Goal: Information Seeking & Learning: Learn about a topic

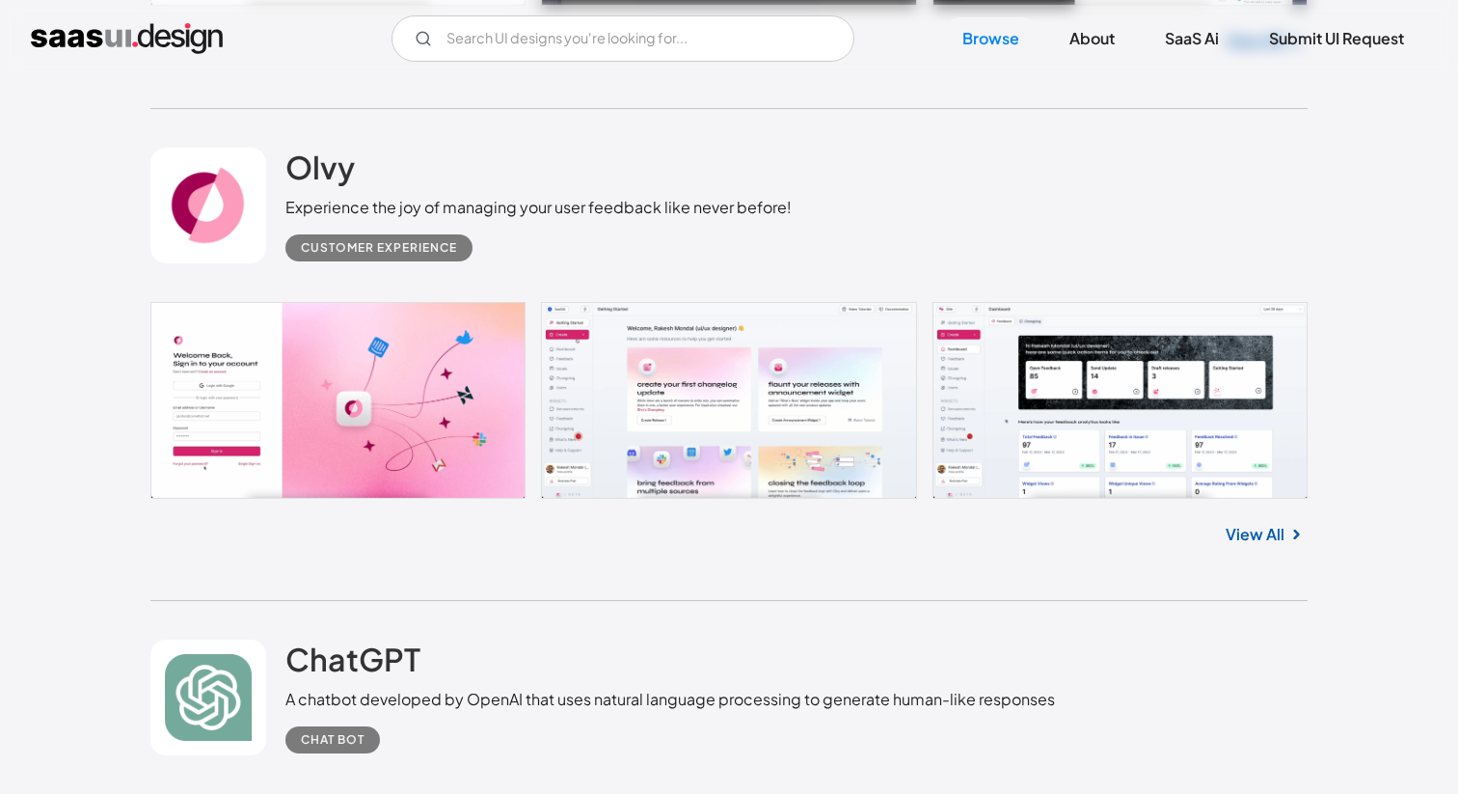
scroll to position [1002, 0]
click at [972, 399] on link at bounding box center [728, 399] width 1157 height 197
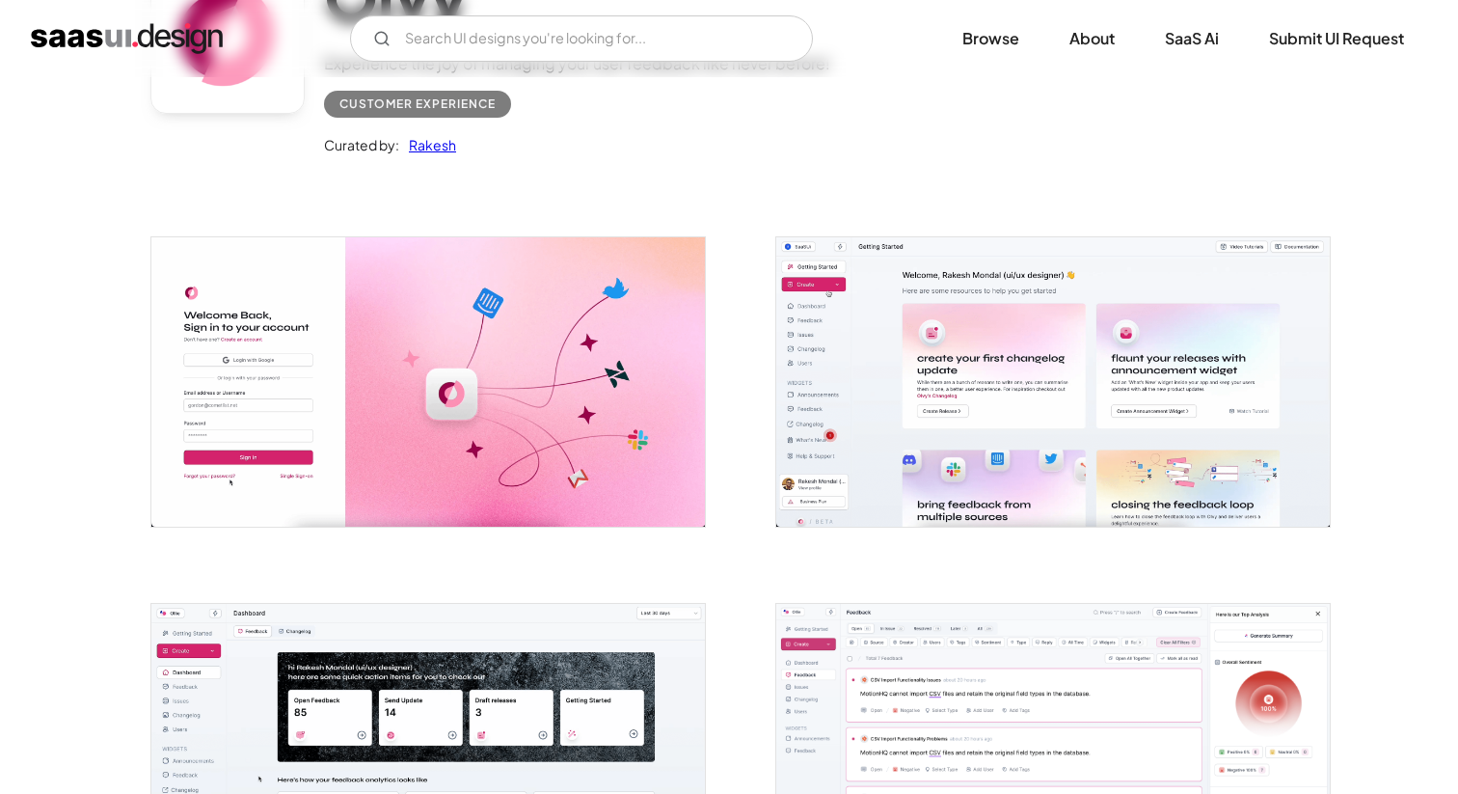
scroll to position [262, 0]
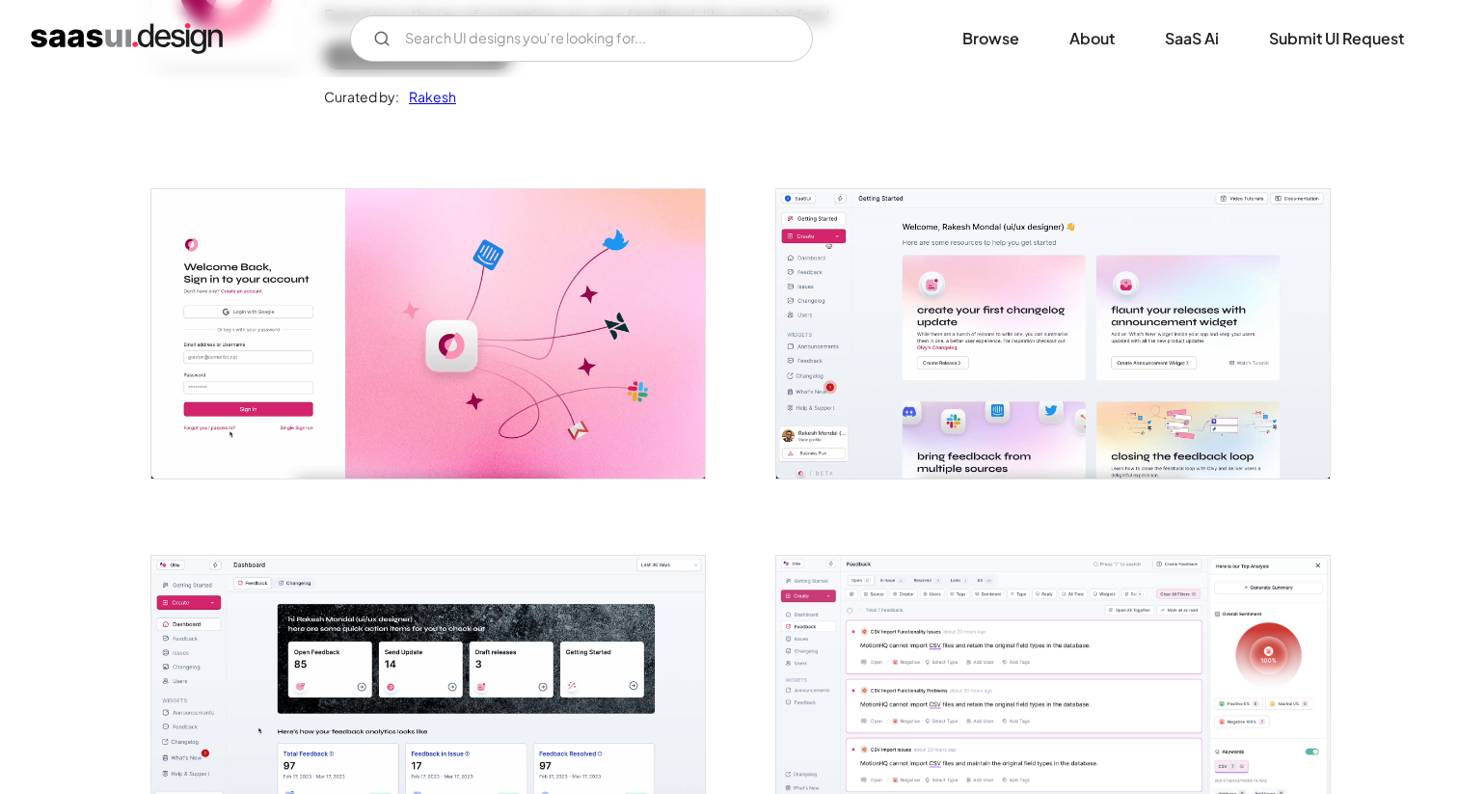
click at [832, 397] on img "open lightbox" at bounding box center [1052, 333] width 553 height 288
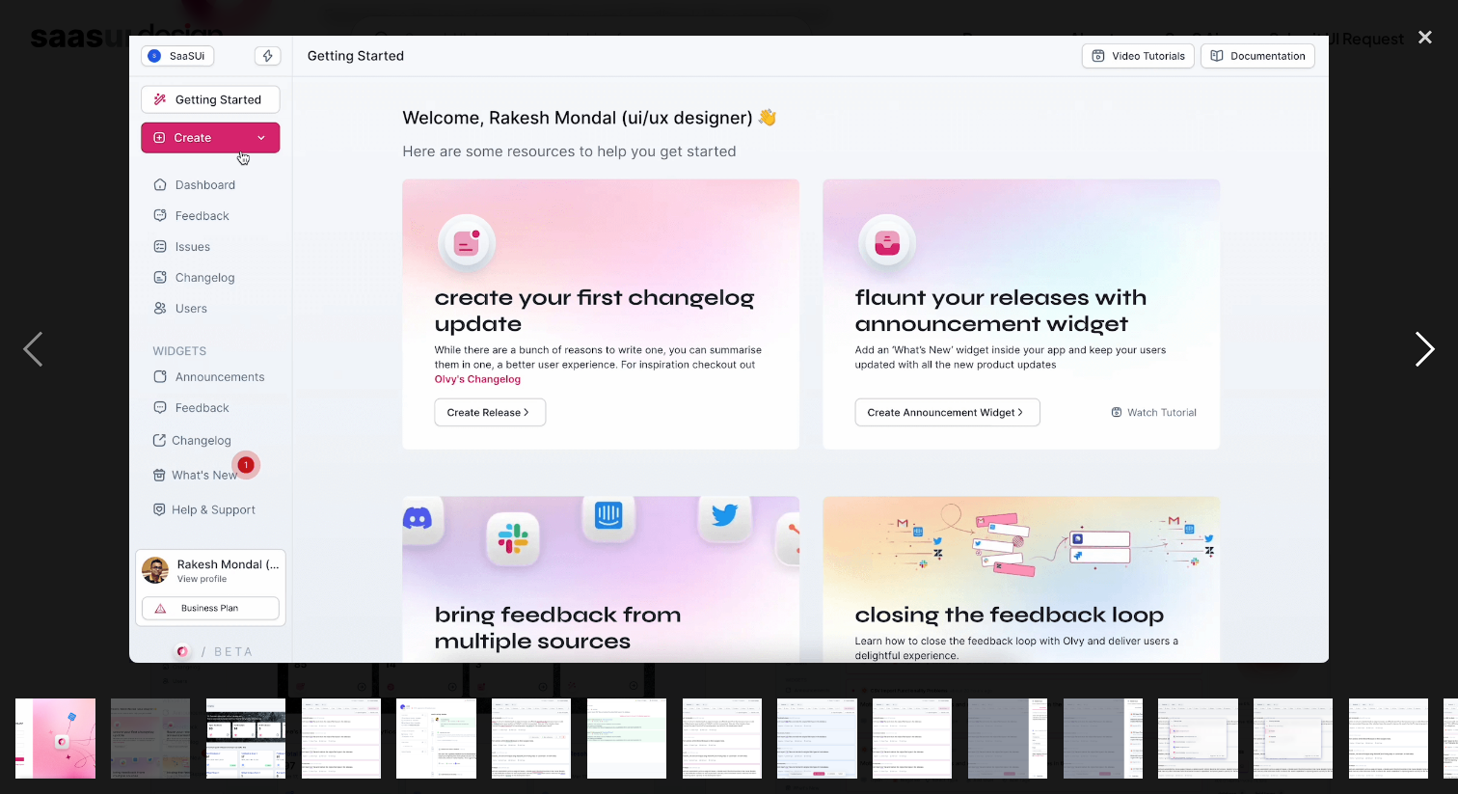
click at [1426, 359] on div "next image" at bounding box center [1425, 348] width 66 height 666
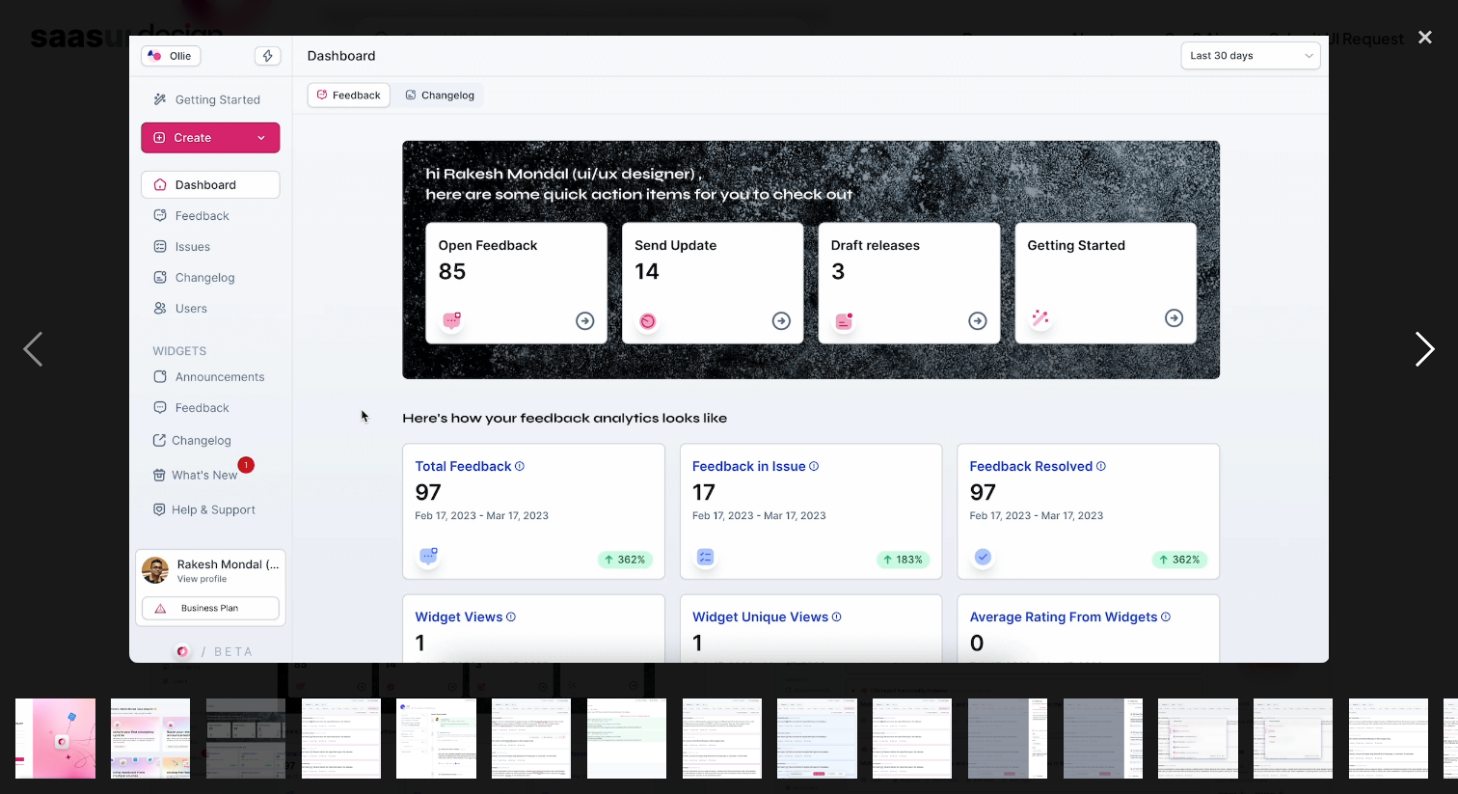
click at [1426, 360] on div "next image" at bounding box center [1425, 348] width 66 height 666
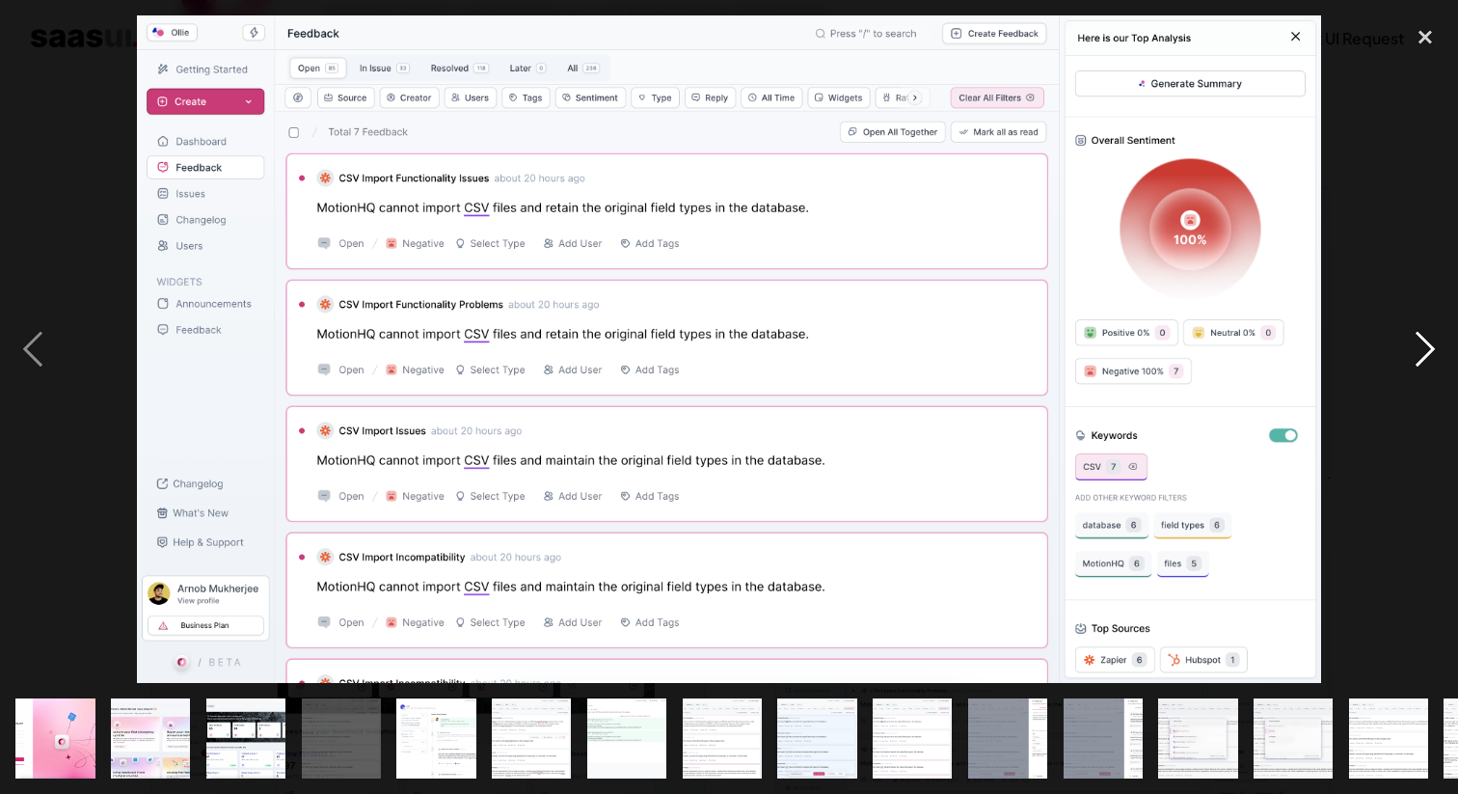
click at [1426, 361] on div "next image" at bounding box center [1425, 348] width 66 height 666
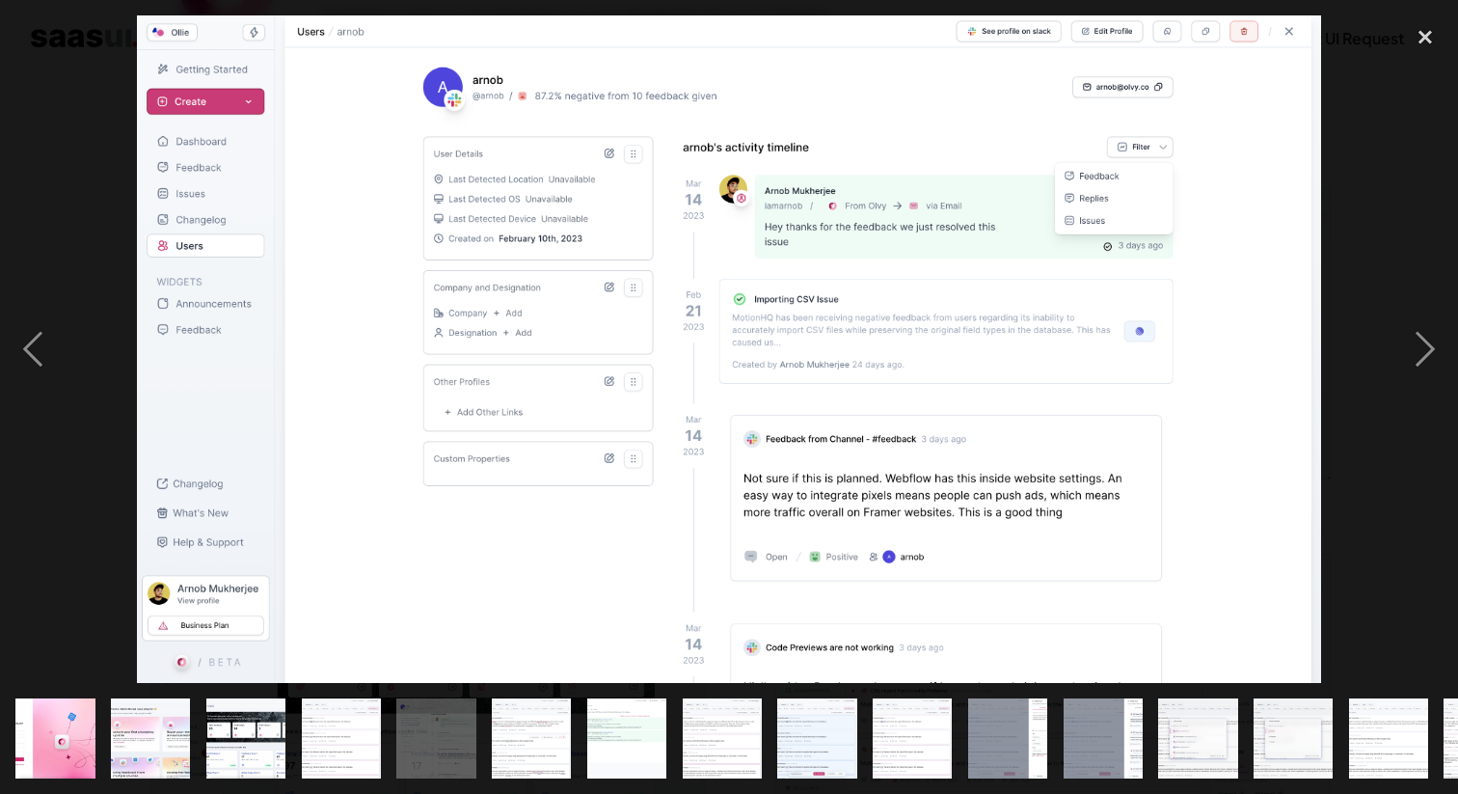
click at [1036, 224] on img at bounding box center [729, 348] width 1184 height 666
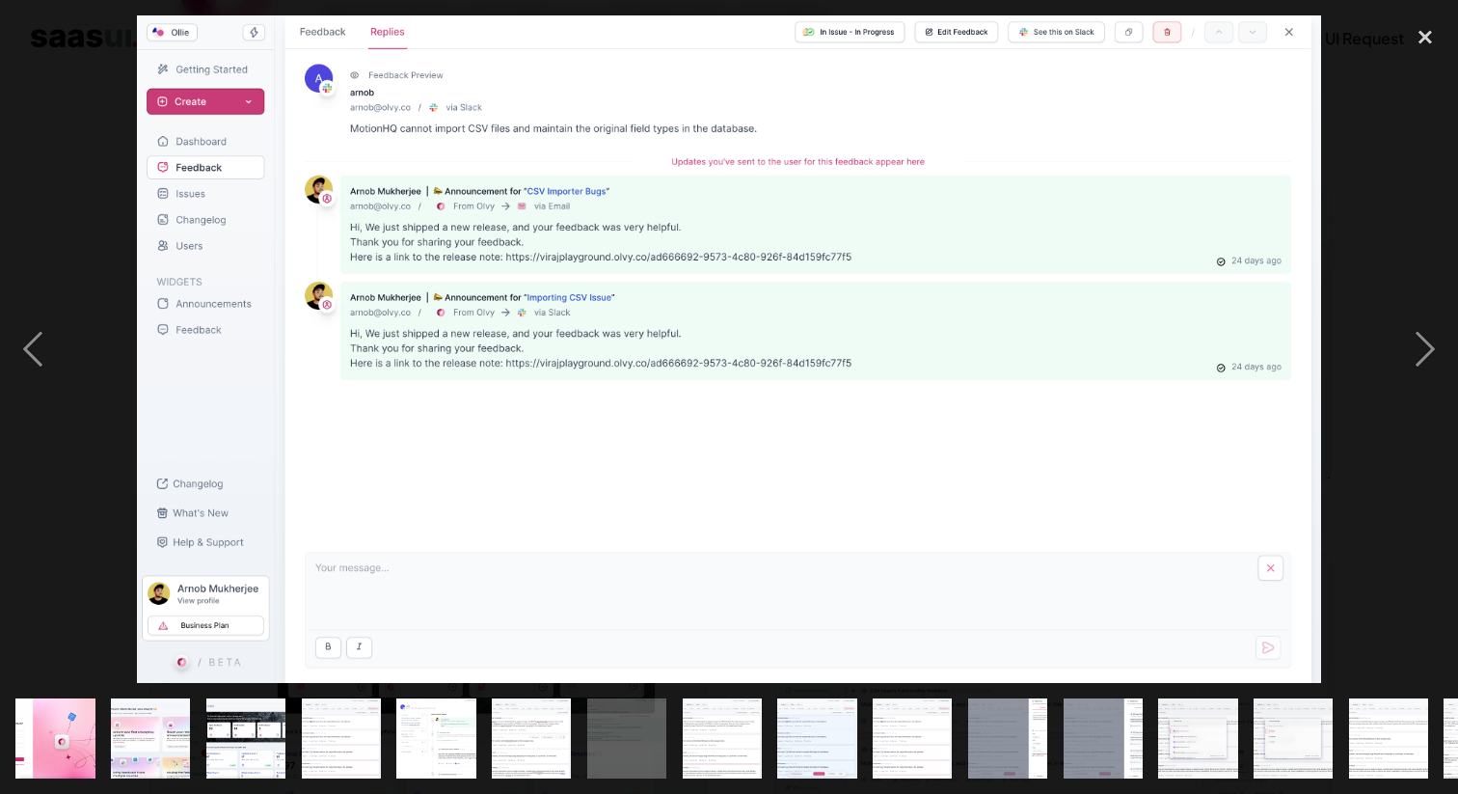
click at [1005, 235] on img at bounding box center [729, 348] width 1184 height 666
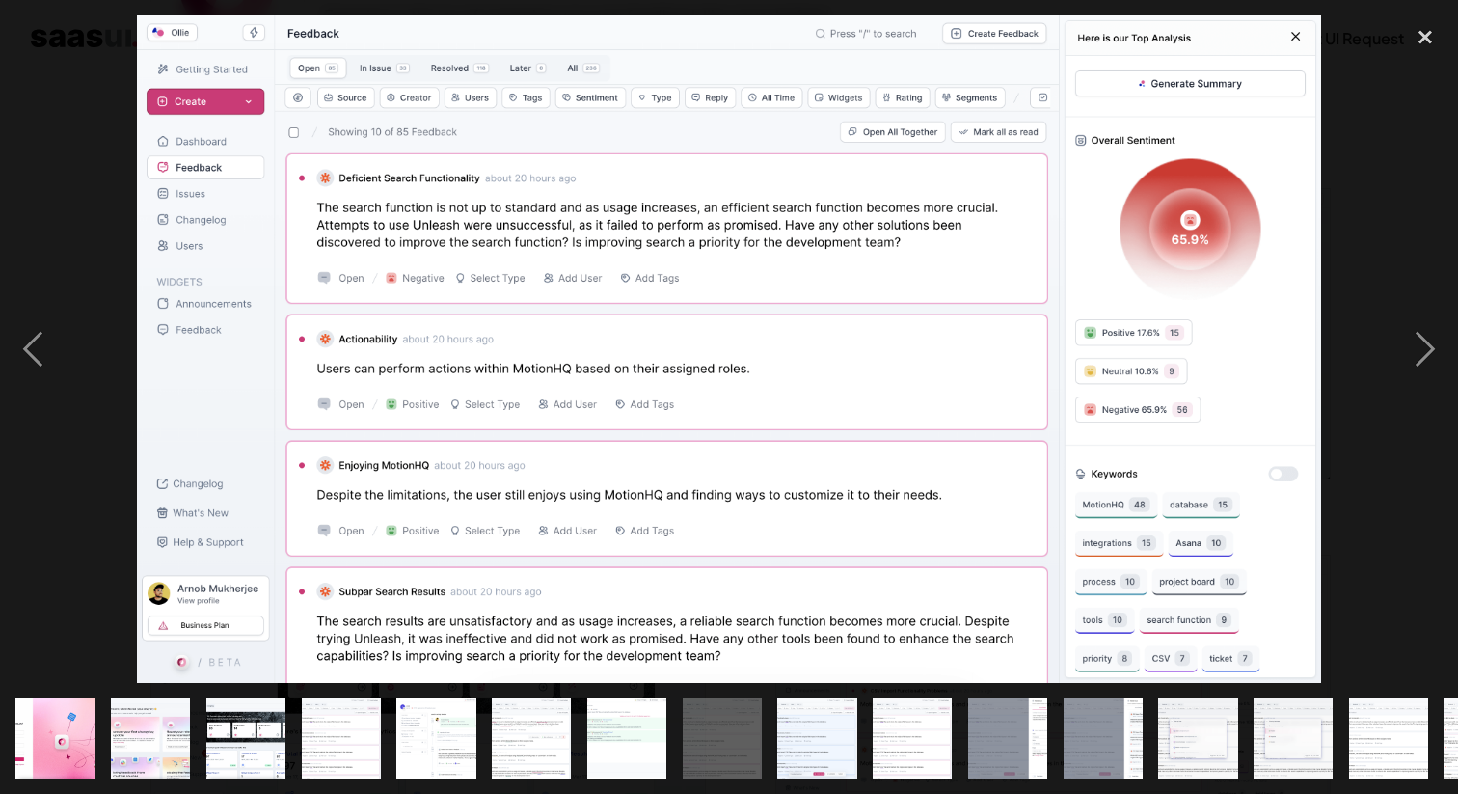
click at [622, 735] on img "show item 7 of 25" at bounding box center [626, 737] width 141 height 79
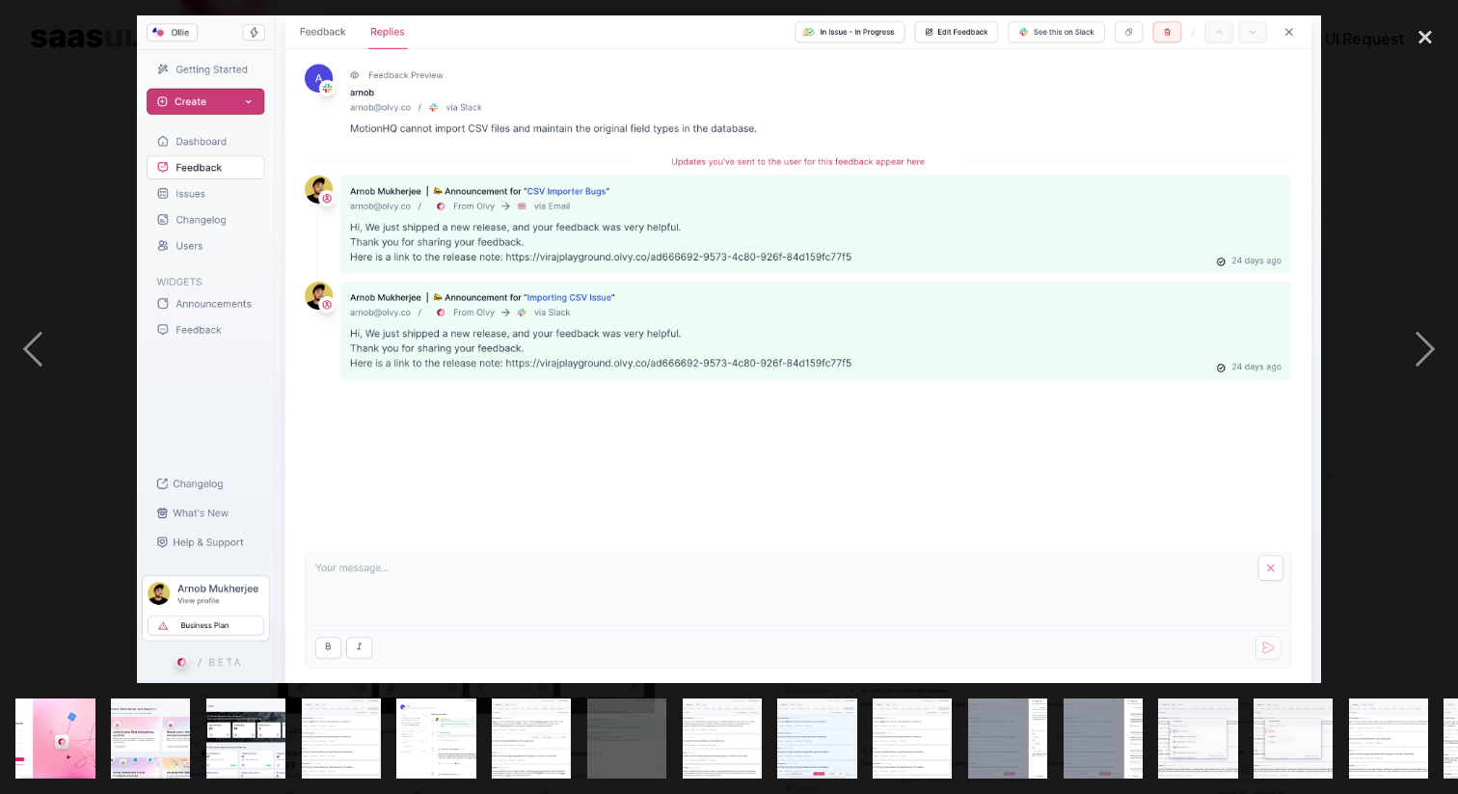
click at [515, 745] on img "show item 6 of 25" at bounding box center [531, 737] width 141 height 79
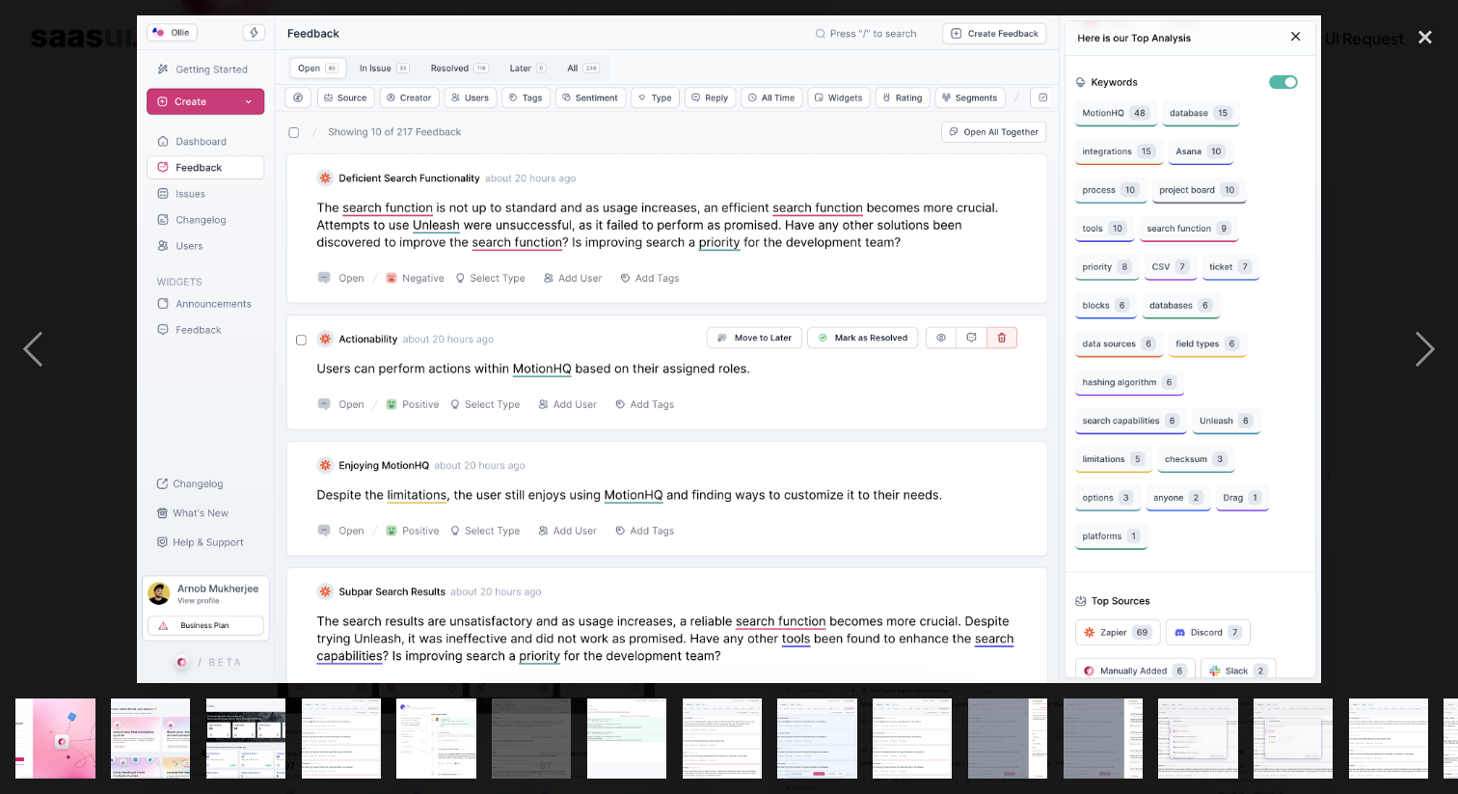
click at [458, 746] on img "show item 5 of 25" at bounding box center [435, 737] width 141 height 79
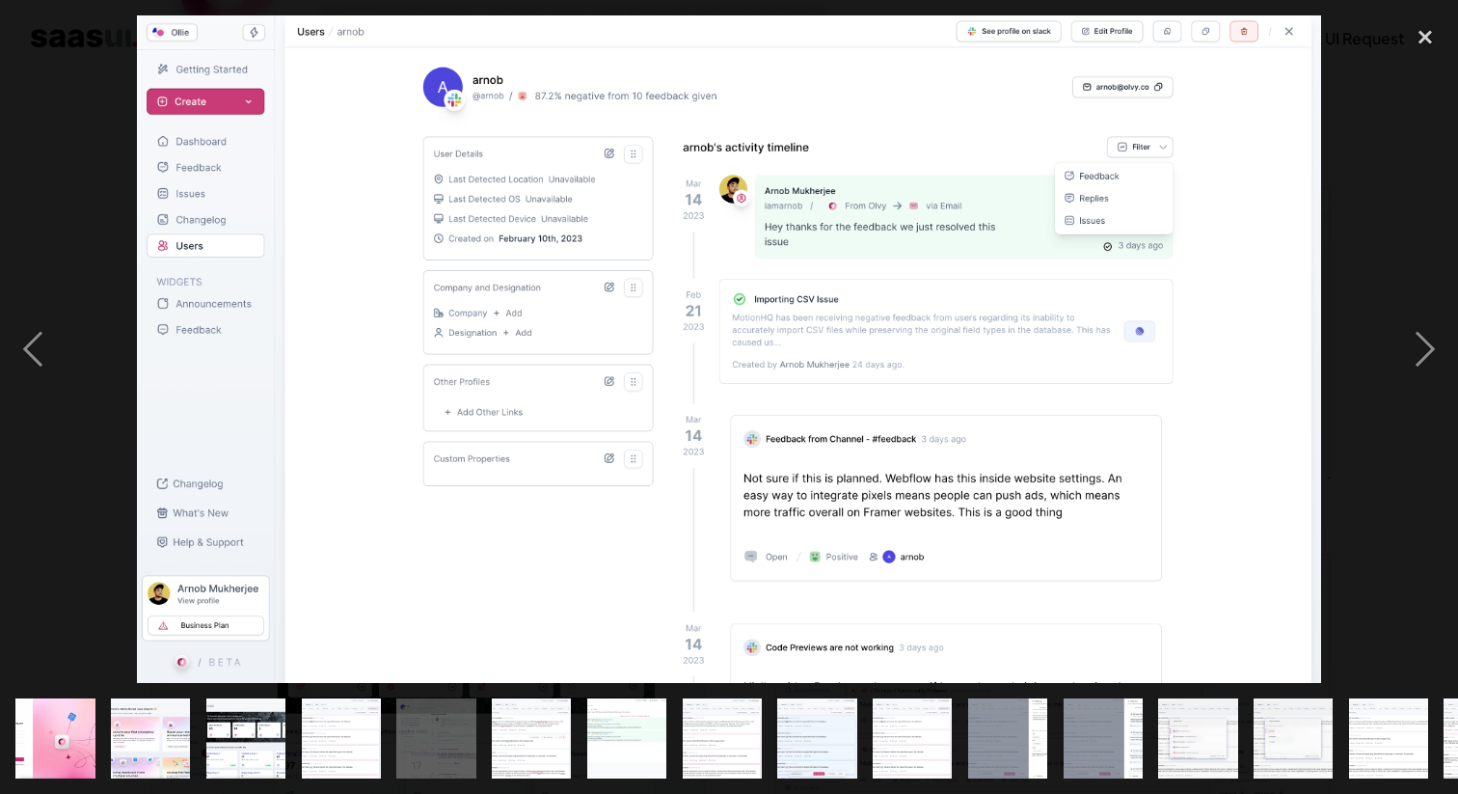
click at [519, 744] on img "show item 6 of 25" at bounding box center [531, 737] width 141 height 79
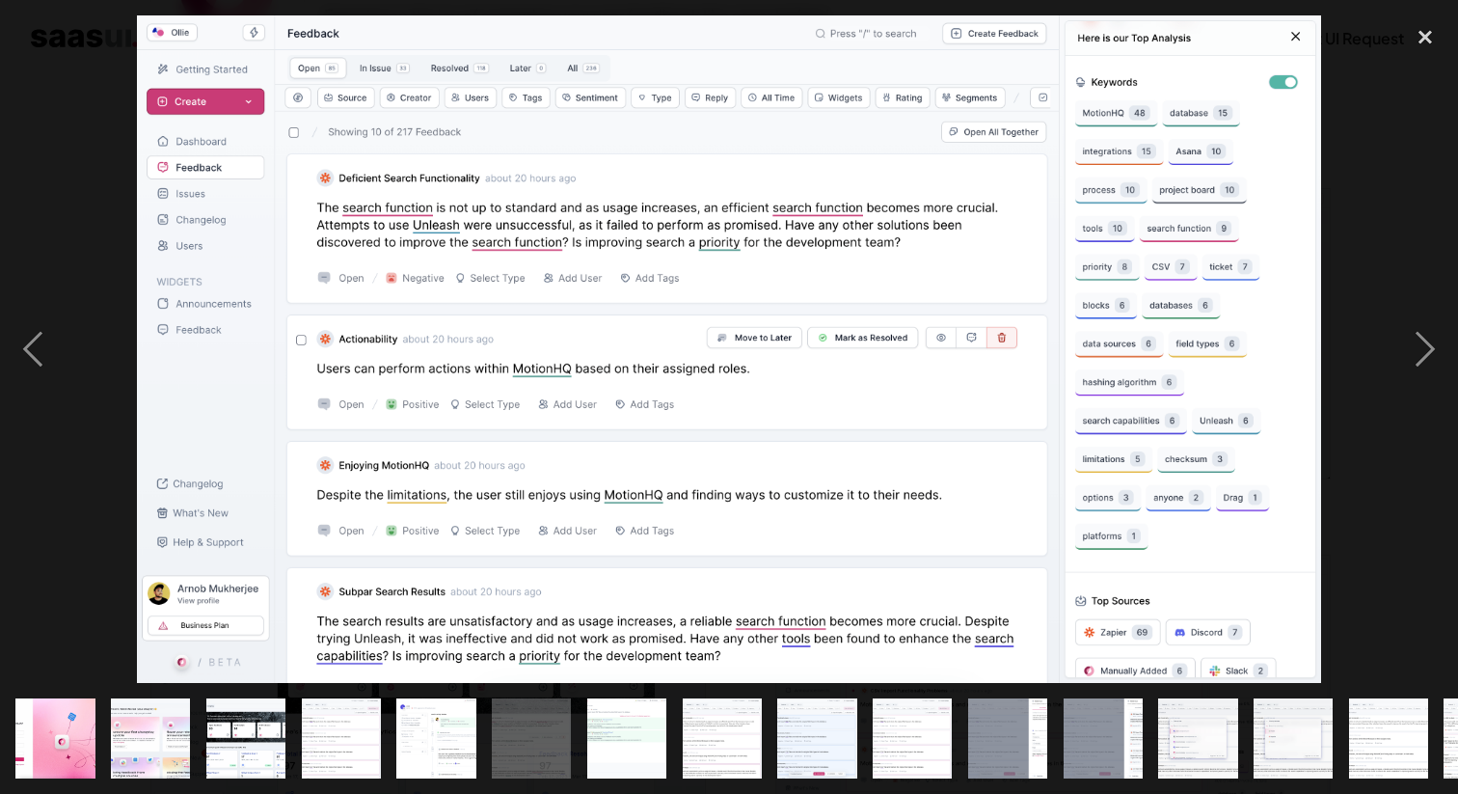
click at [435, 749] on img "show item 5 of 25" at bounding box center [435, 737] width 141 height 79
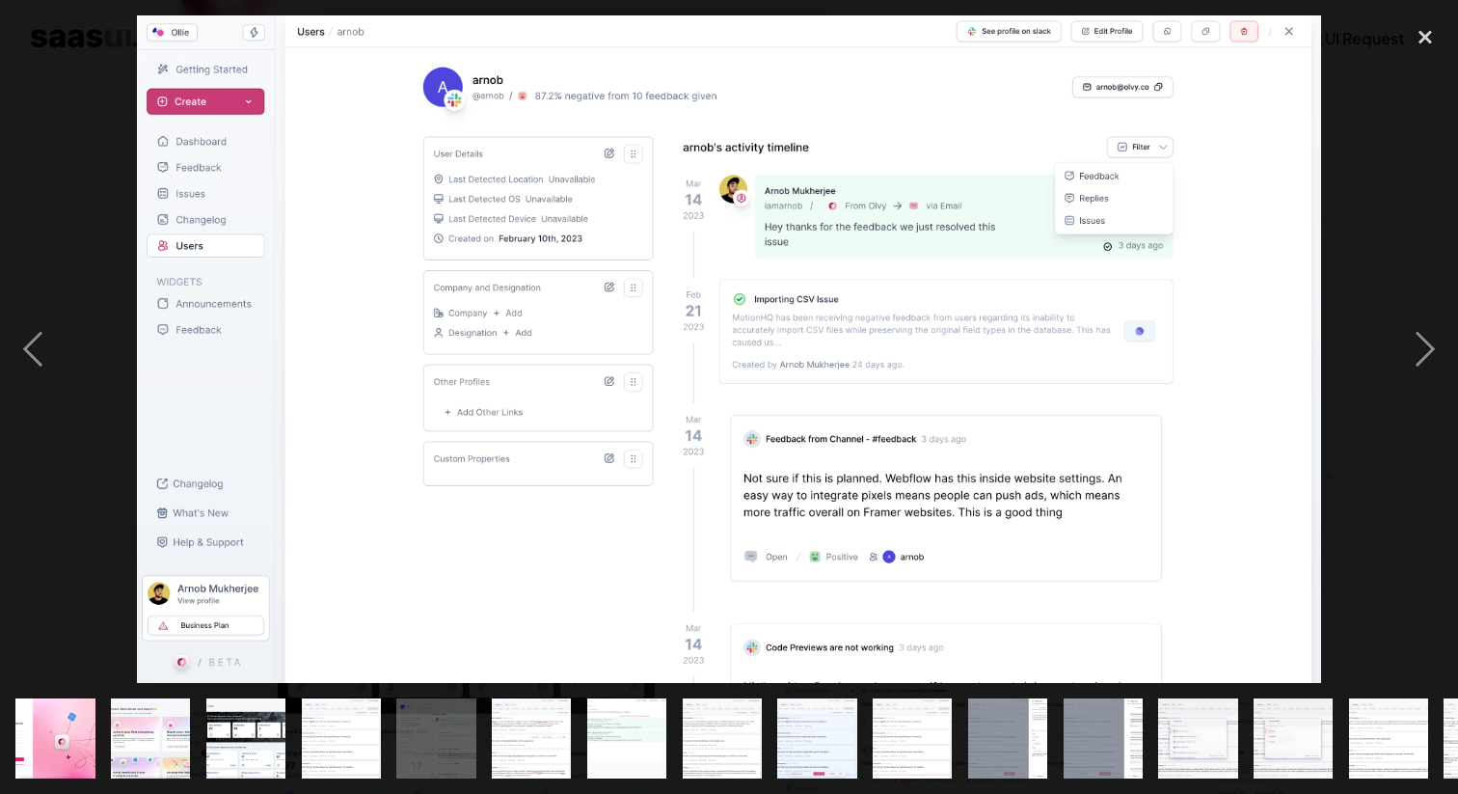
click at [376, 751] on img "show item 4 of 25" at bounding box center [341, 737] width 141 height 79
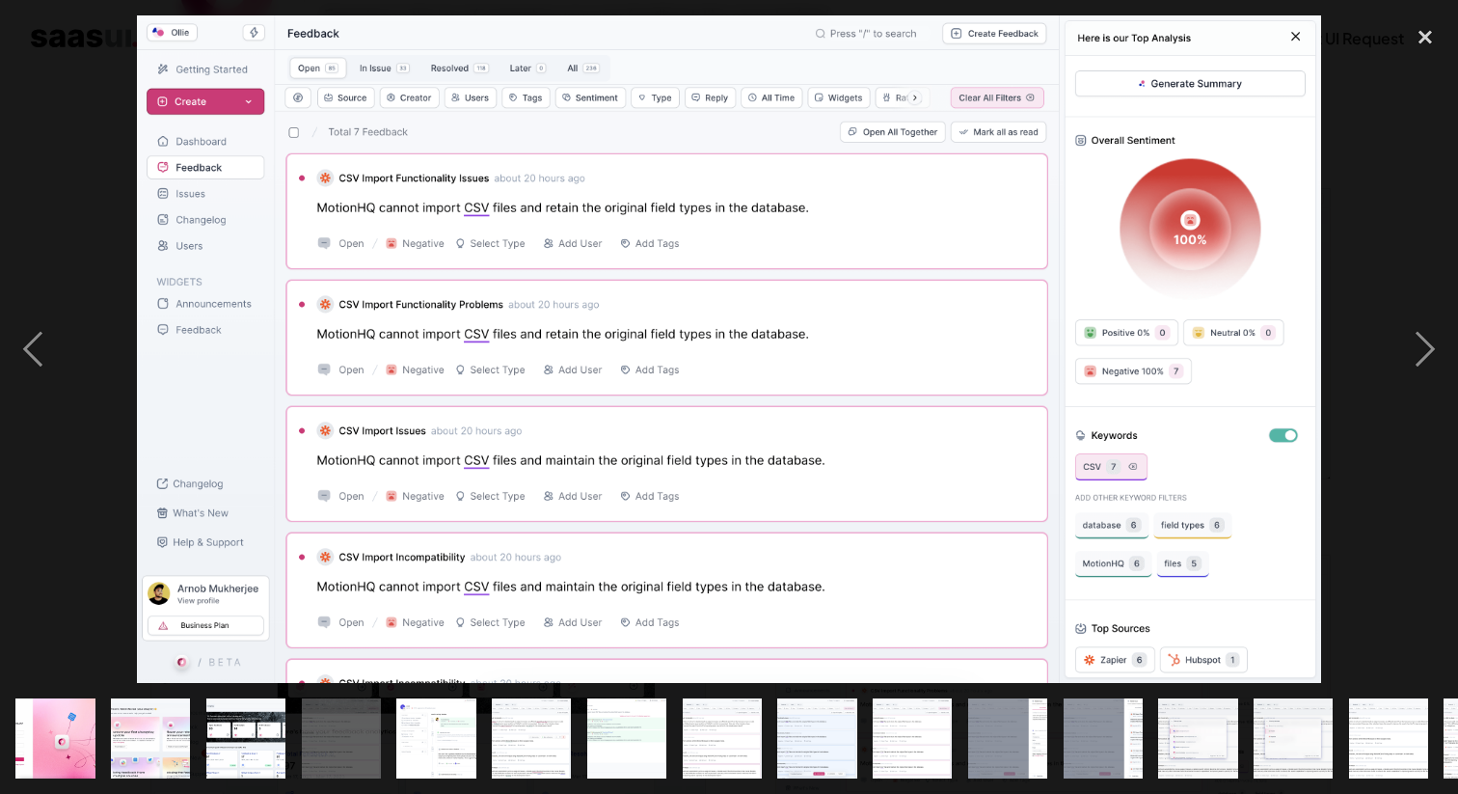
click at [443, 715] on img "show item 5 of 25" at bounding box center [435, 737] width 141 height 79
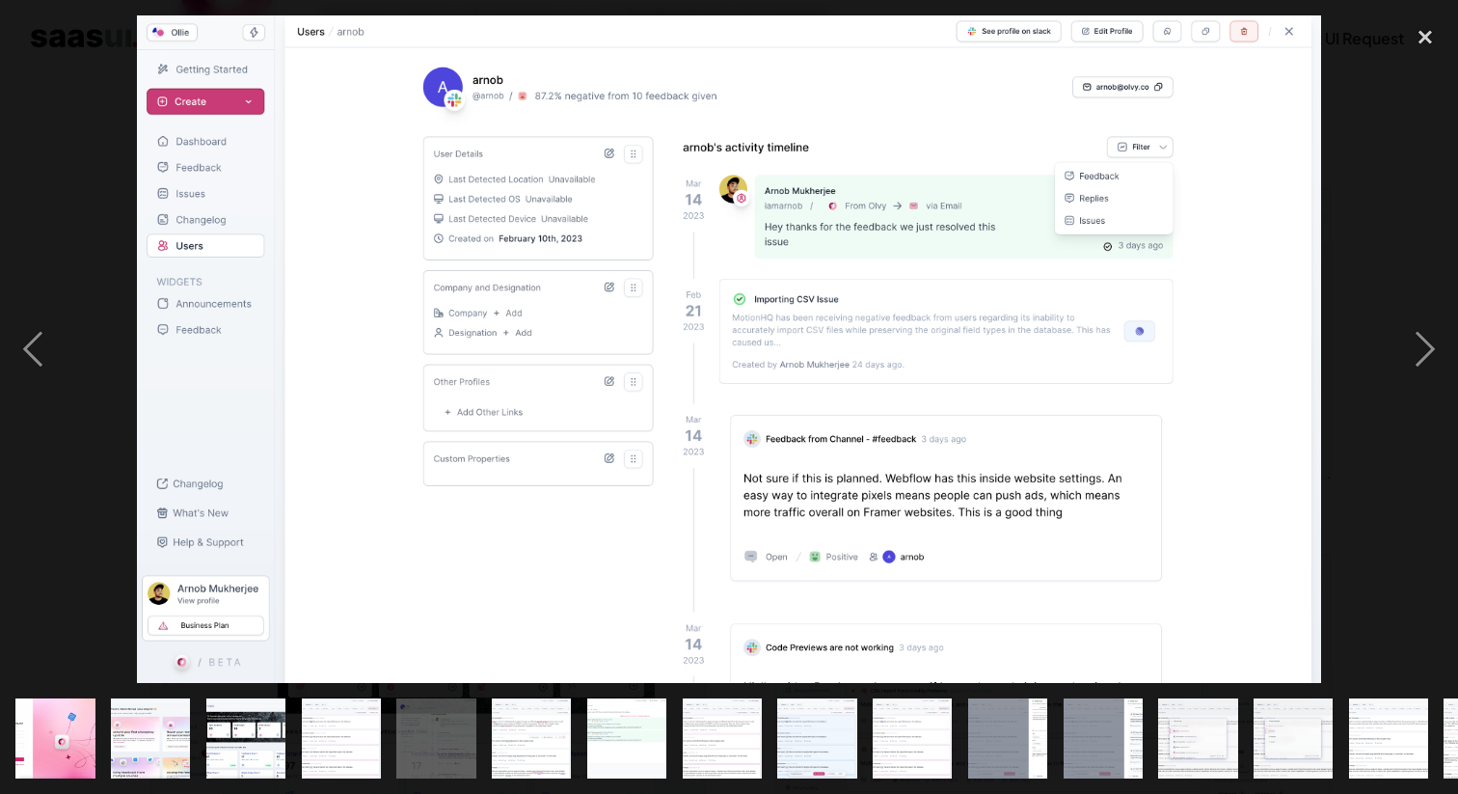
click at [519, 729] on img "show item 6 of 25" at bounding box center [531, 737] width 141 height 79
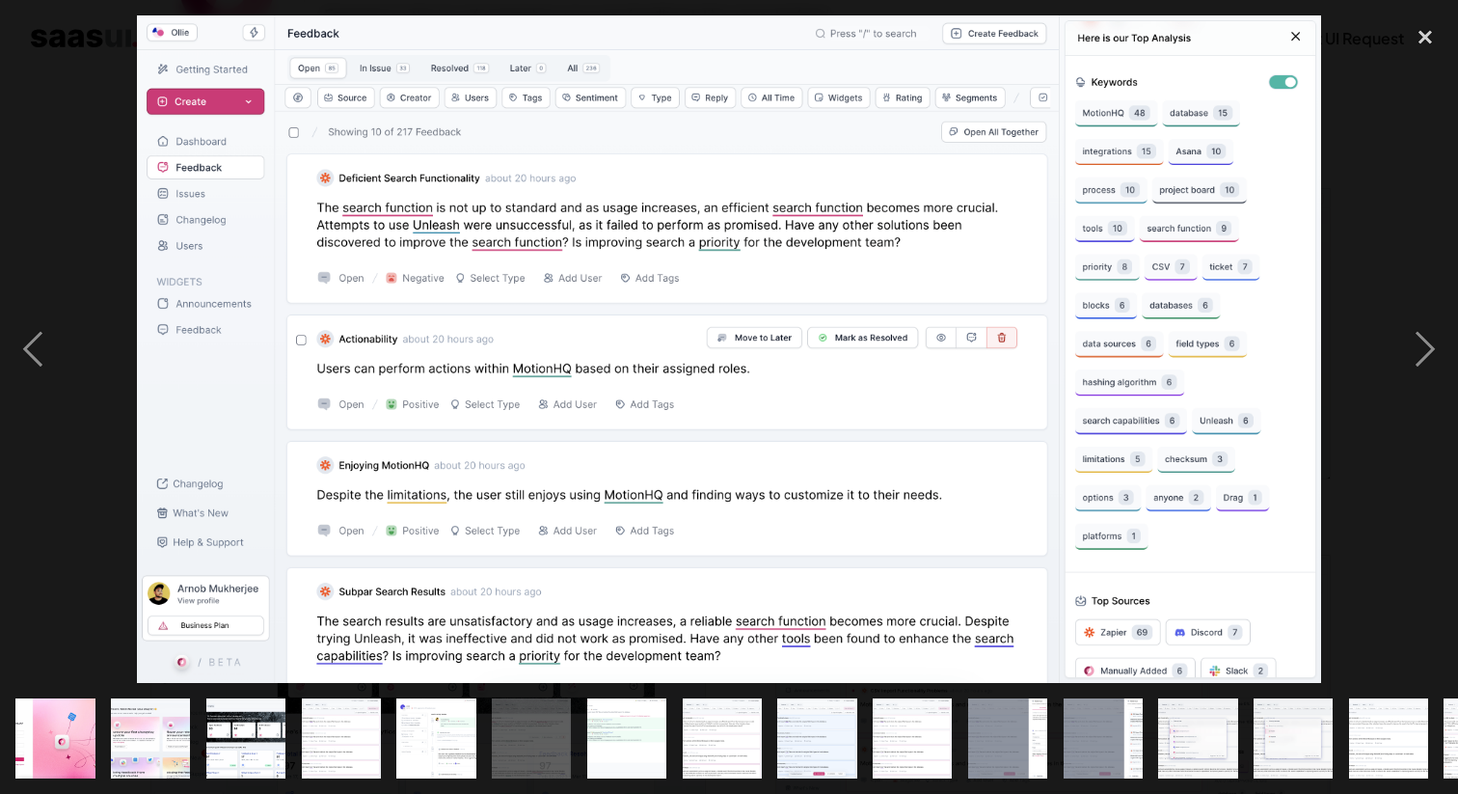
click at [617, 742] on img "show item 7 of 25" at bounding box center [626, 737] width 141 height 79
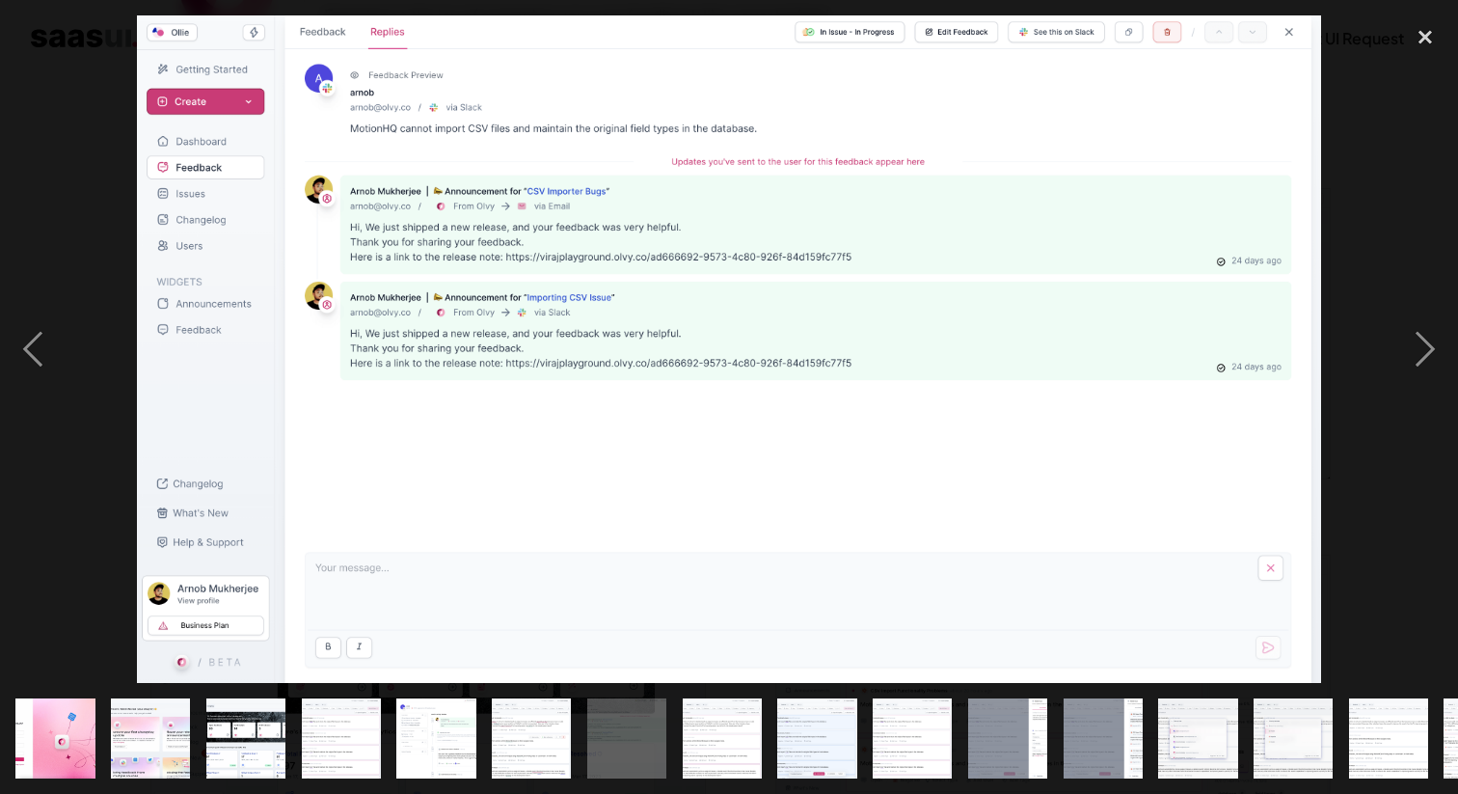
click at [730, 755] on img "show item 8 of 25" at bounding box center [722, 737] width 141 height 79
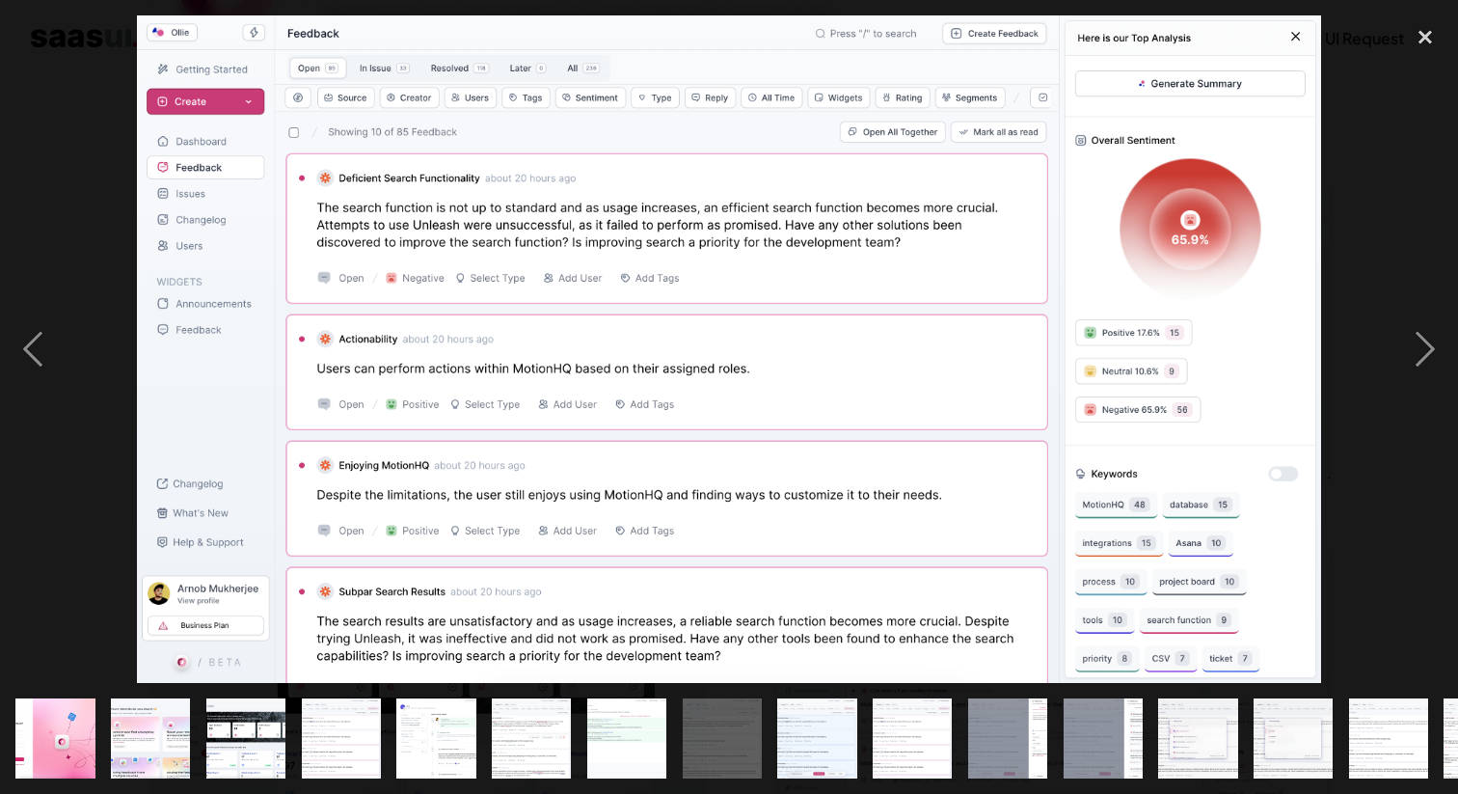
click at [798, 759] on img "show item 9 of 25" at bounding box center [816, 737] width 141 height 79
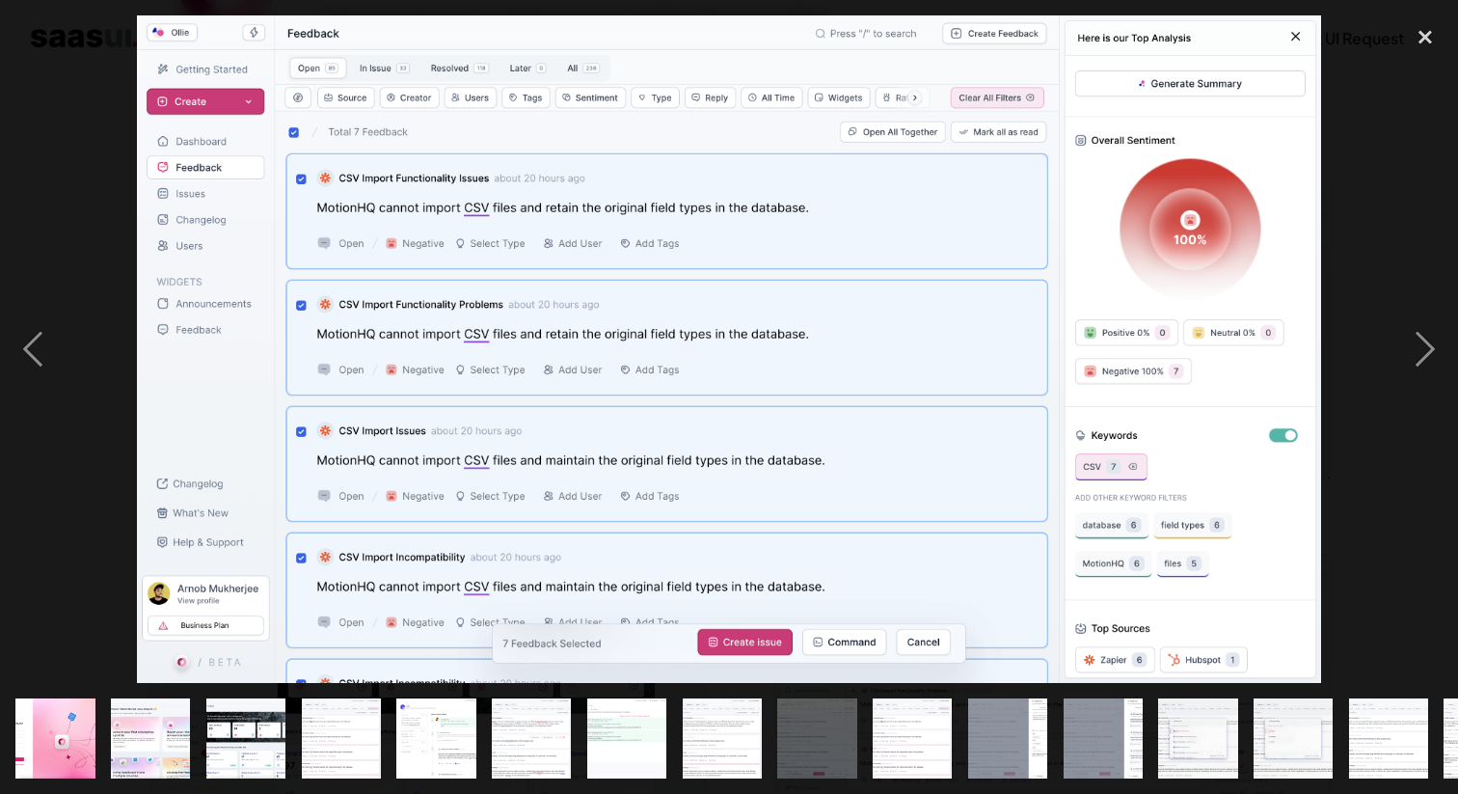
click at [879, 750] on img "show item 10 of 25" at bounding box center [912, 737] width 141 height 79
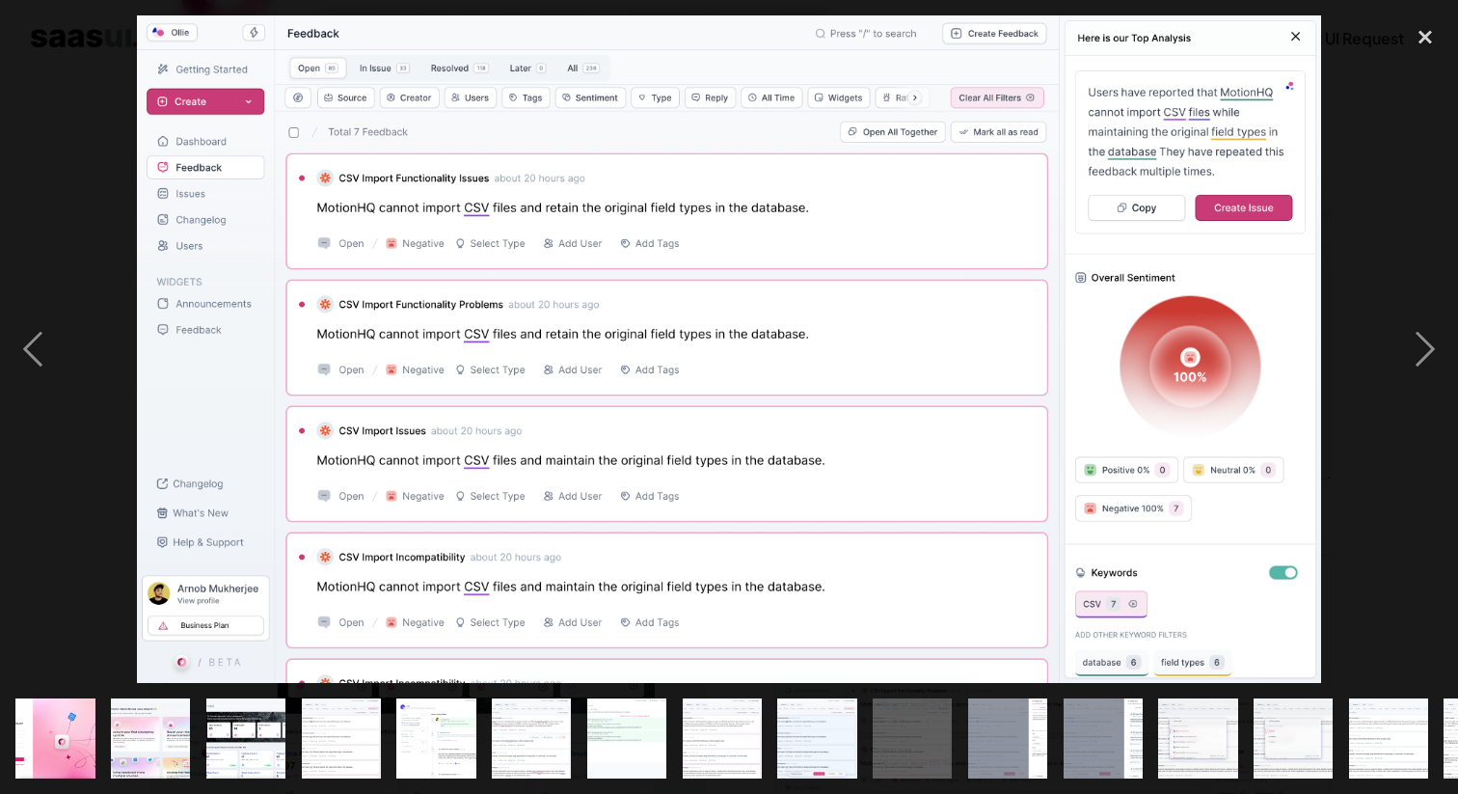
click at [995, 747] on img "show item 11 of 25" at bounding box center [1007, 737] width 141 height 79
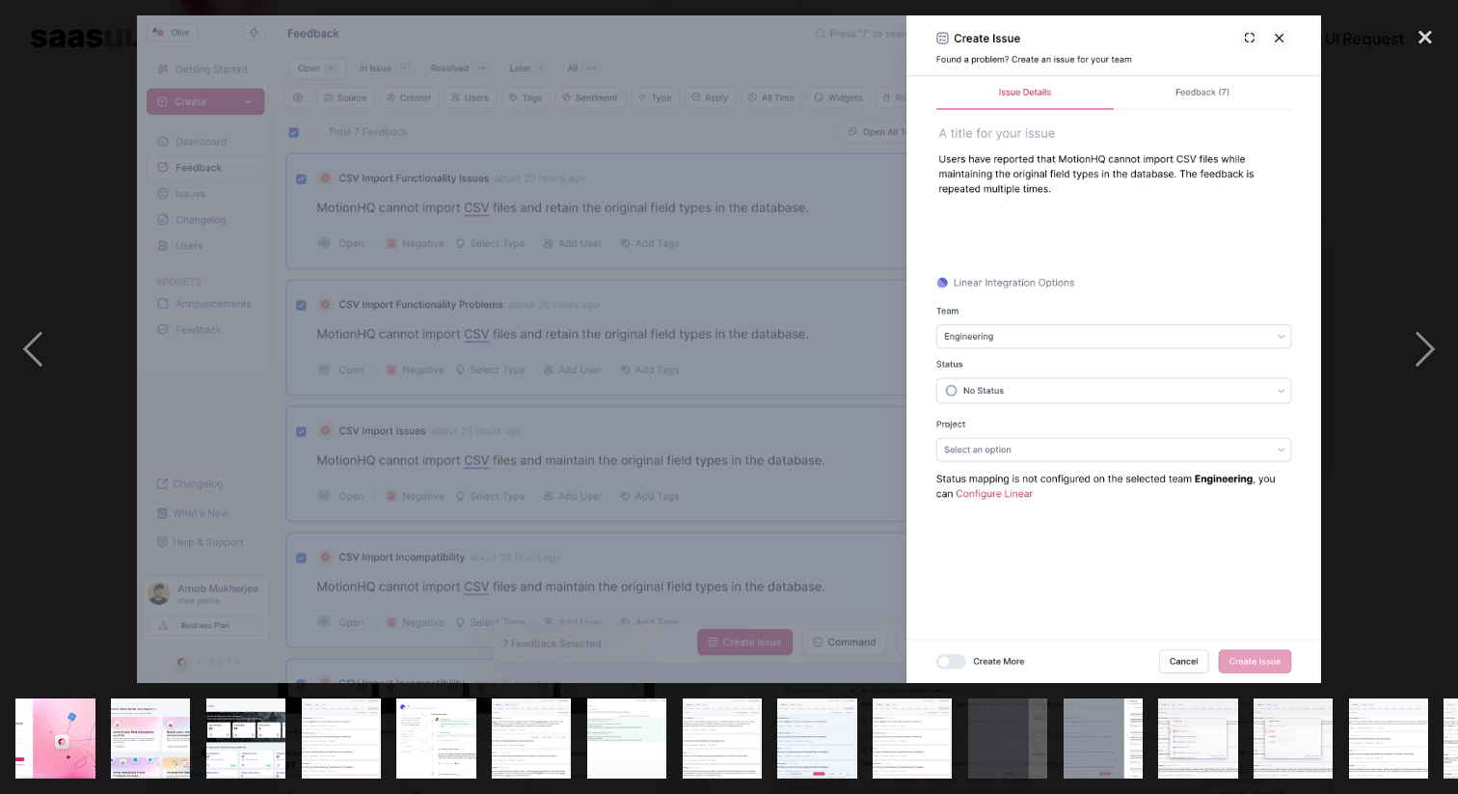
click at [883, 752] on img "show item 10 of 25" at bounding box center [912, 737] width 141 height 79
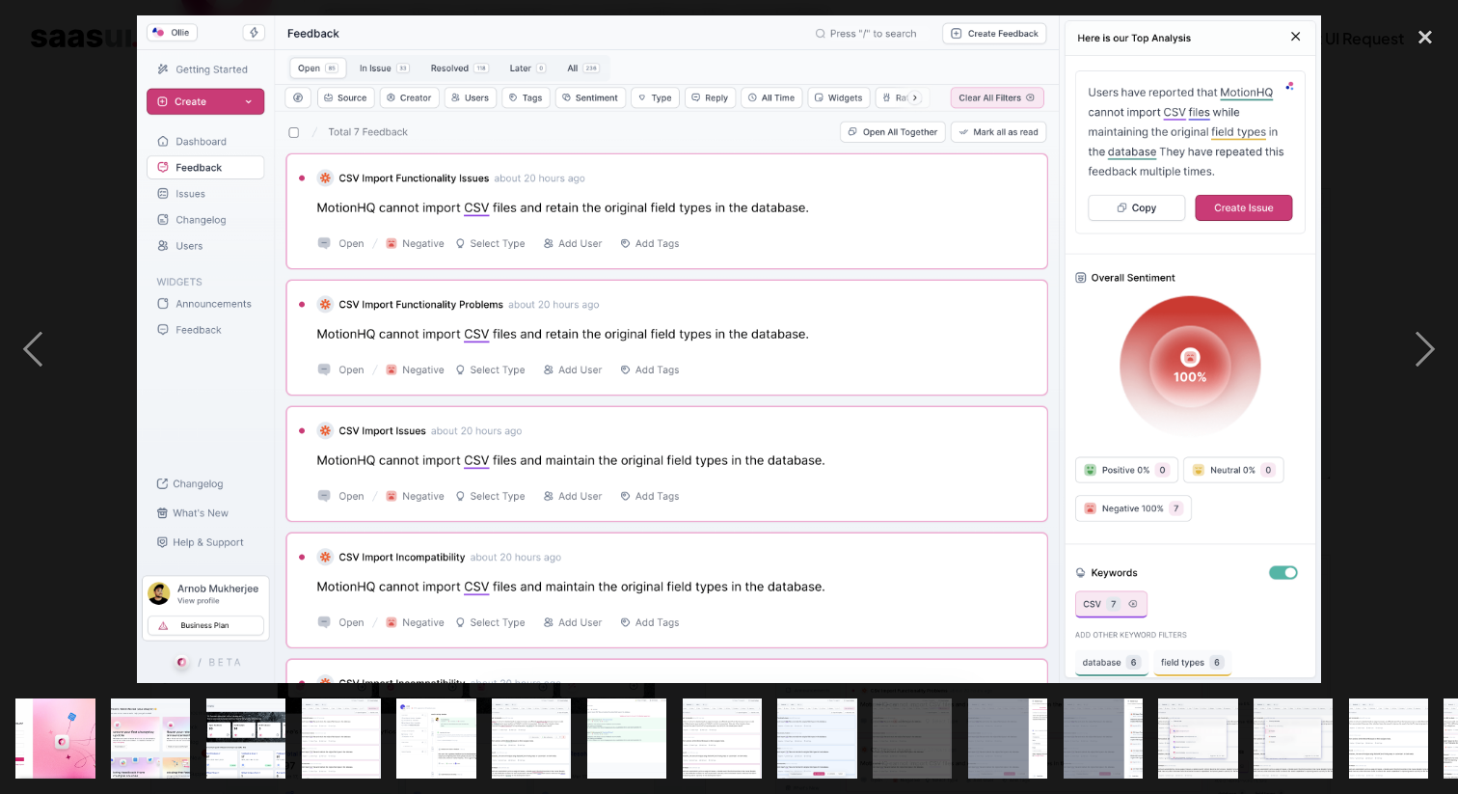
click at [1004, 748] on img "show item 11 of 25" at bounding box center [1007, 737] width 141 height 79
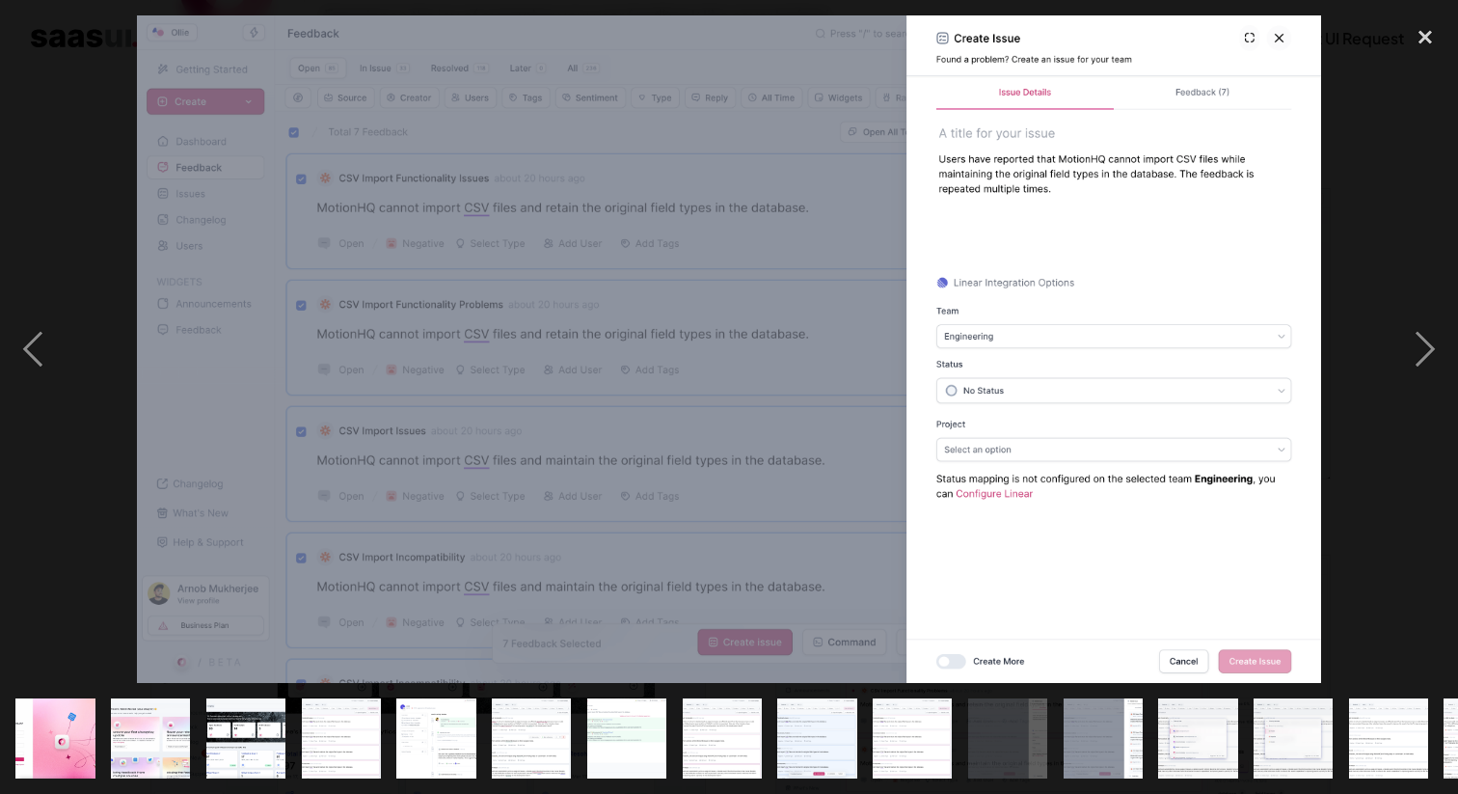
click at [891, 731] on img "show item 10 of 25" at bounding box center [912, 737] width 141 height 79
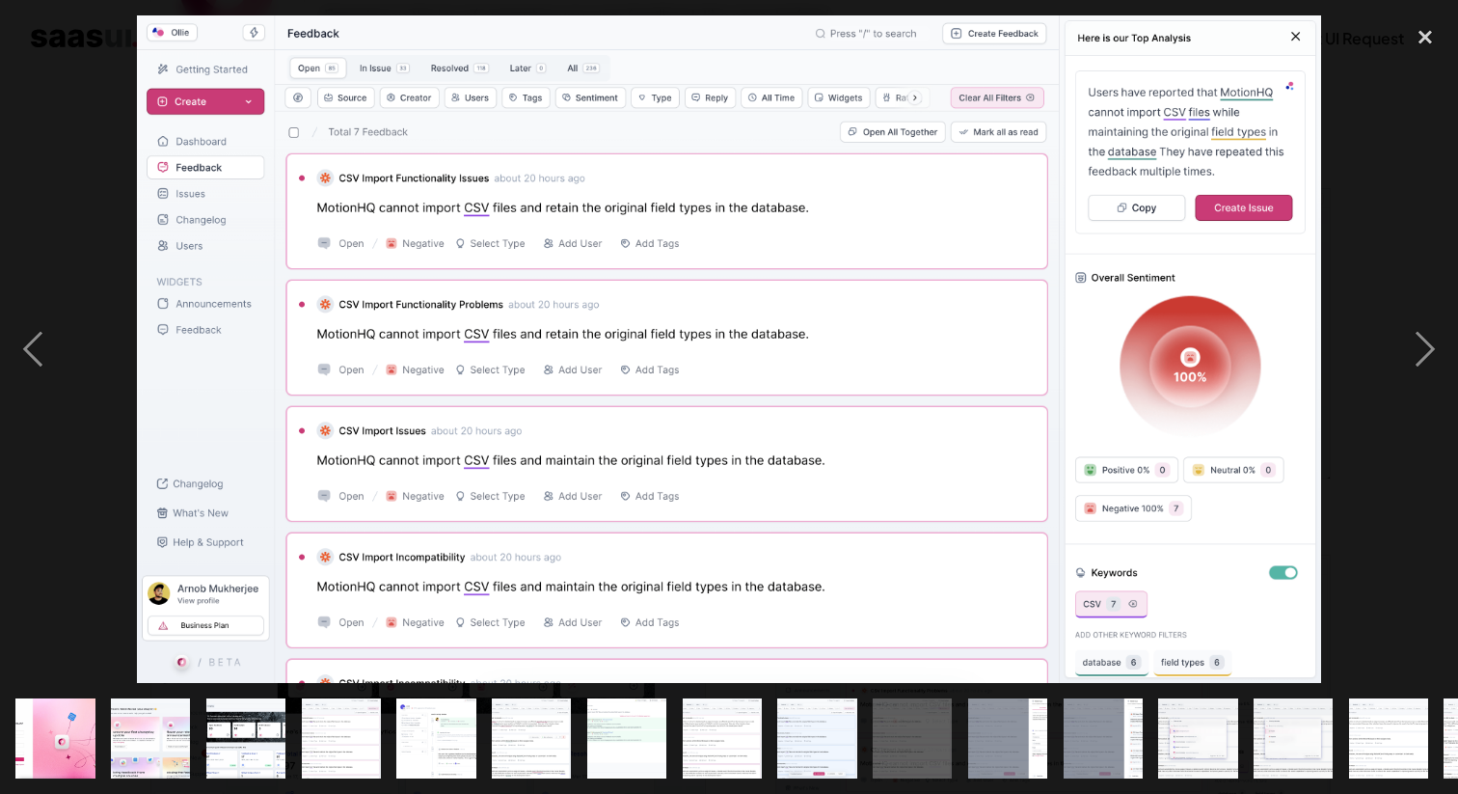
click at [990, 727] on img "show item 11 of 25" at bounding box center [1007, 737] width 141 height 79
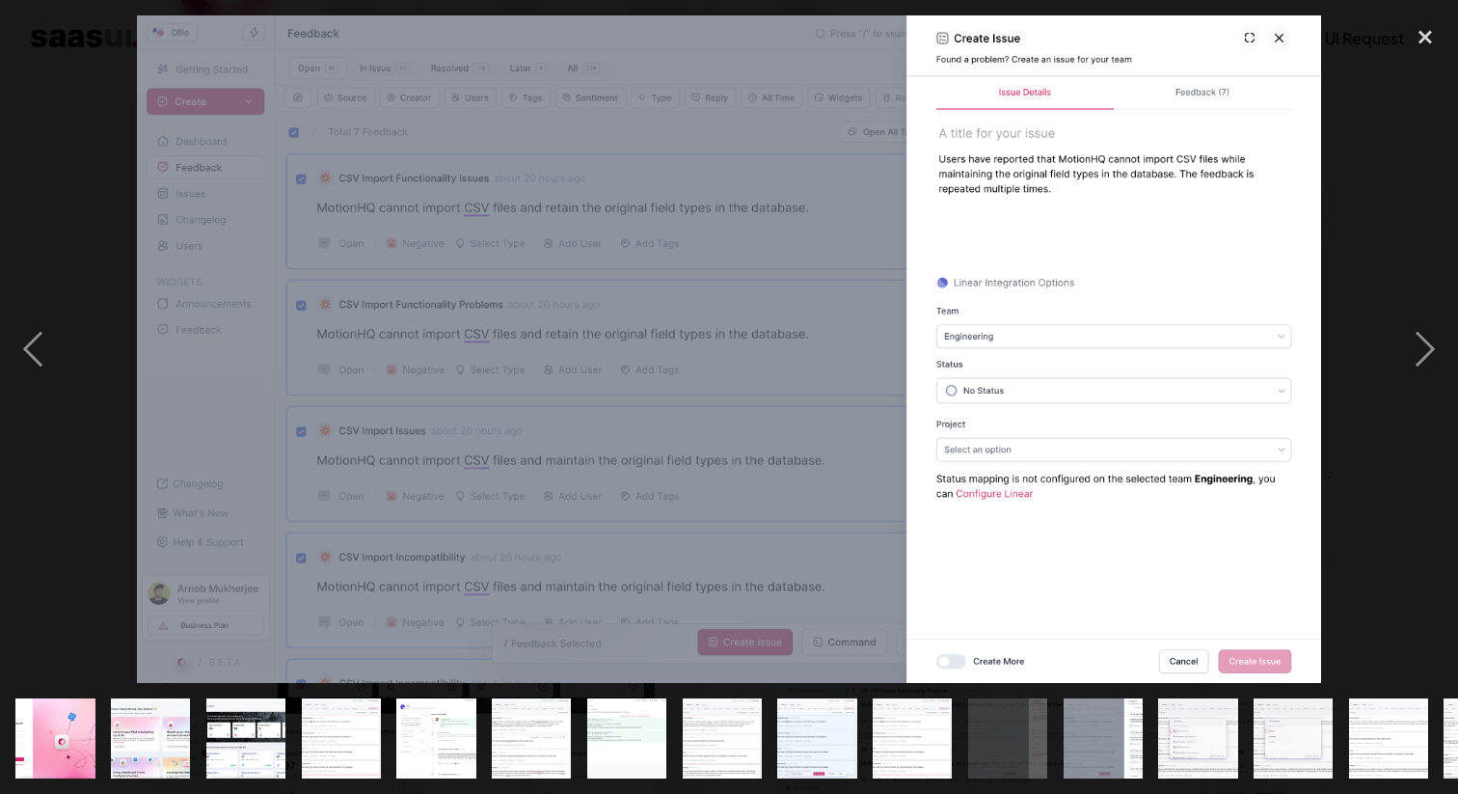
click at [1088, 739] on img "show item 12 of 25" at bounding box center [1103, 737] width 141 height 79
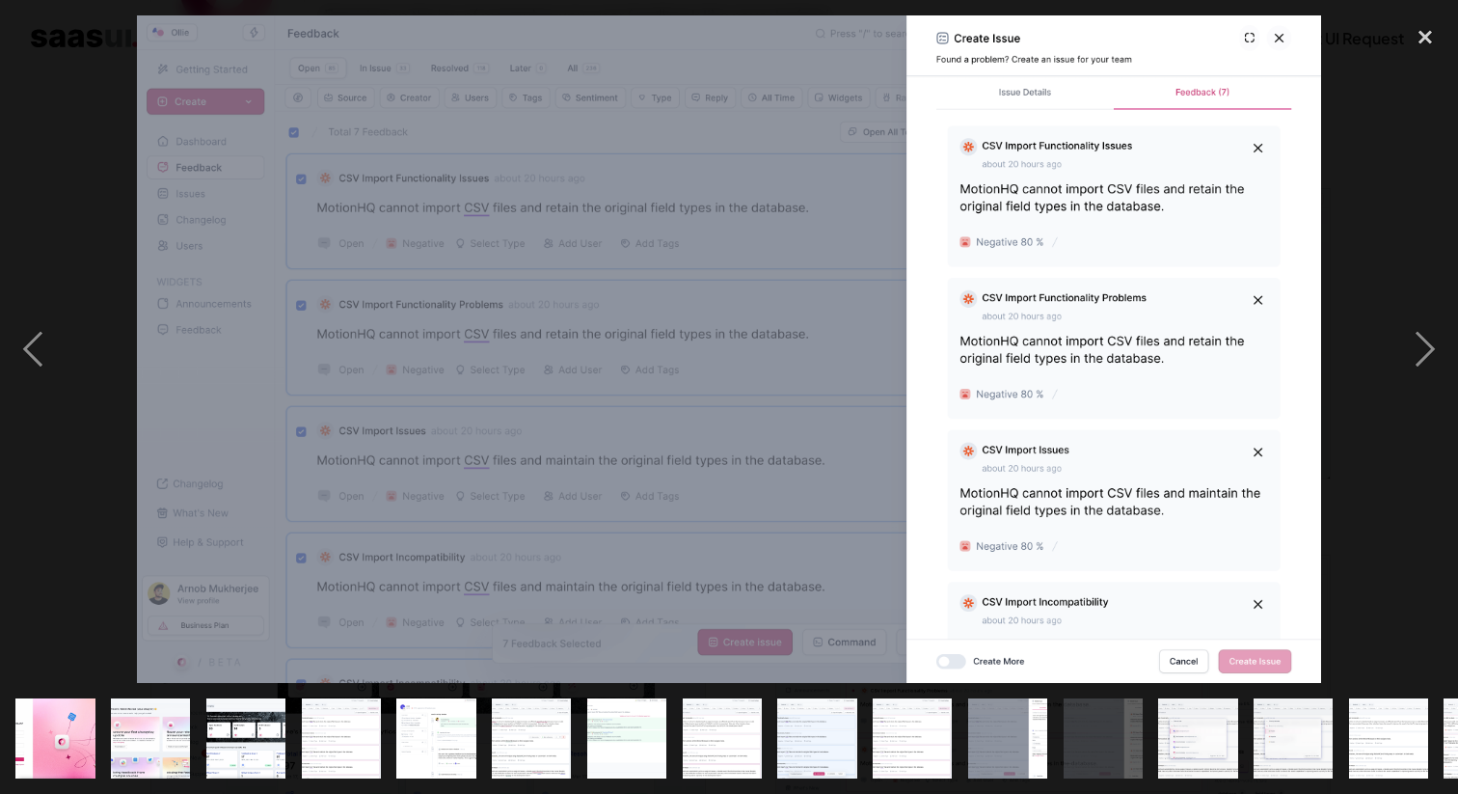
click at [1004, 741] on img "show item 11 of 25" at bounding box center [1007, 737] width 141 height 79
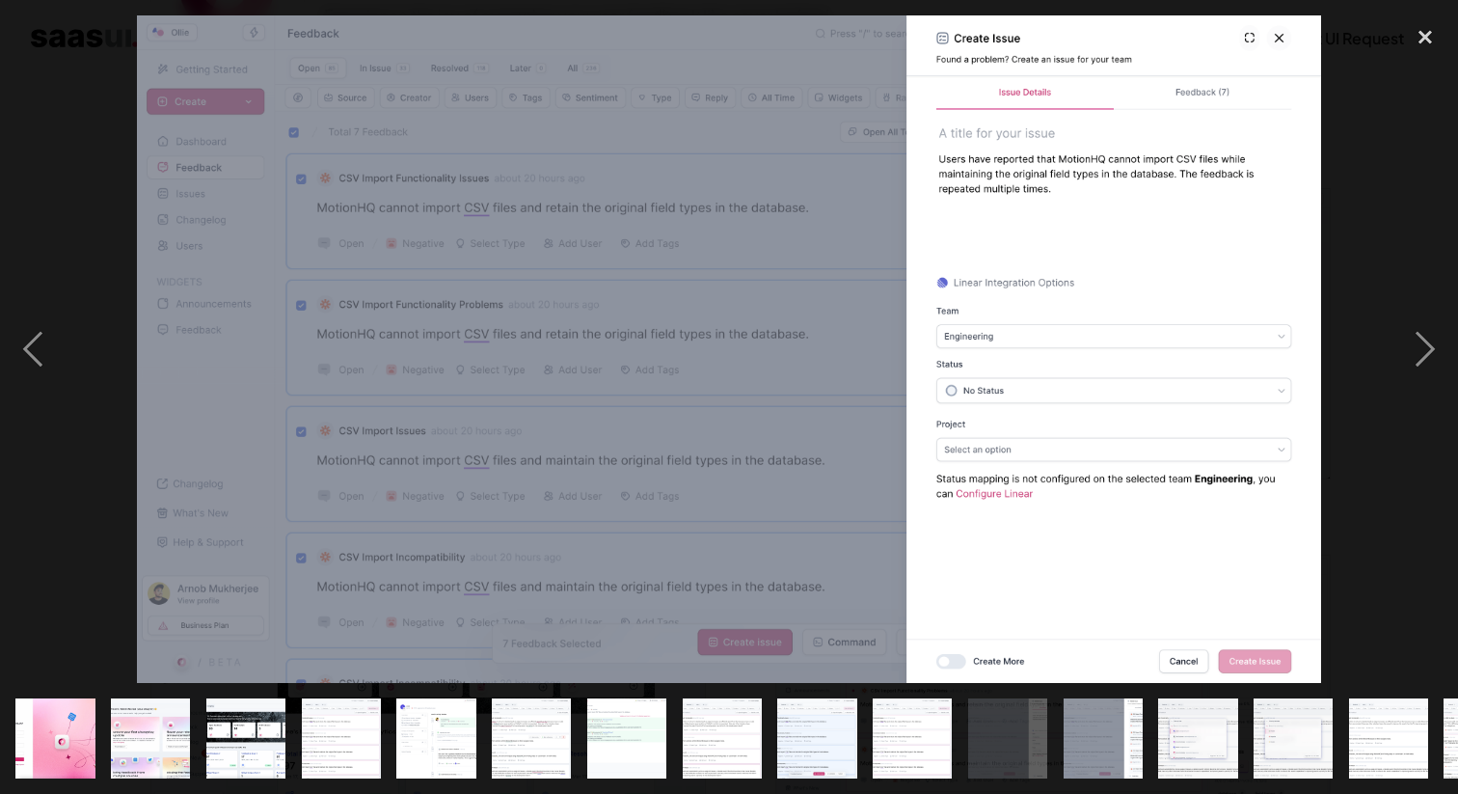
click at [1087, 740] on img "show item 12 of 25" at bounding box center [1103, 737] width 141 height 79
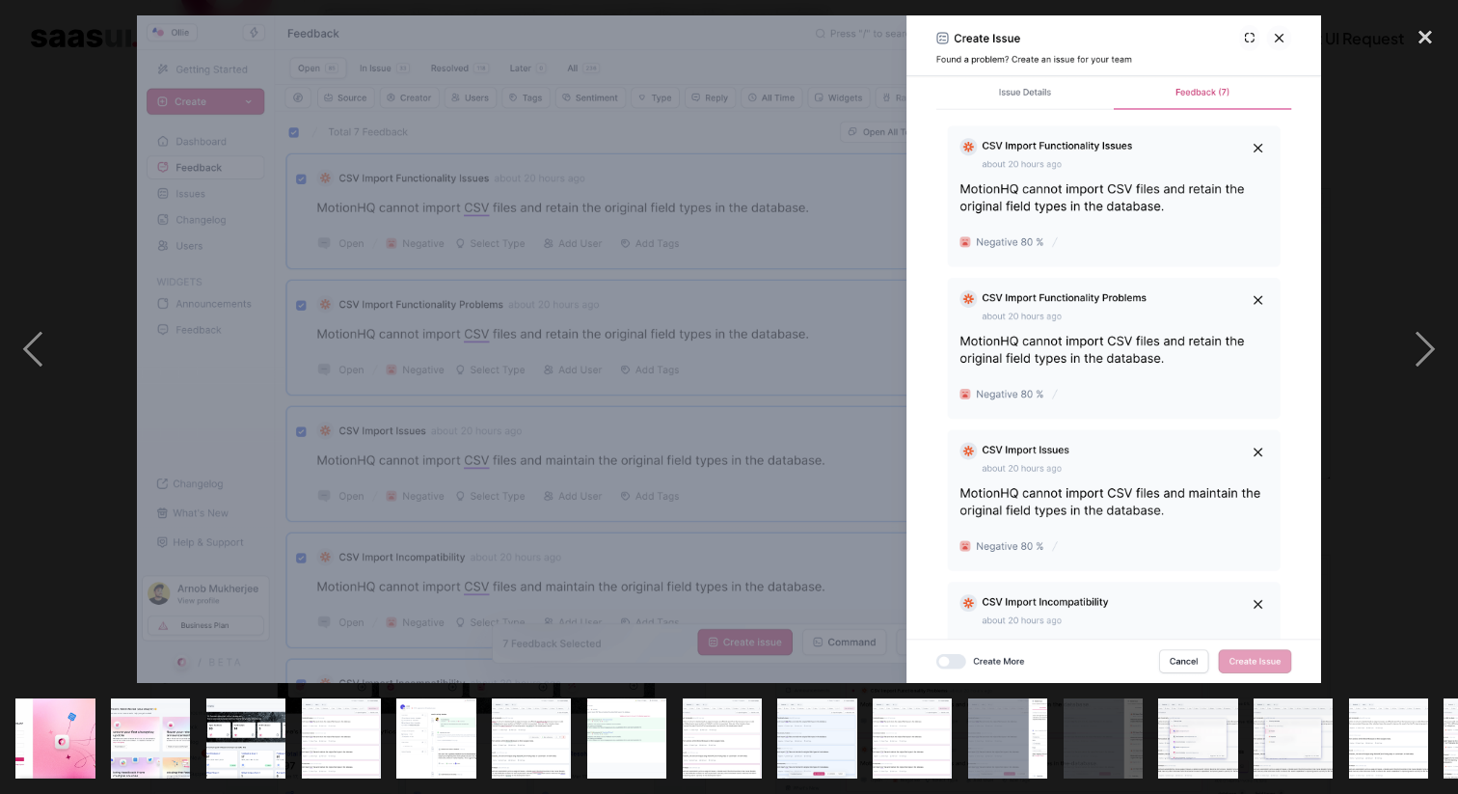
click at [1186, 745] on img "show item 13 of 25" at bounding box center [1197, 737] width 141 height 79
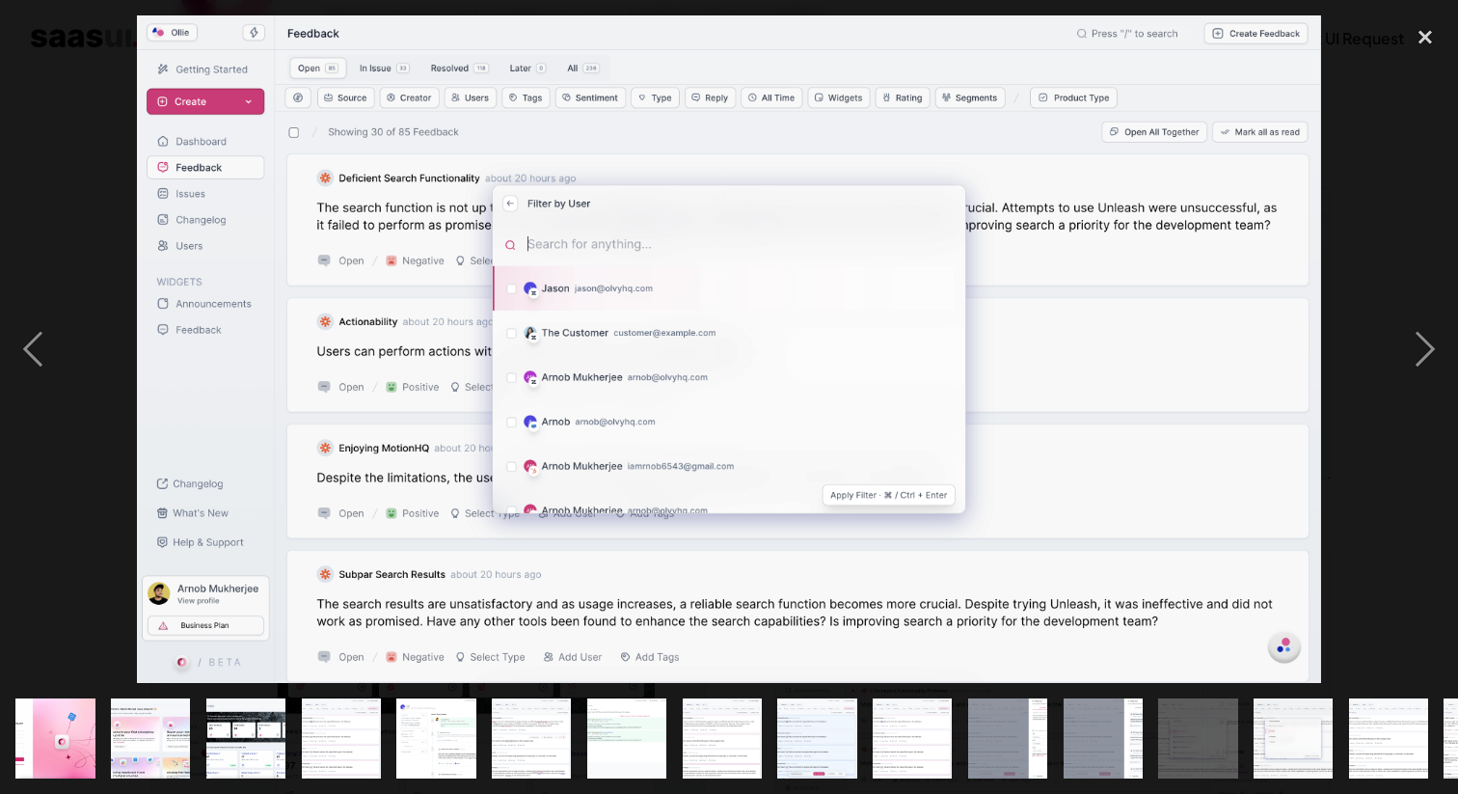
click at [1090, 745] on img "show item 12 of 25" at bounding box center [1103, 737] width 141 height 79
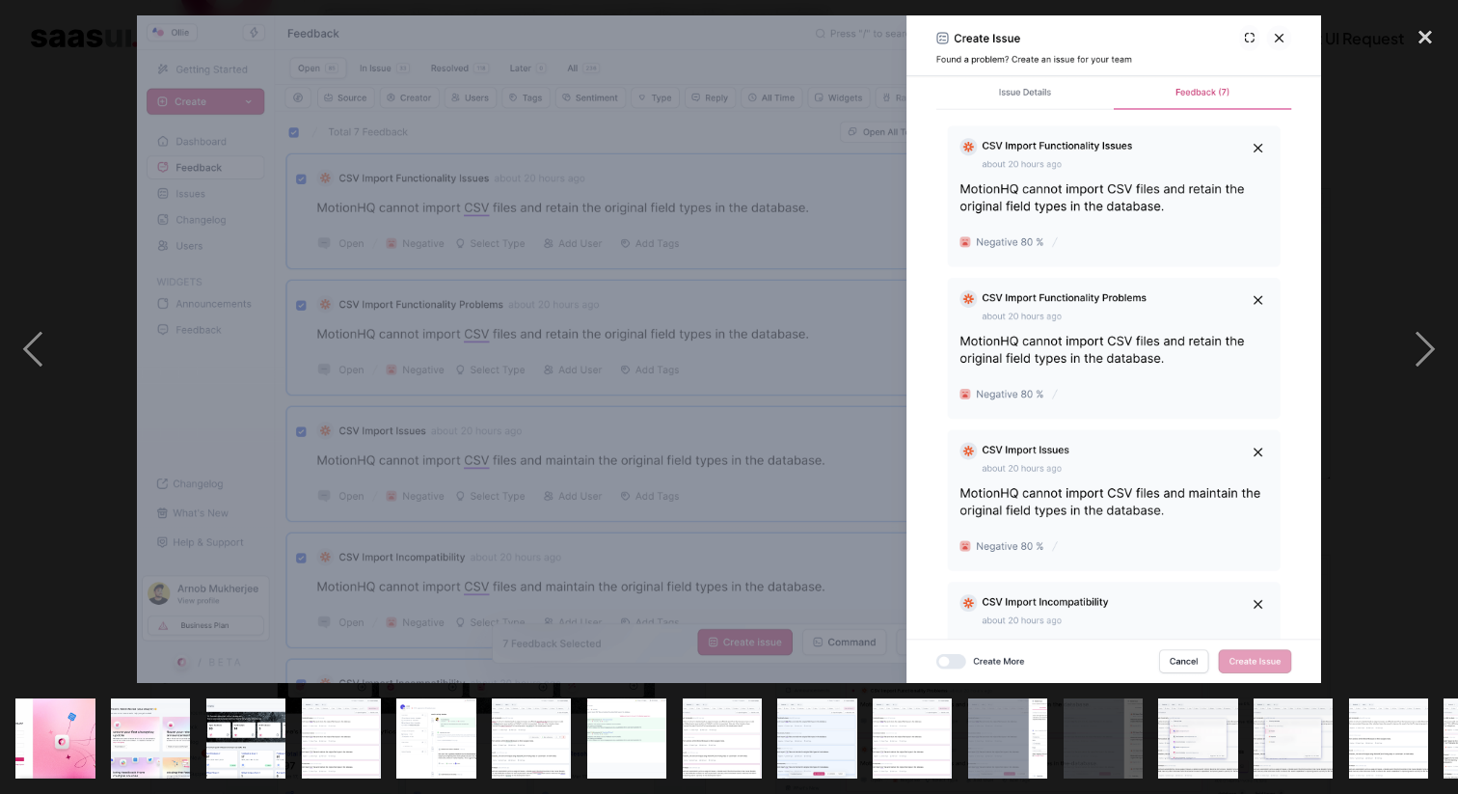
click at [1019, 741] on img "show item 11 of 25" at bounding box center [1007, 737] width 141 height 79
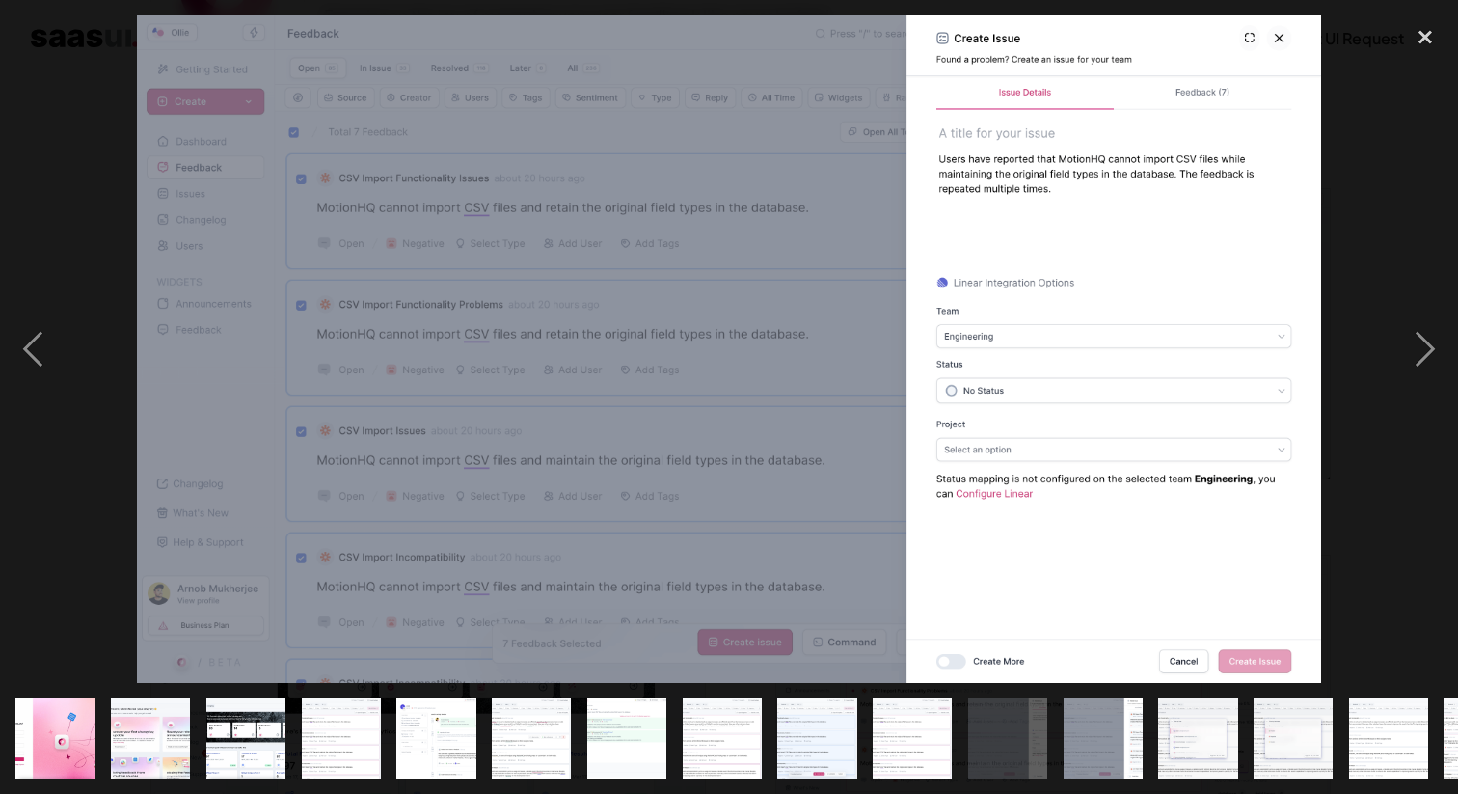
click at [1102, 744] on img "show item 12 of 25" at bounding box center [1103, 737] width 141 height 79
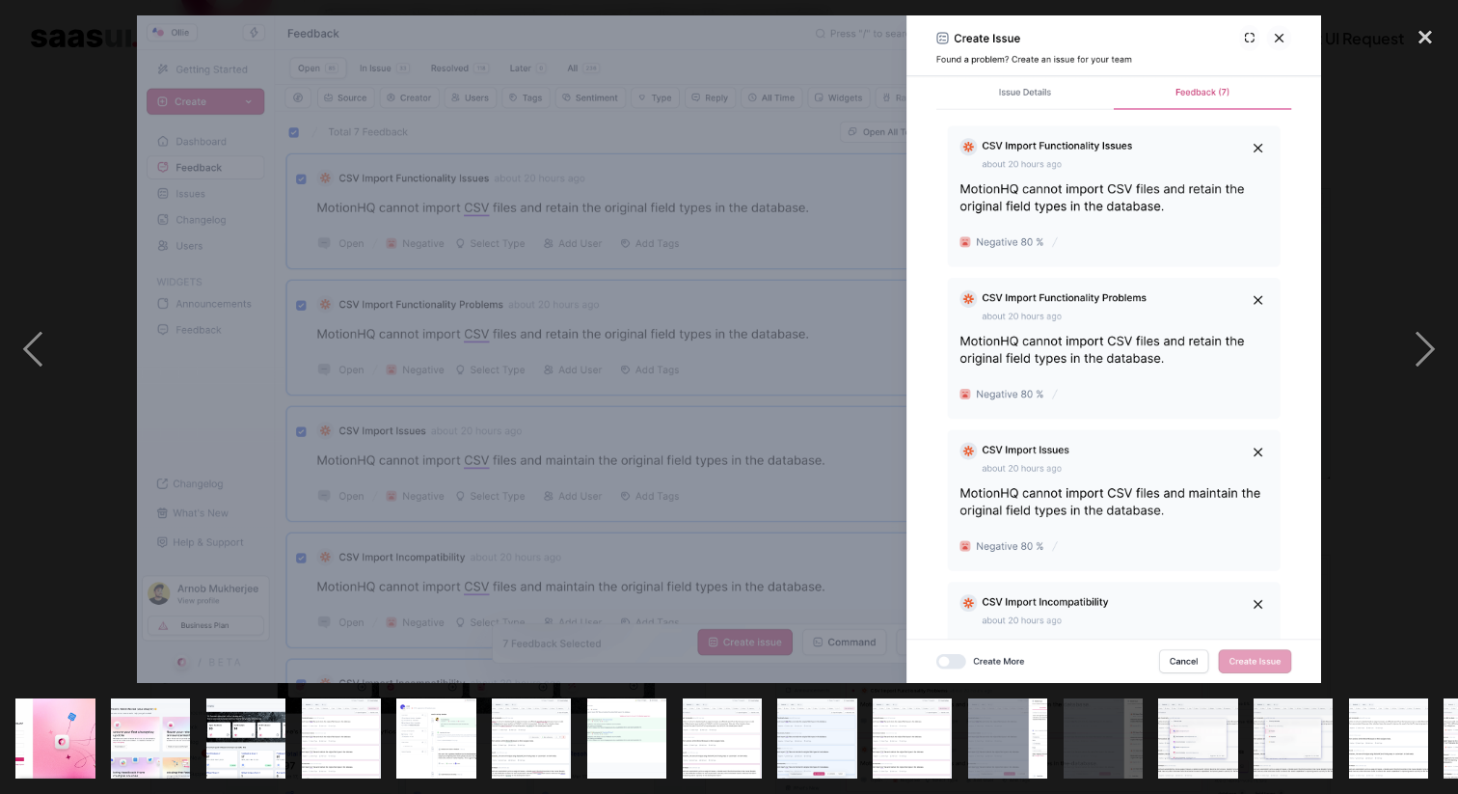
click at [1193, 742] on img "show item 13 of 25" at bounding box center [1197, 737] width 141 height 79
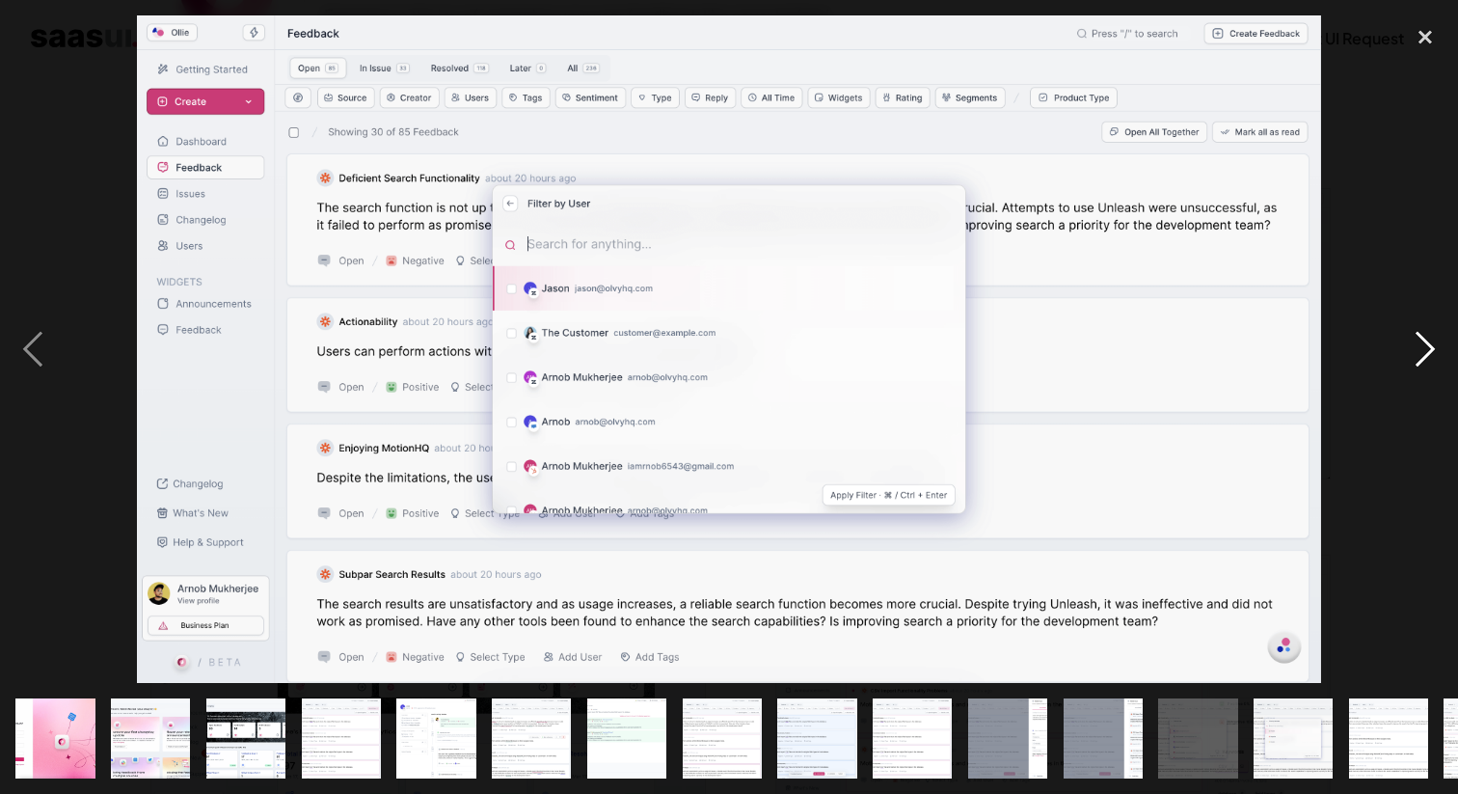
click at [1412, 349] on div "next image" at bounding box center [1425, 348] width 66 height 666
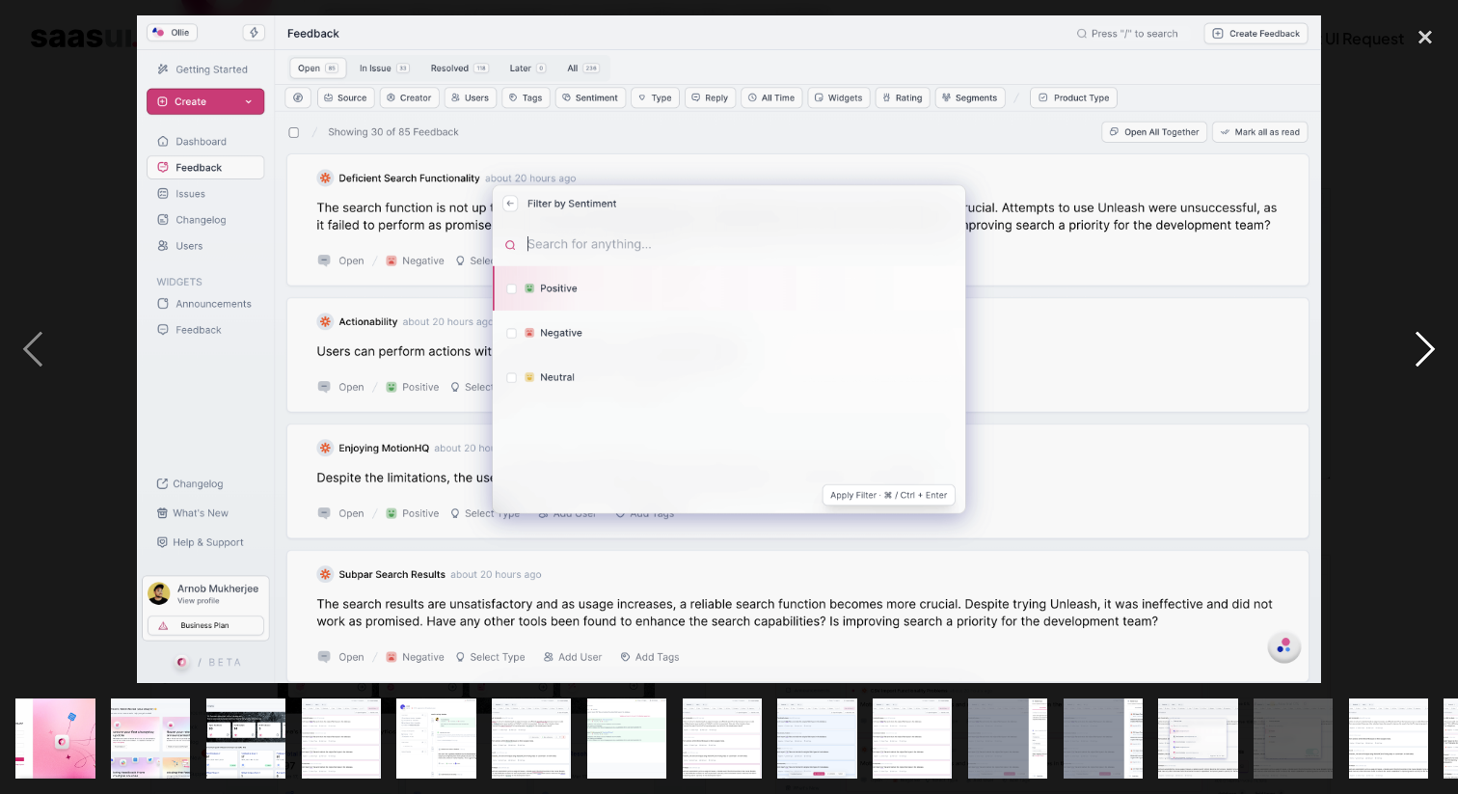
click at [1430, 347] on div "next image" at bounding box center [1425, 348] width 66 height 666
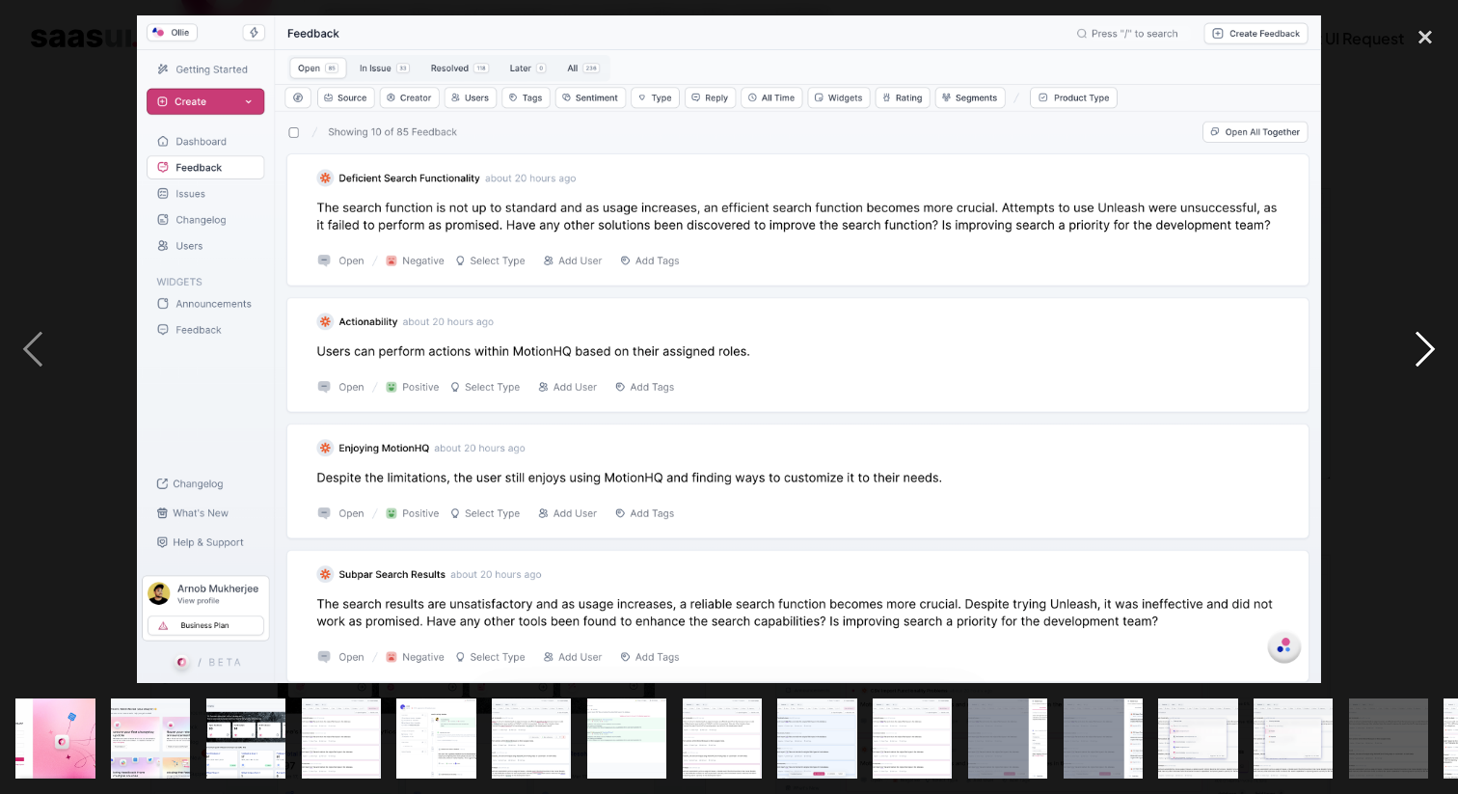
click at [1430, 347] on div "next image" at bounding box center [1425, 348] width 66 height 666
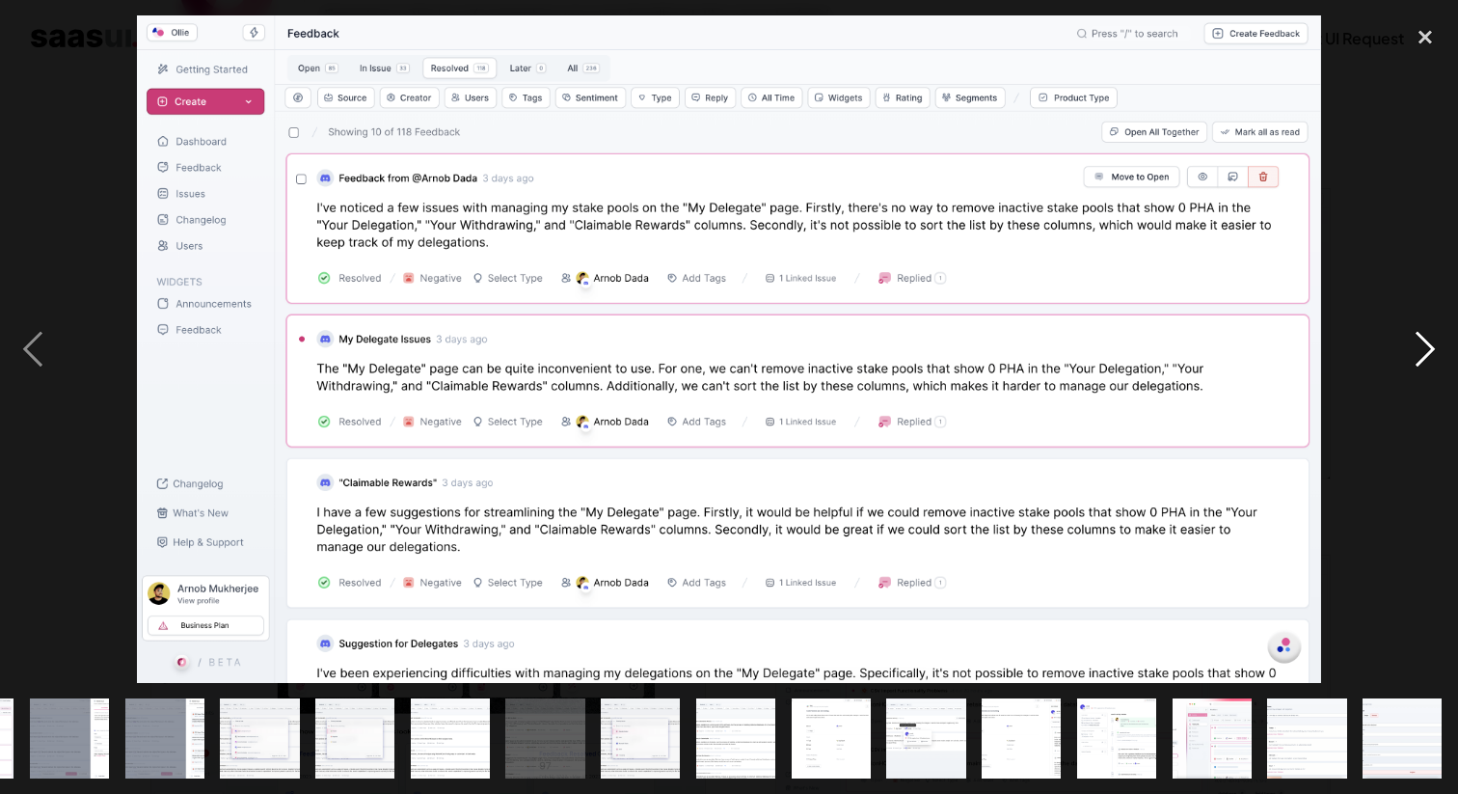
scroll to position [0, 938]
click at [1430, 347] on div "next image" at bounding box center [1425, 348] width 66 height 666
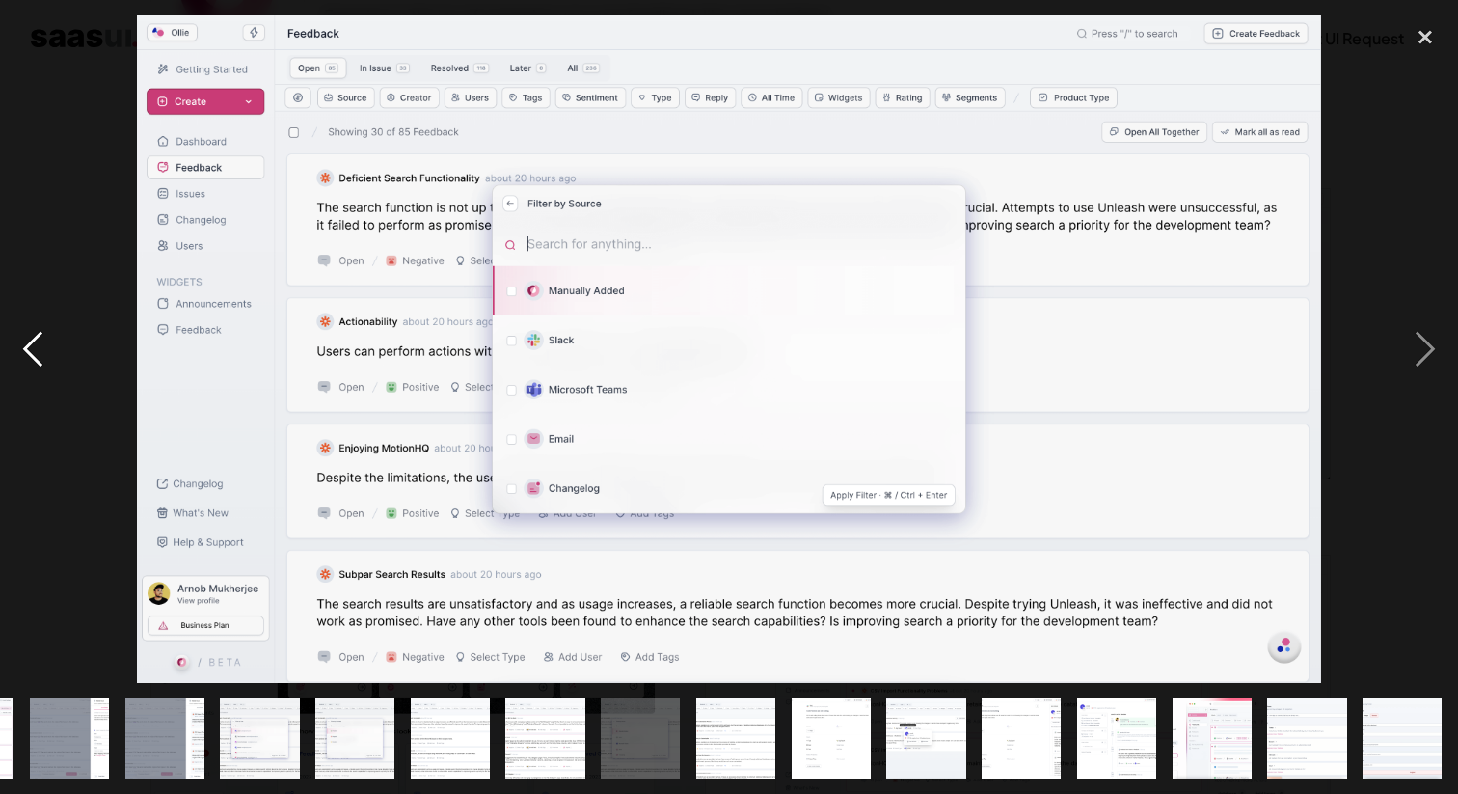
click at [46, 358] on div "previous image" at bounding box center [33, 348] width 66 height 666
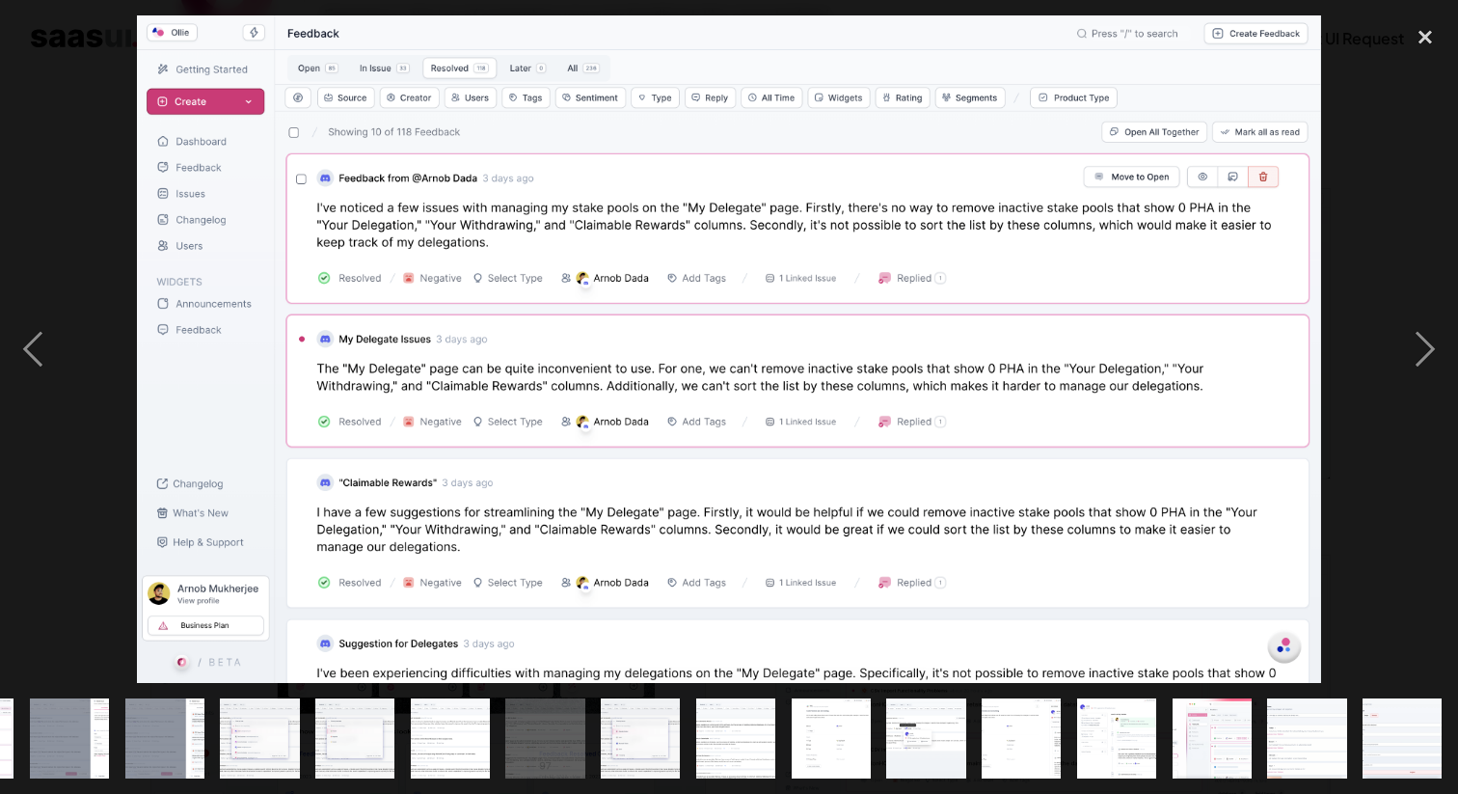
click at [641, 733] on img "show item 17 of 25" at bounding box center [640, 737] width 141 height 79
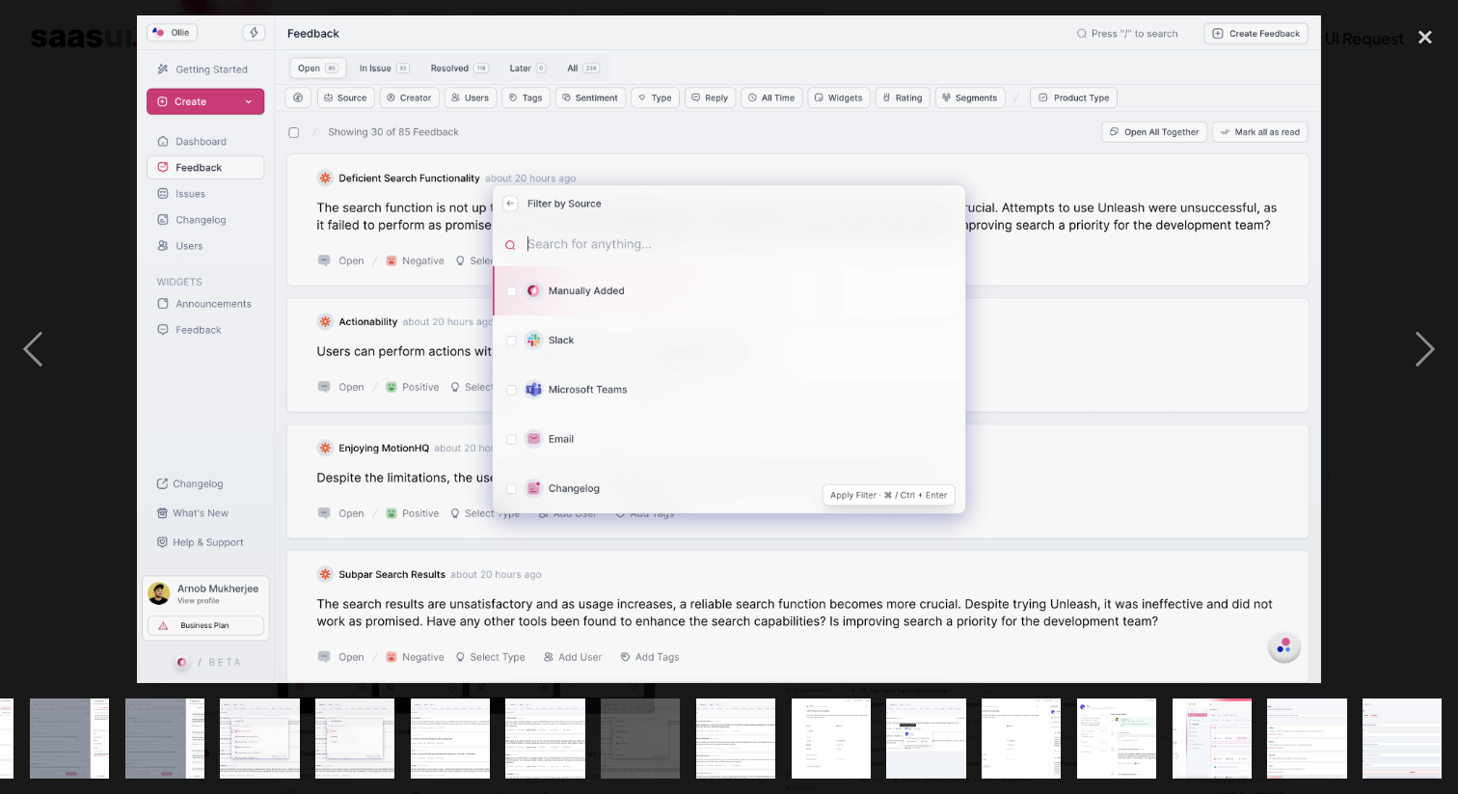
click at [761, 735] on img "show item 18 of 25" at bounding box center [735, 737] width 141 height 79
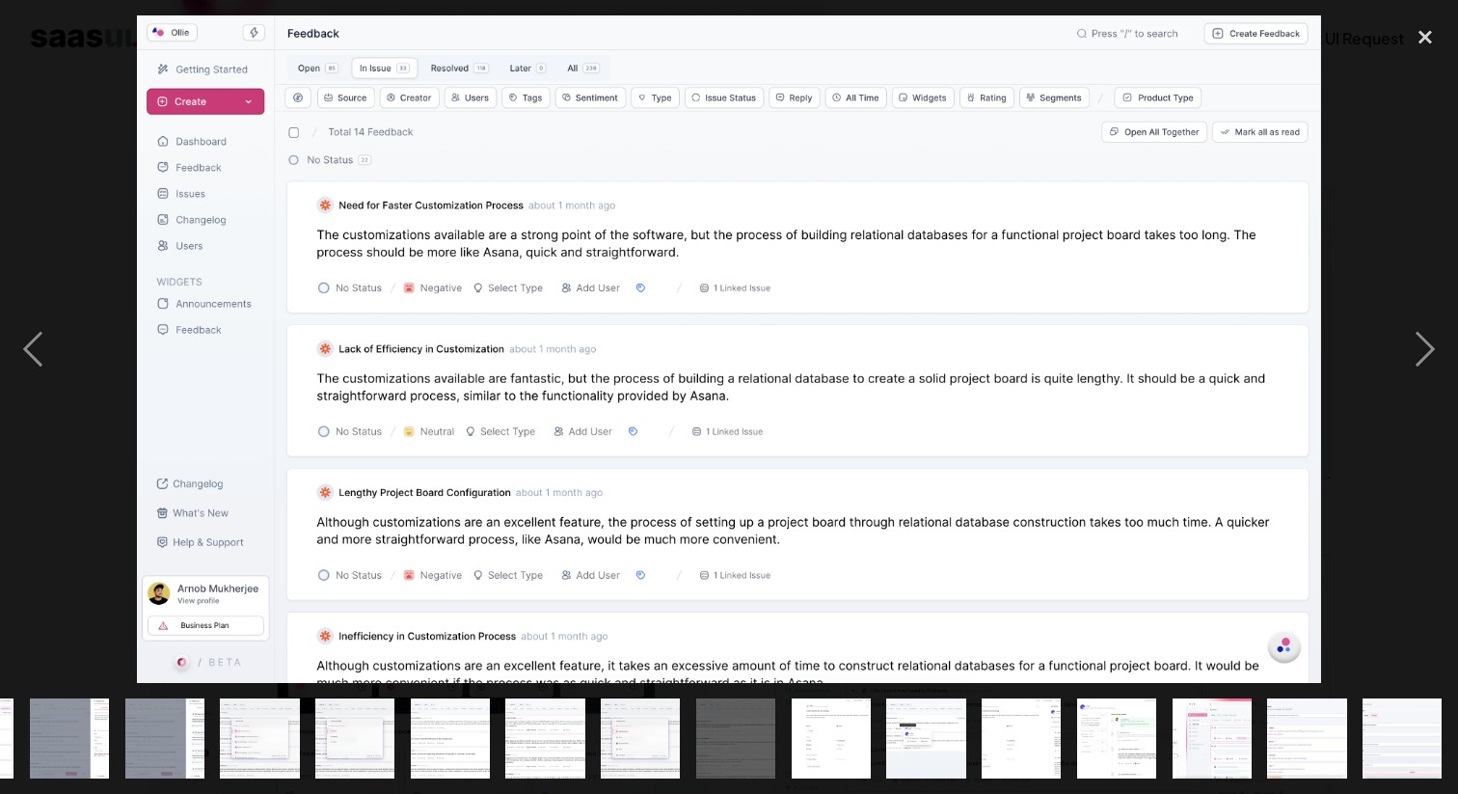
click at [837, 741] on img "show item 19 of 25" at bounding box center [831, 737] width 141 height 79
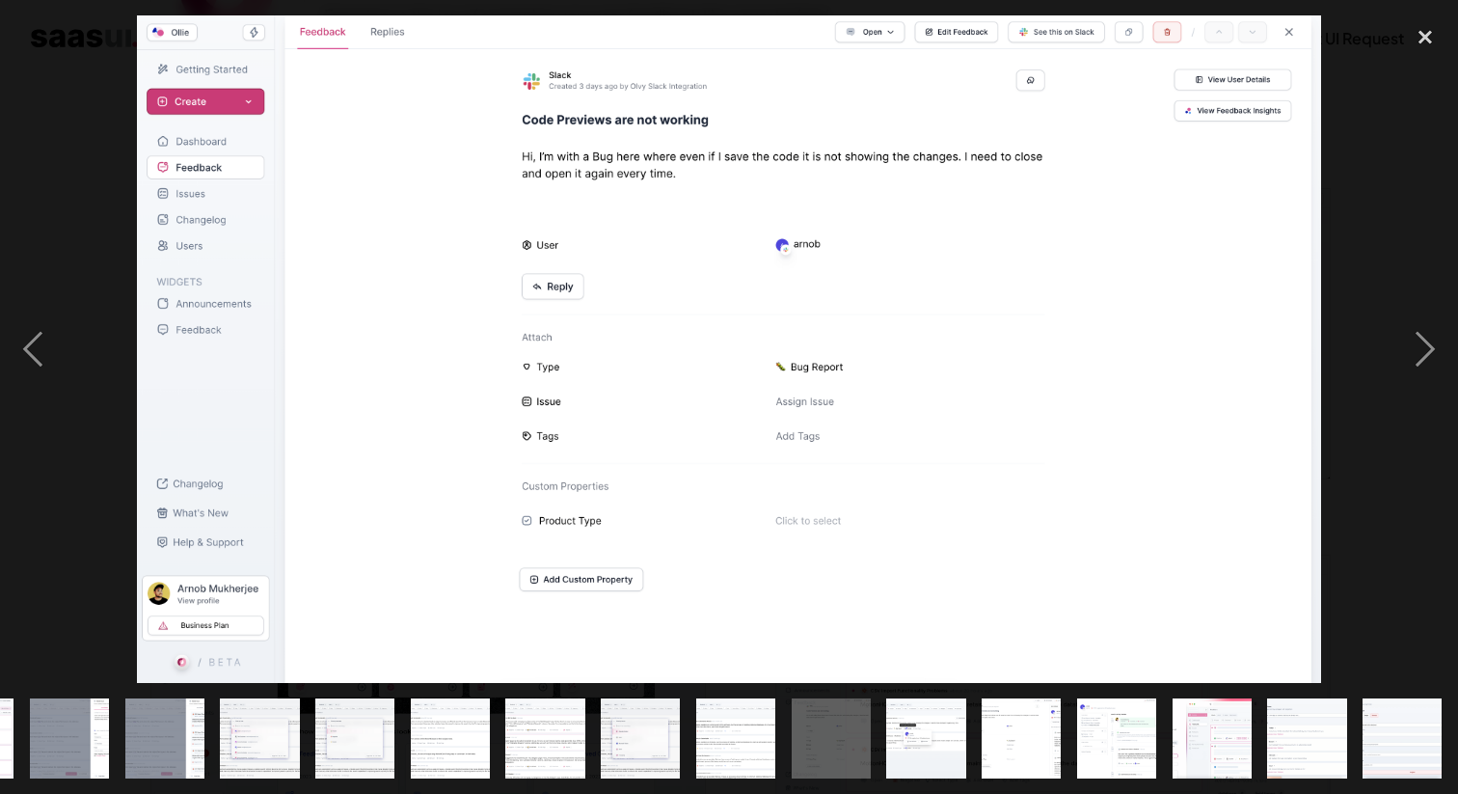
click at [925, 745] on img "show item 20 of 25" at bounding box center [926, 737] width 142 height 79
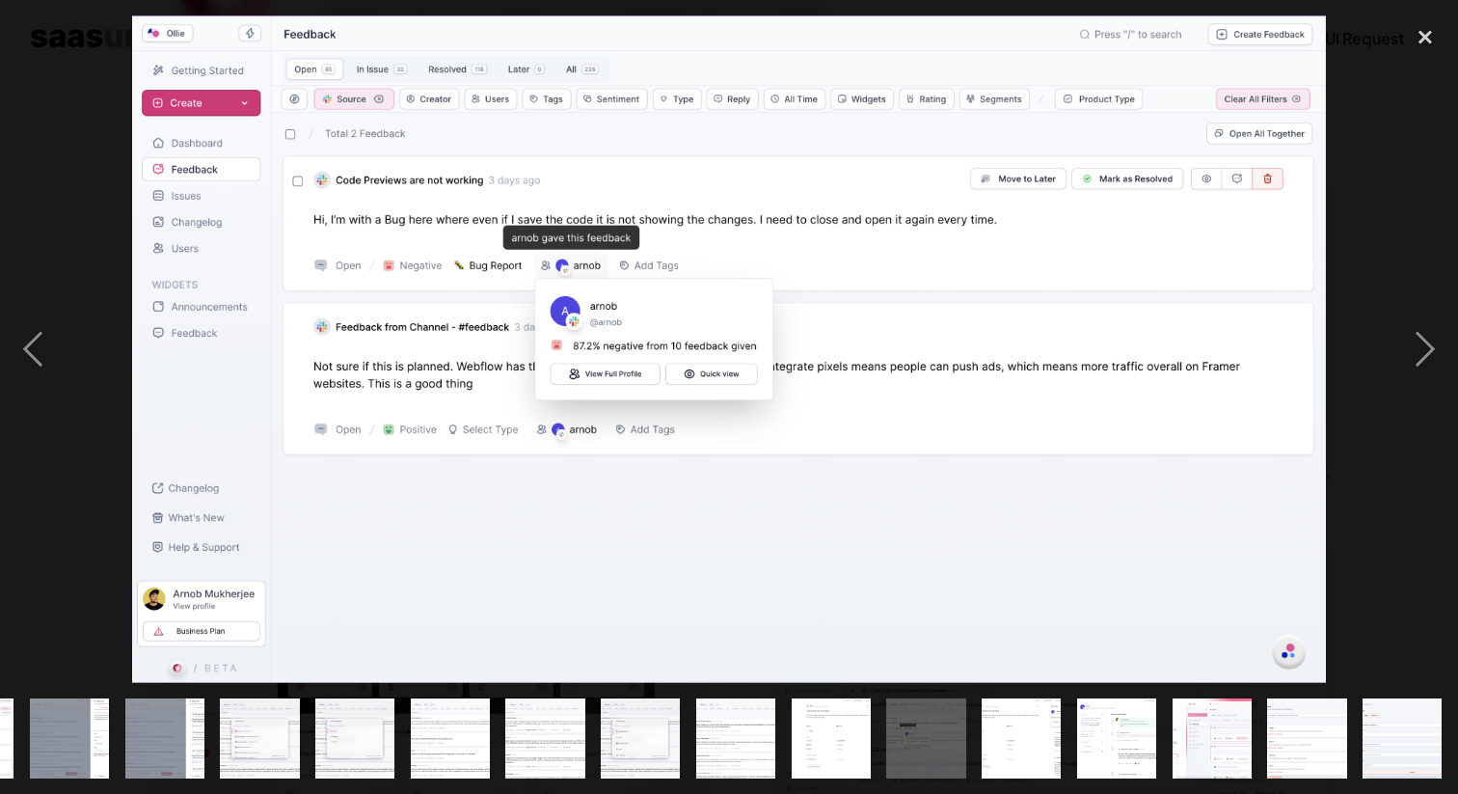
click at [1067, 745] on div "show item 21 of 25" at bounding box center [1021, 738] width 95 height 111
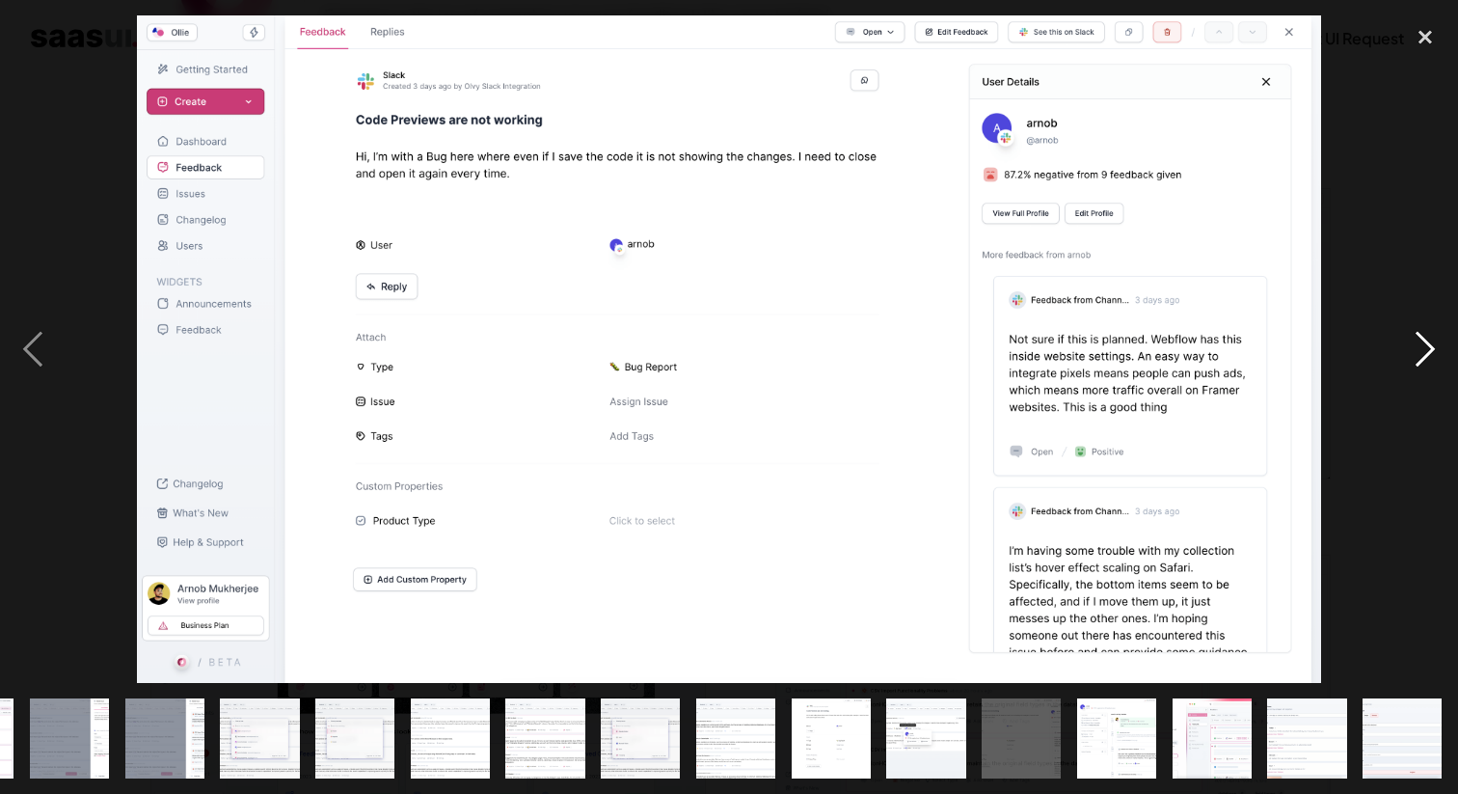
click at [1439, 354] on div "next image" at bounding box center [1425, 348] width 66 height 666
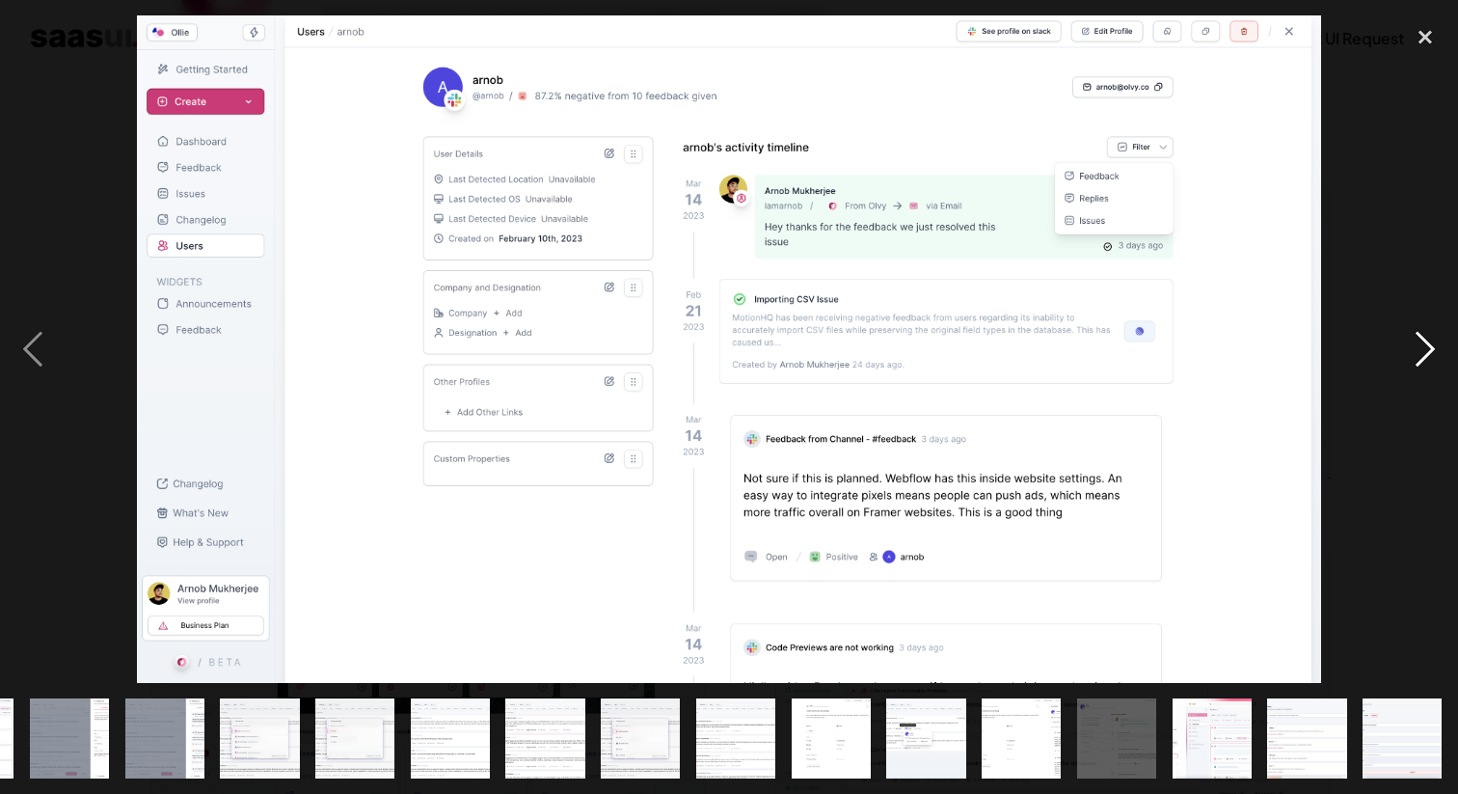
click at [1439, 354] on div "next image" at bounding box center [1425, 348] width 66 height 666
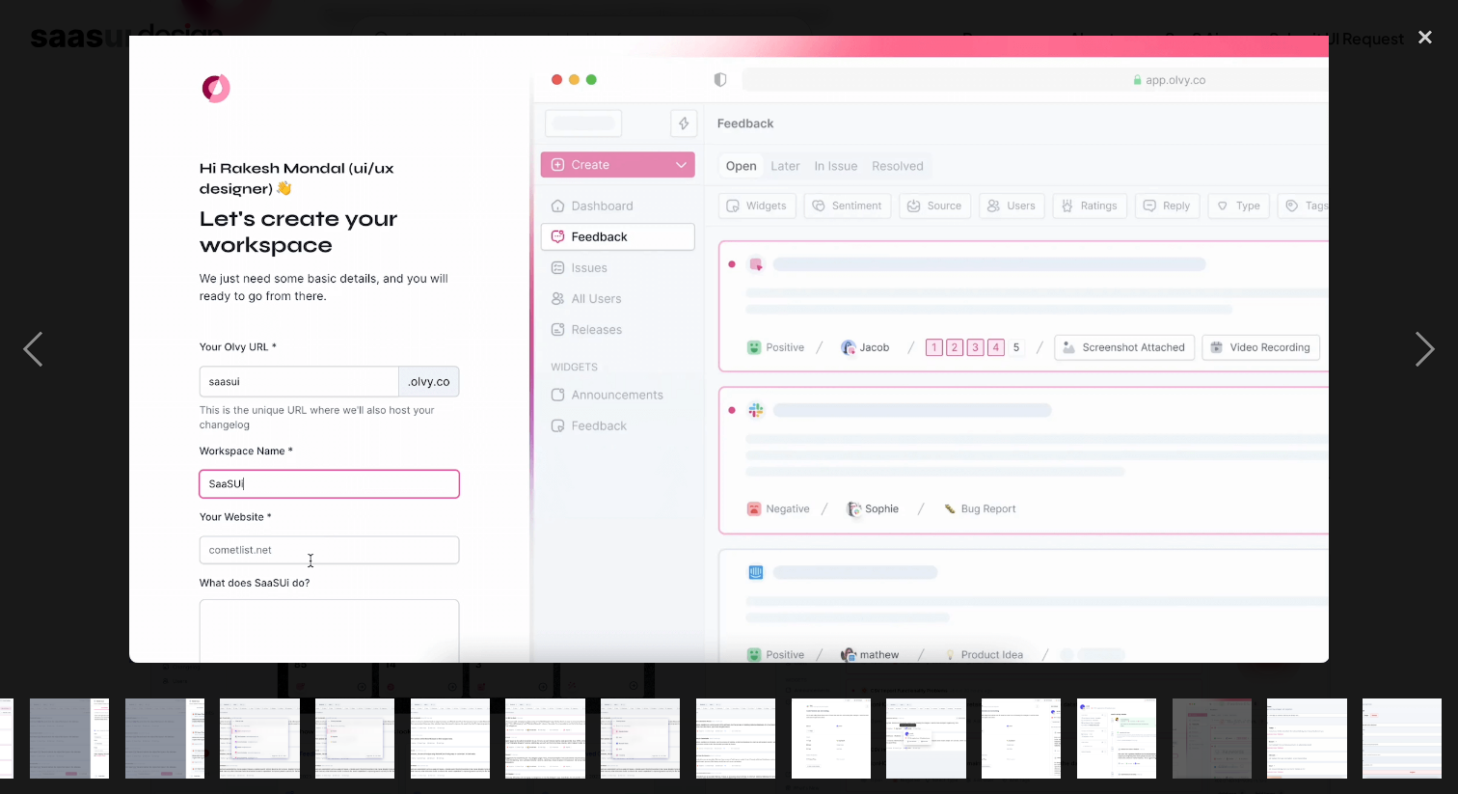
click at [1285, 725] on img "show item 24 of 25" at bounding box center [1307, 737] width 152 height 79
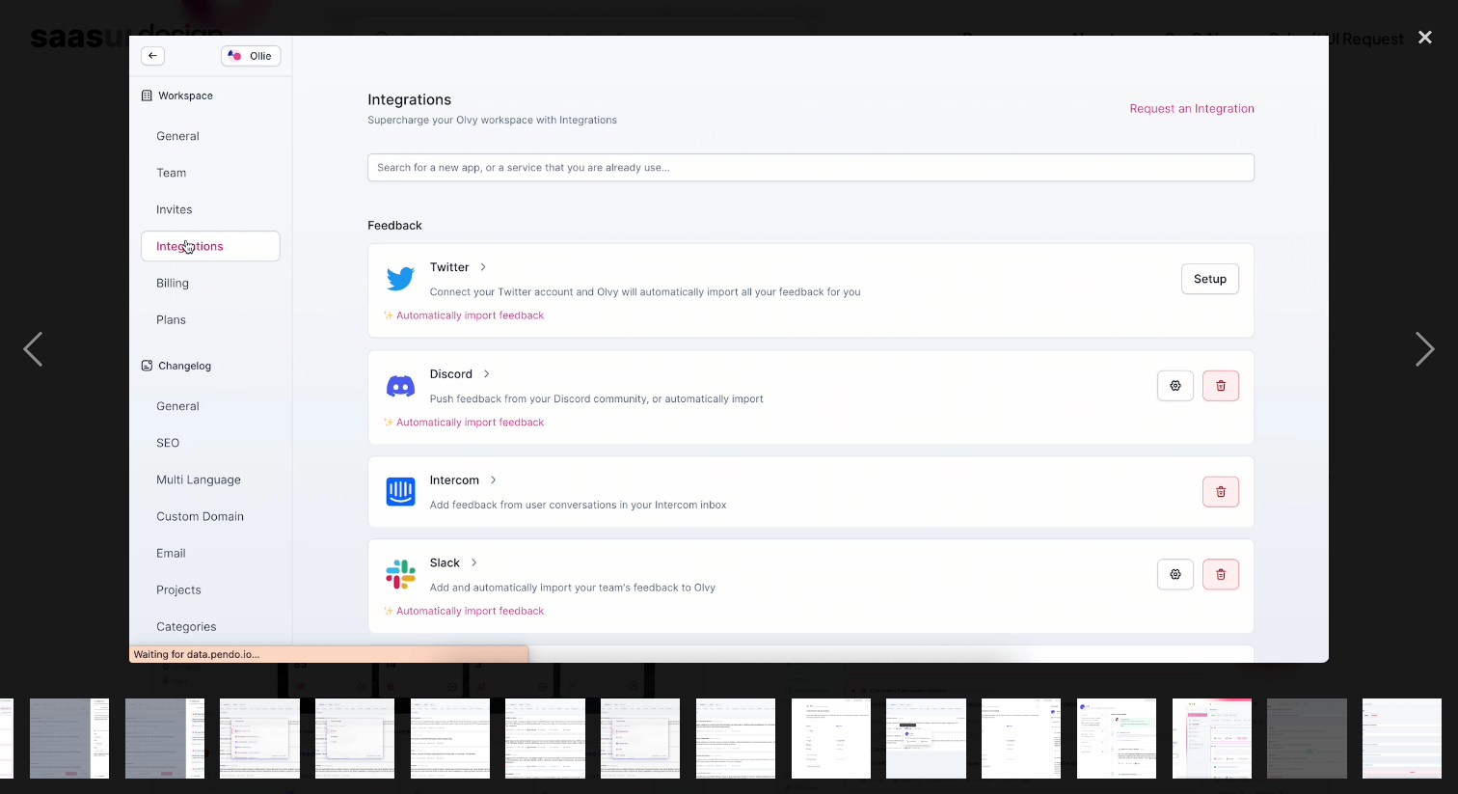
click at [1216, 746] on img "show item 23 of 25" at bounding box center [1212, 737] width 152 height 79
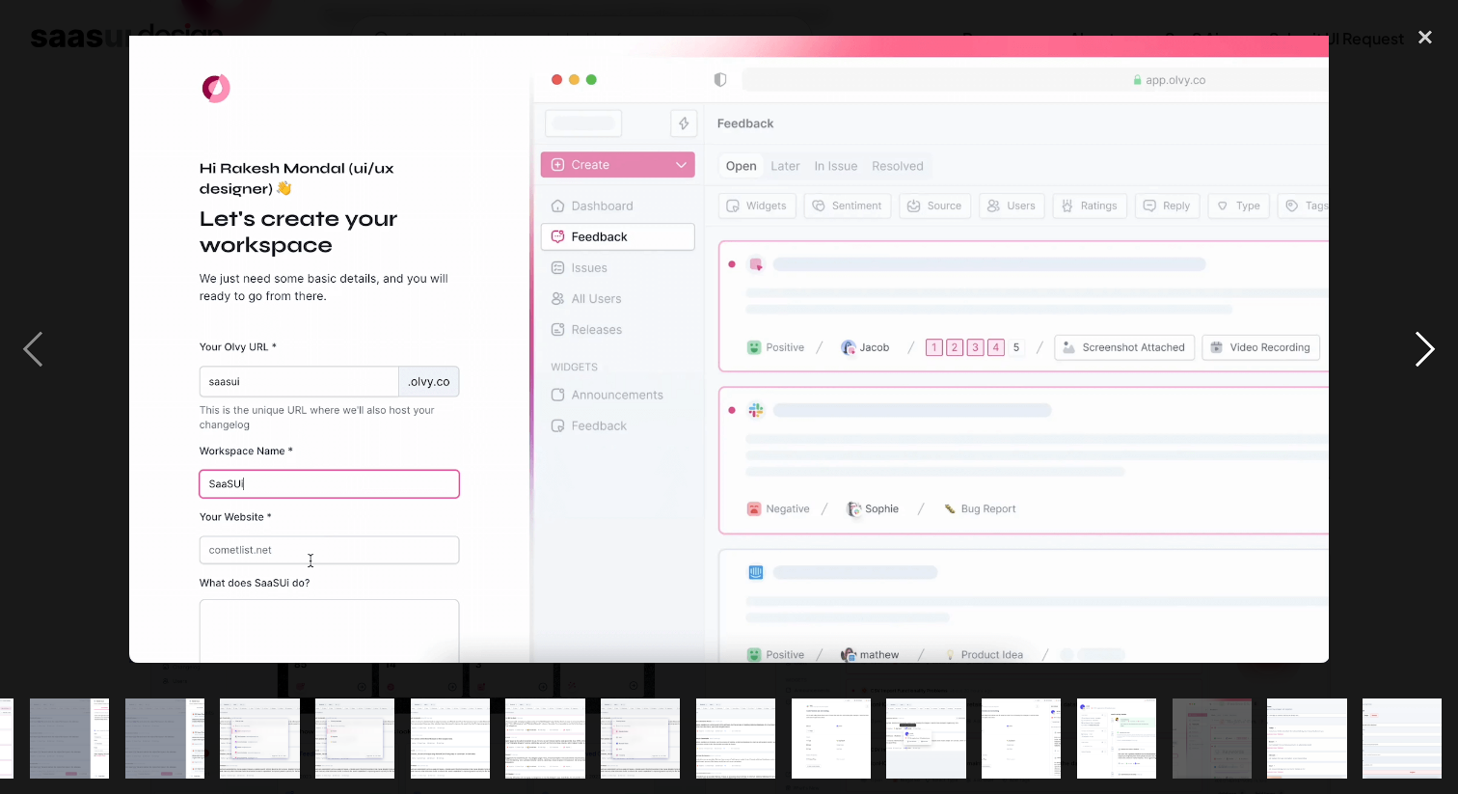
click at [1420, 352] on div "next image" at bounding box center [1425, 348] width 66 height 666
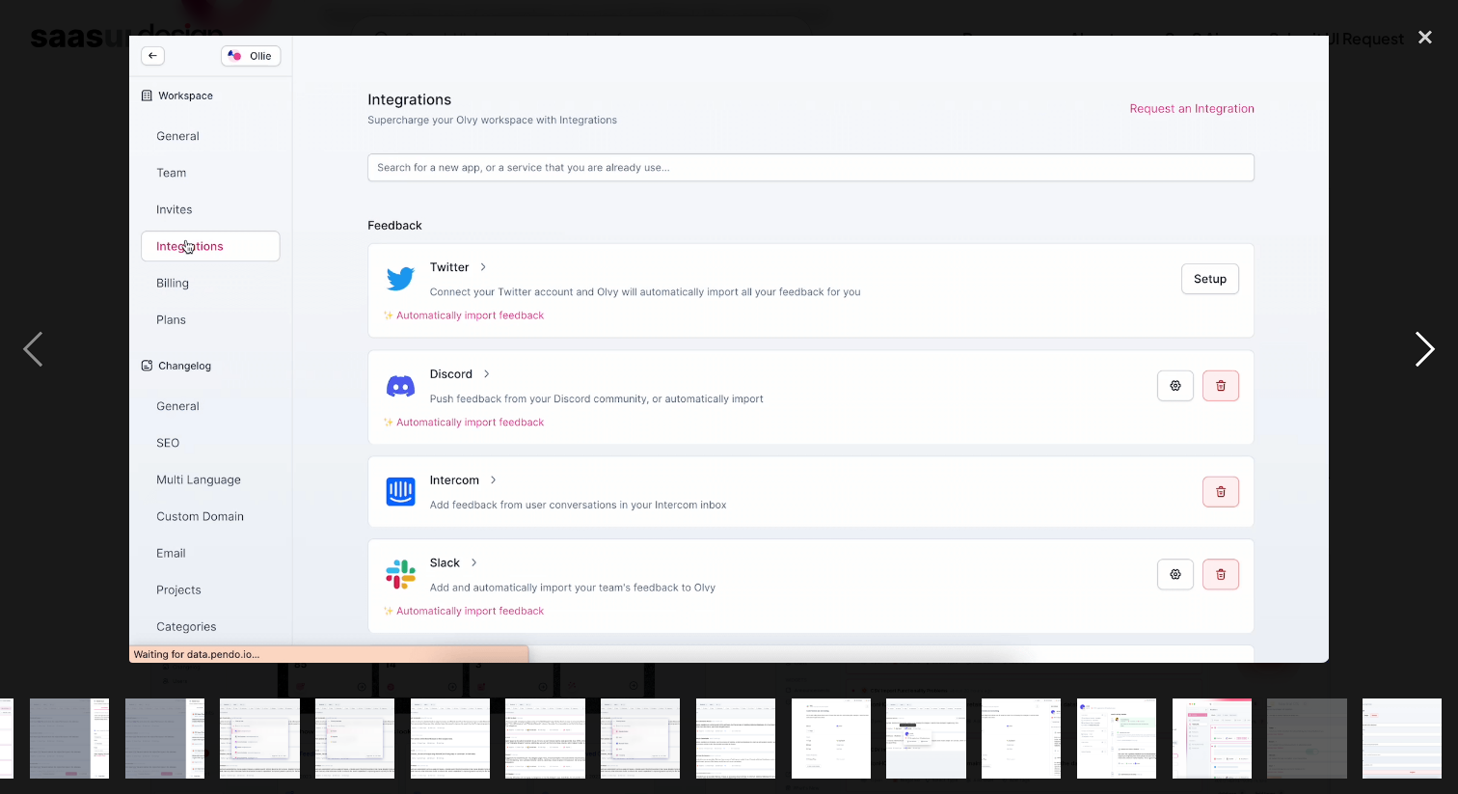
click at [1418, 361] on div "next image" at bounding box center [1425, 348] width 66 height 666
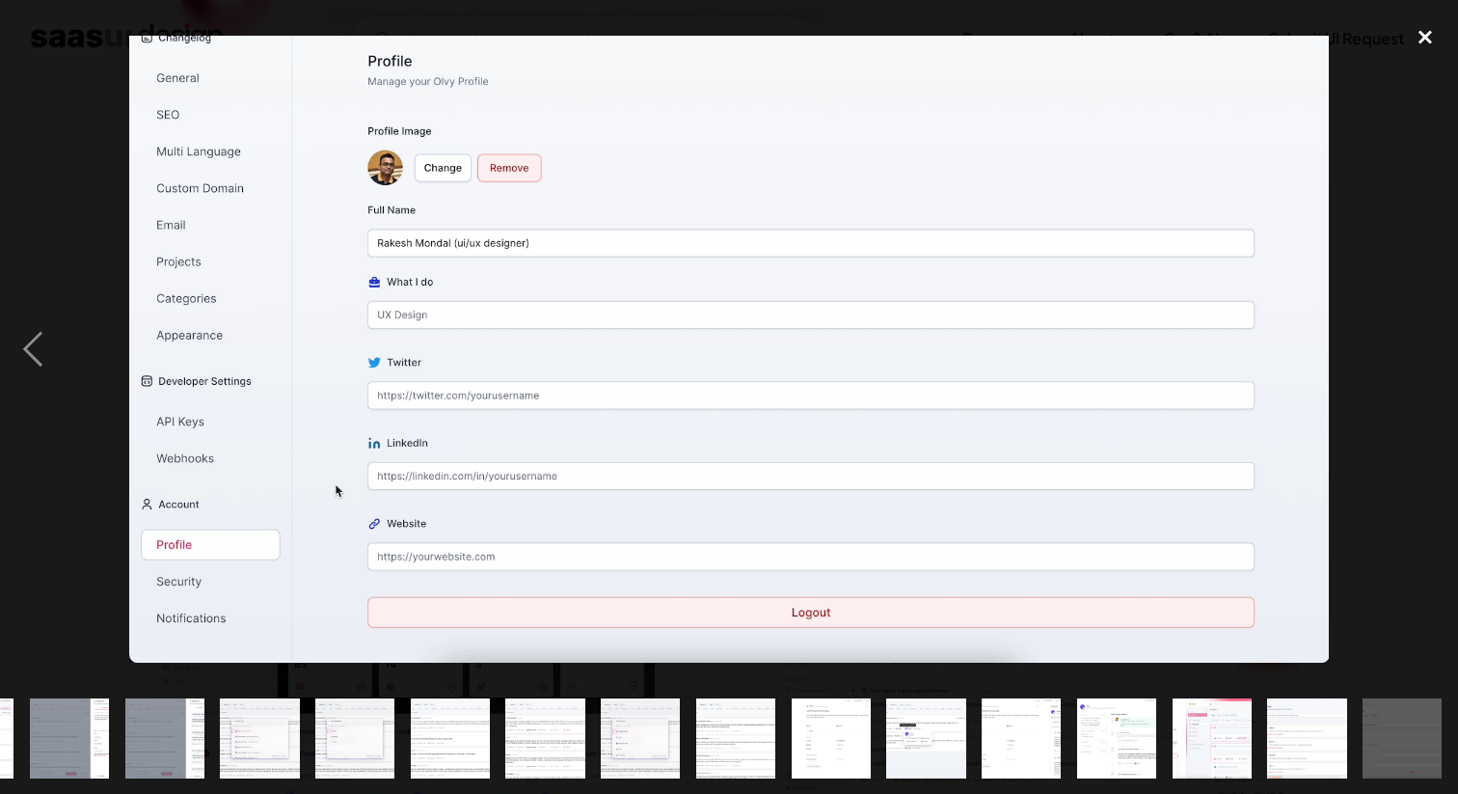
click at [1420, 39] on div "close lightbox" at bounding box center [1425, 36] width 66 height 42
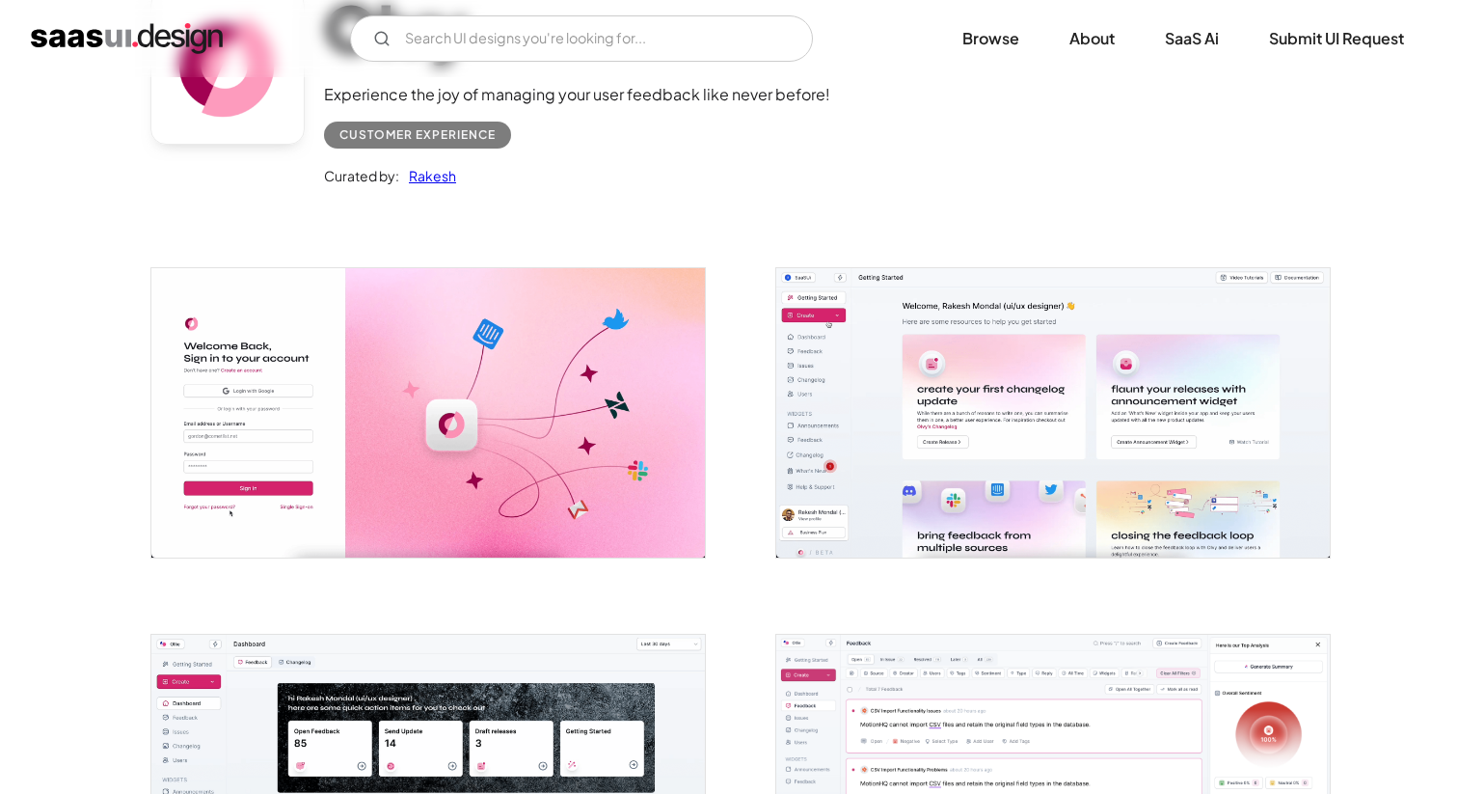
scroll to position [0, 0]
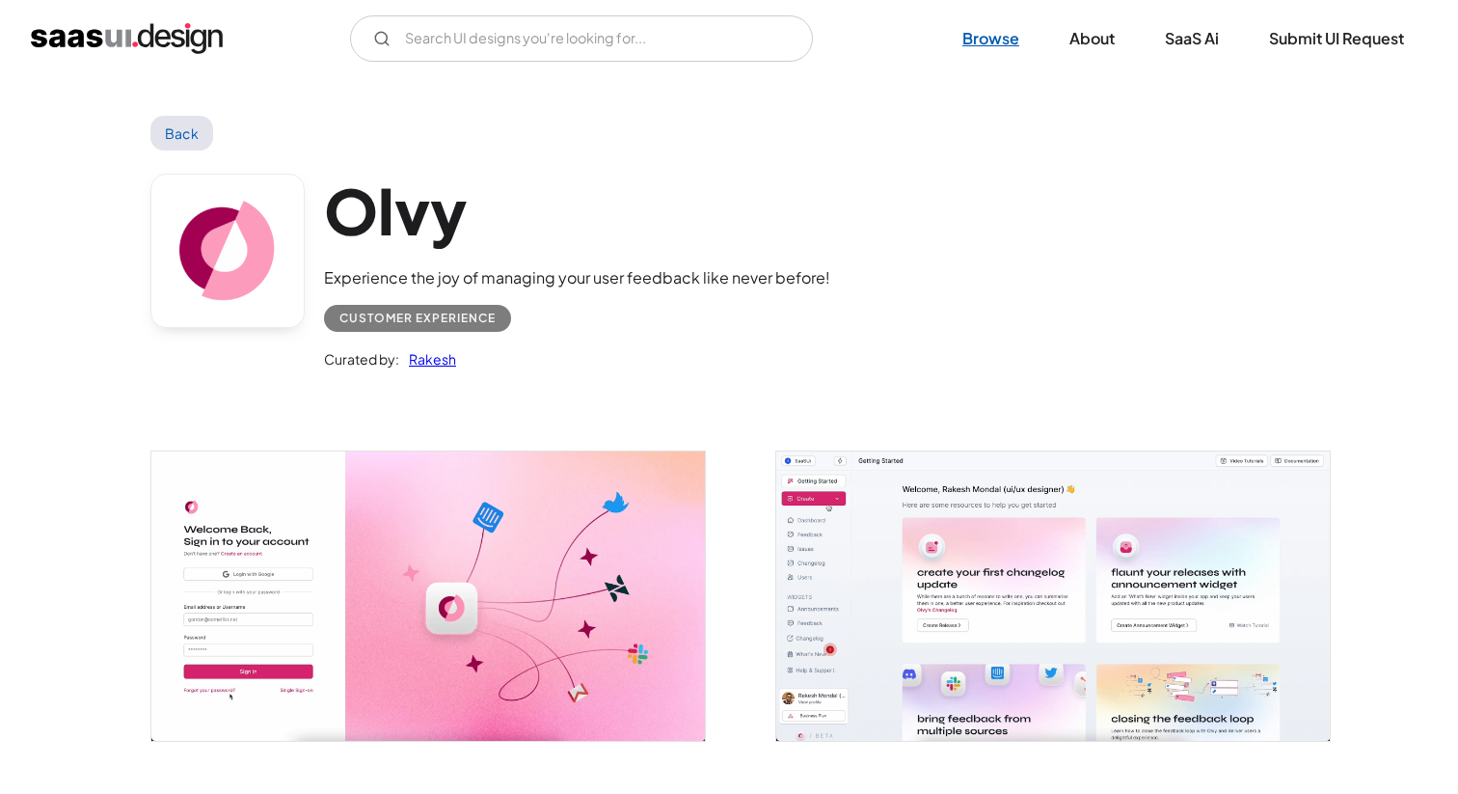
click at [1001, 40] on link "Browse" at bounding box center [990, 38] width 103 height 42
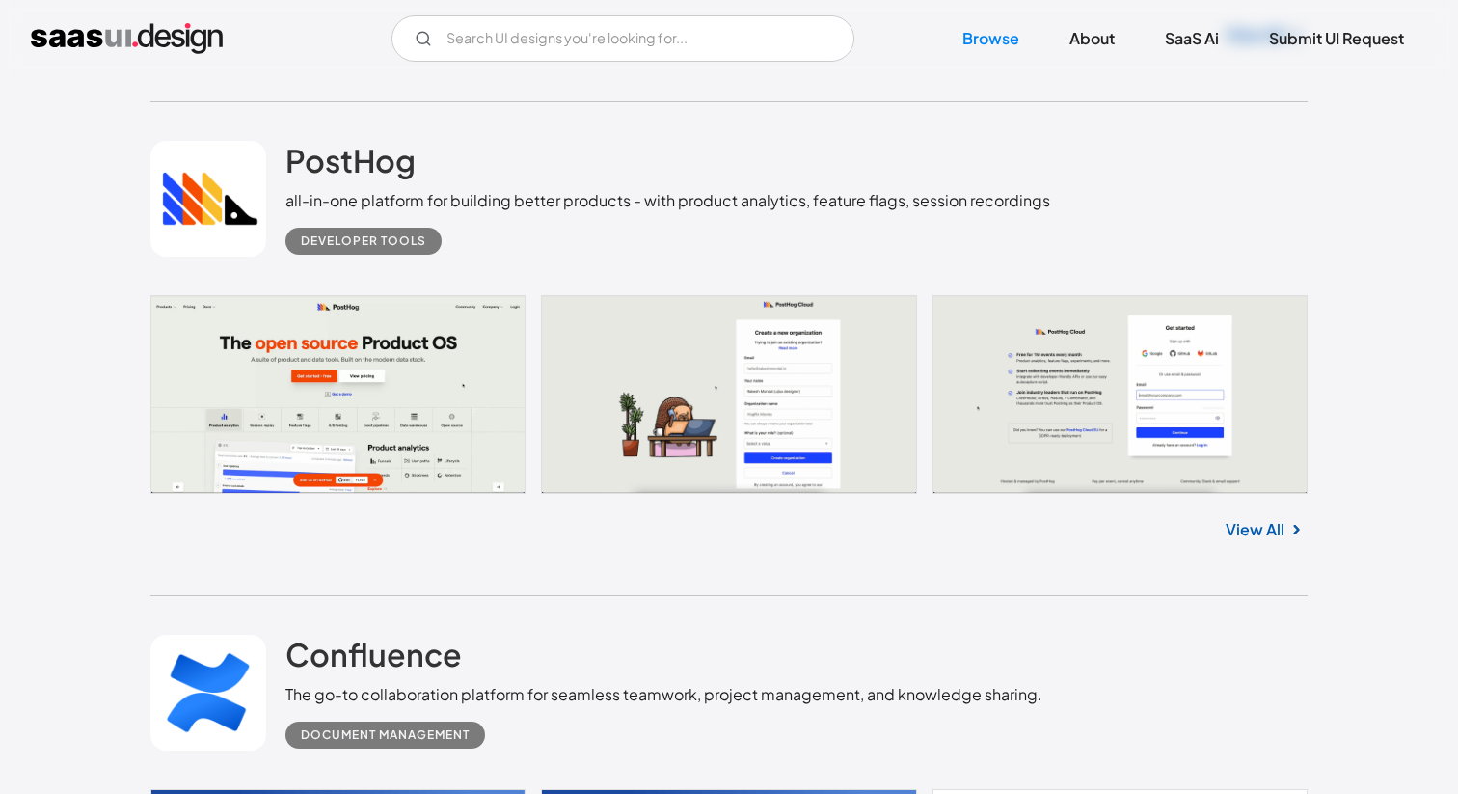
scroll to position [1817, 0]
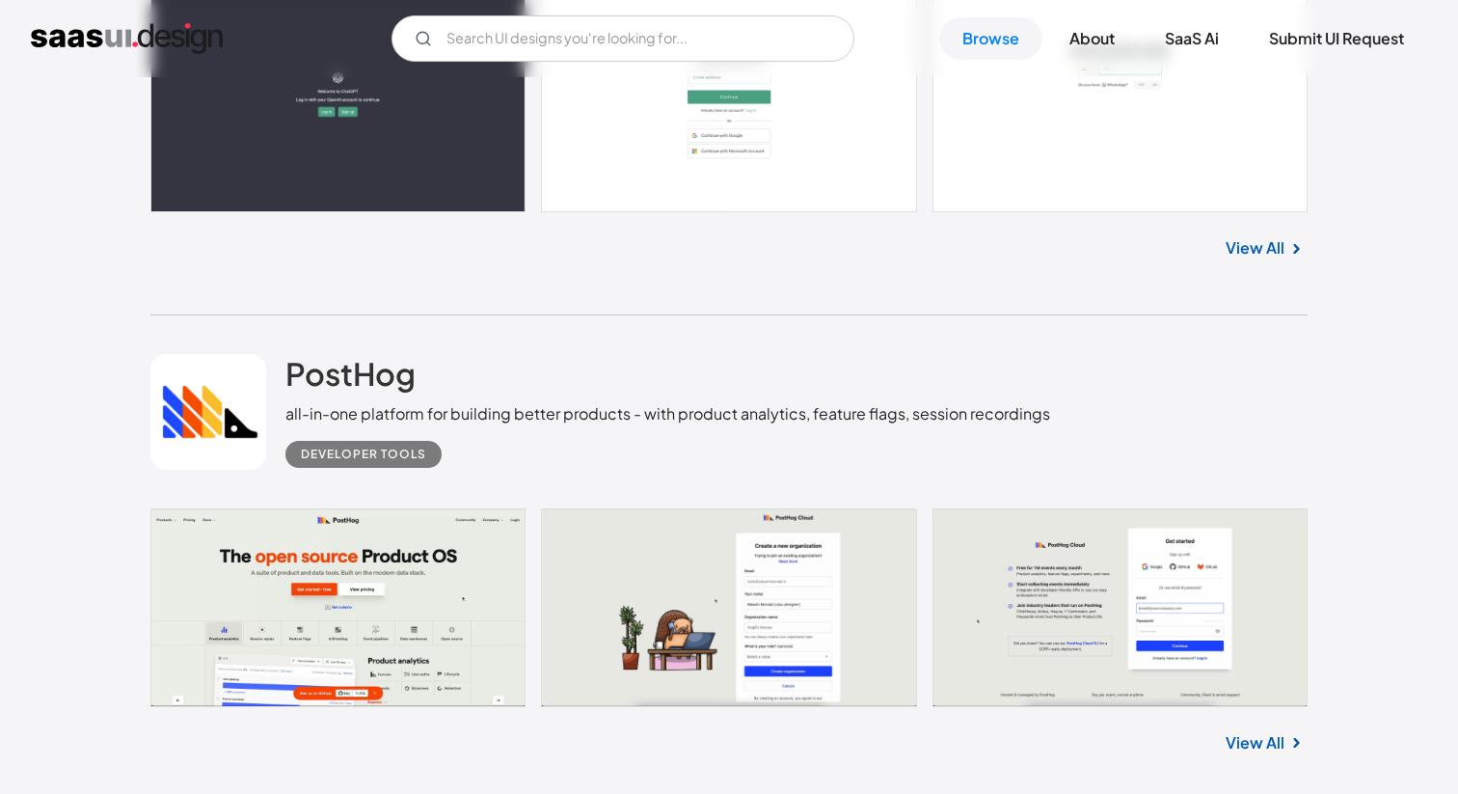
click at [355, 448] on div "Developer tools" at bounding box center [363, 454] width 125 height 23
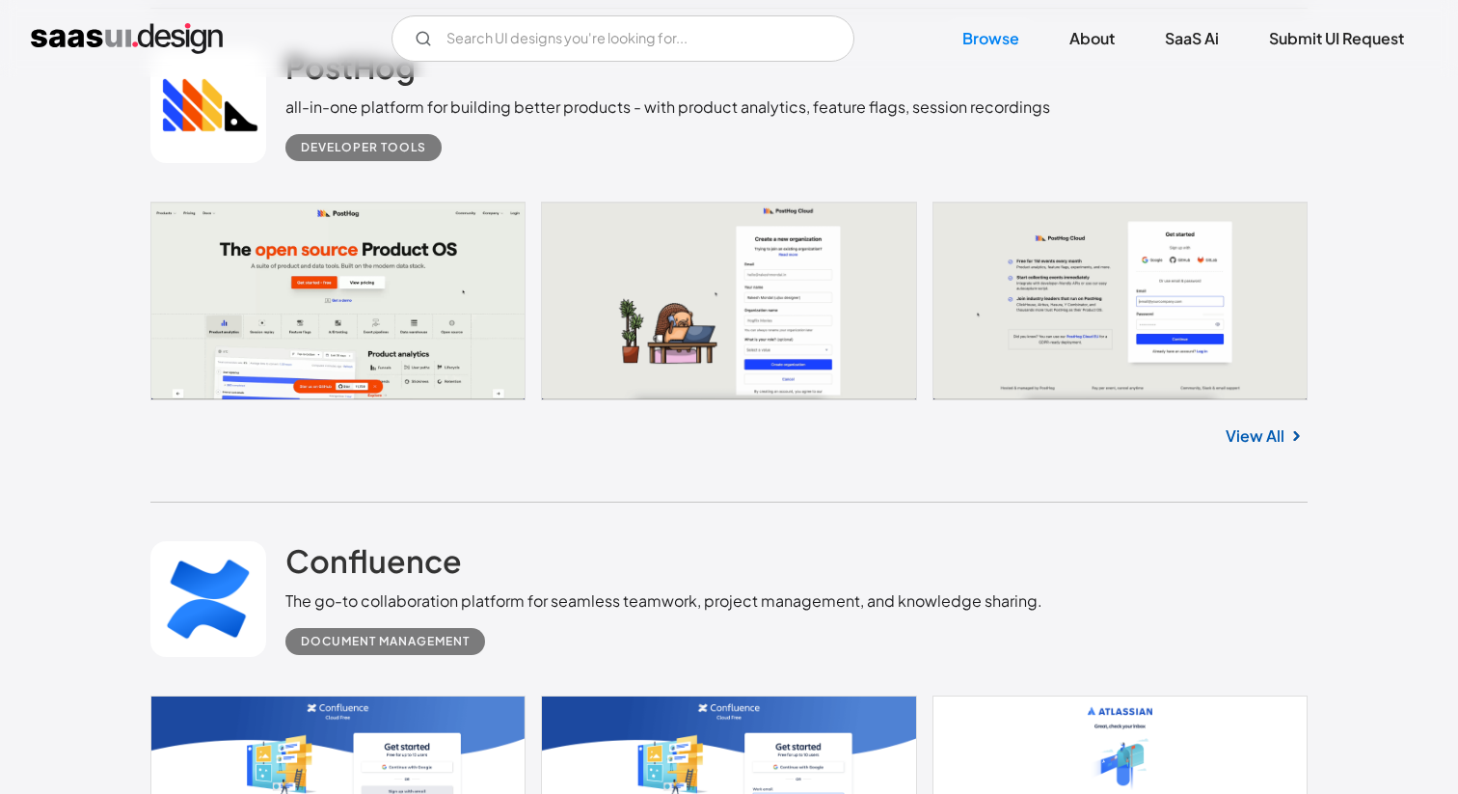
scroll to position [2137, 0]
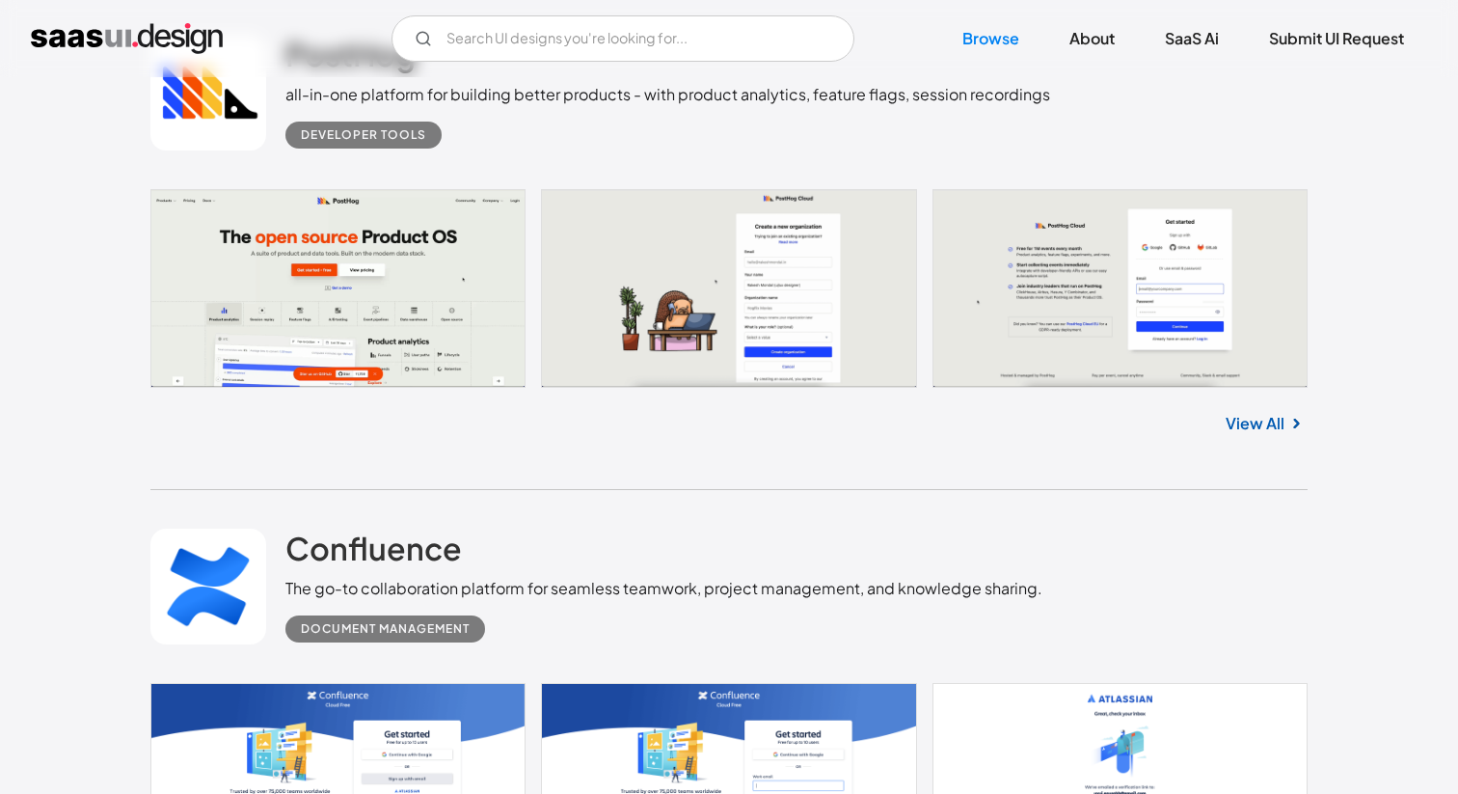
click at [358, 340] on link at bounding box center [728, 288] width 1157 height 198
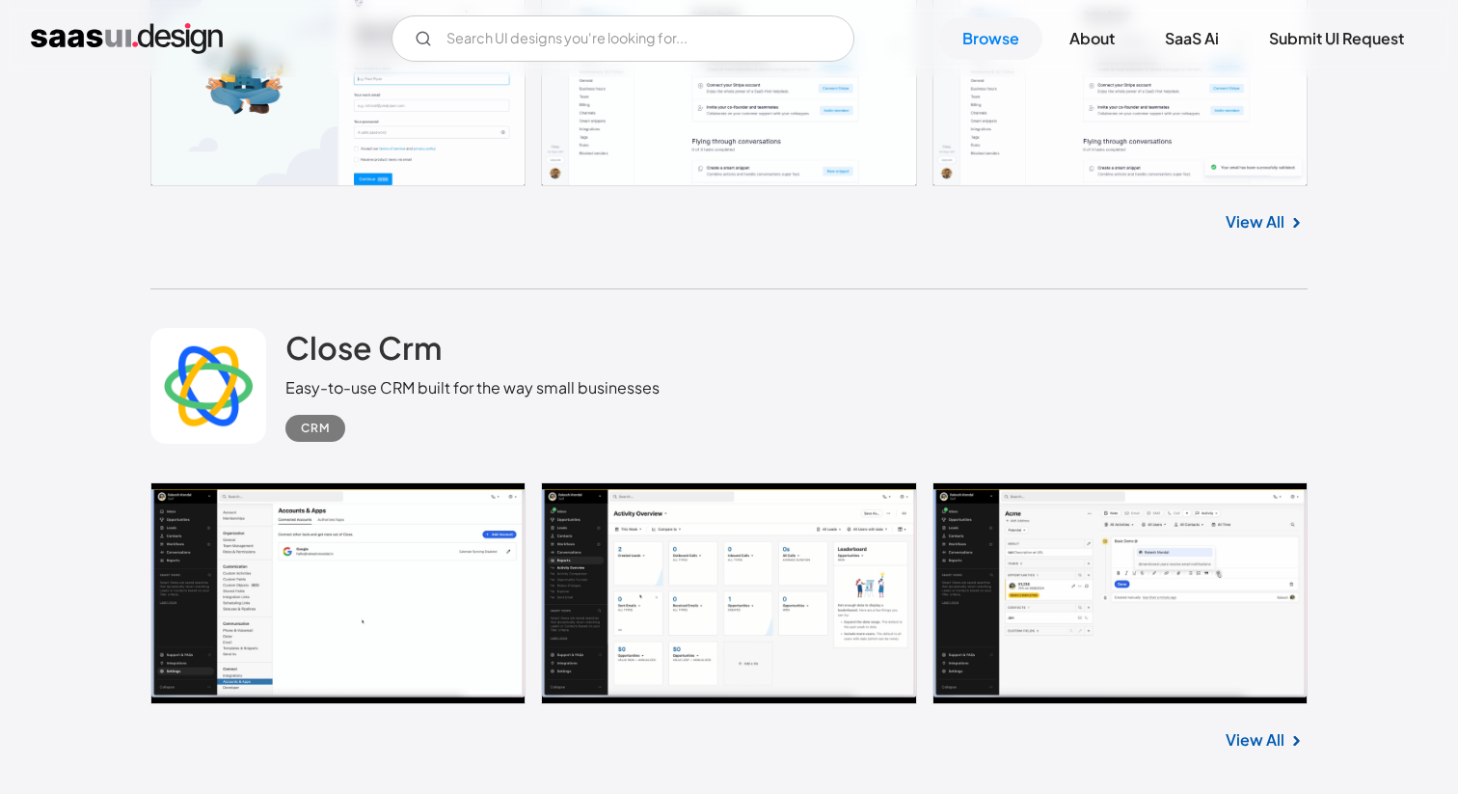
scroll to position [3502, 0]
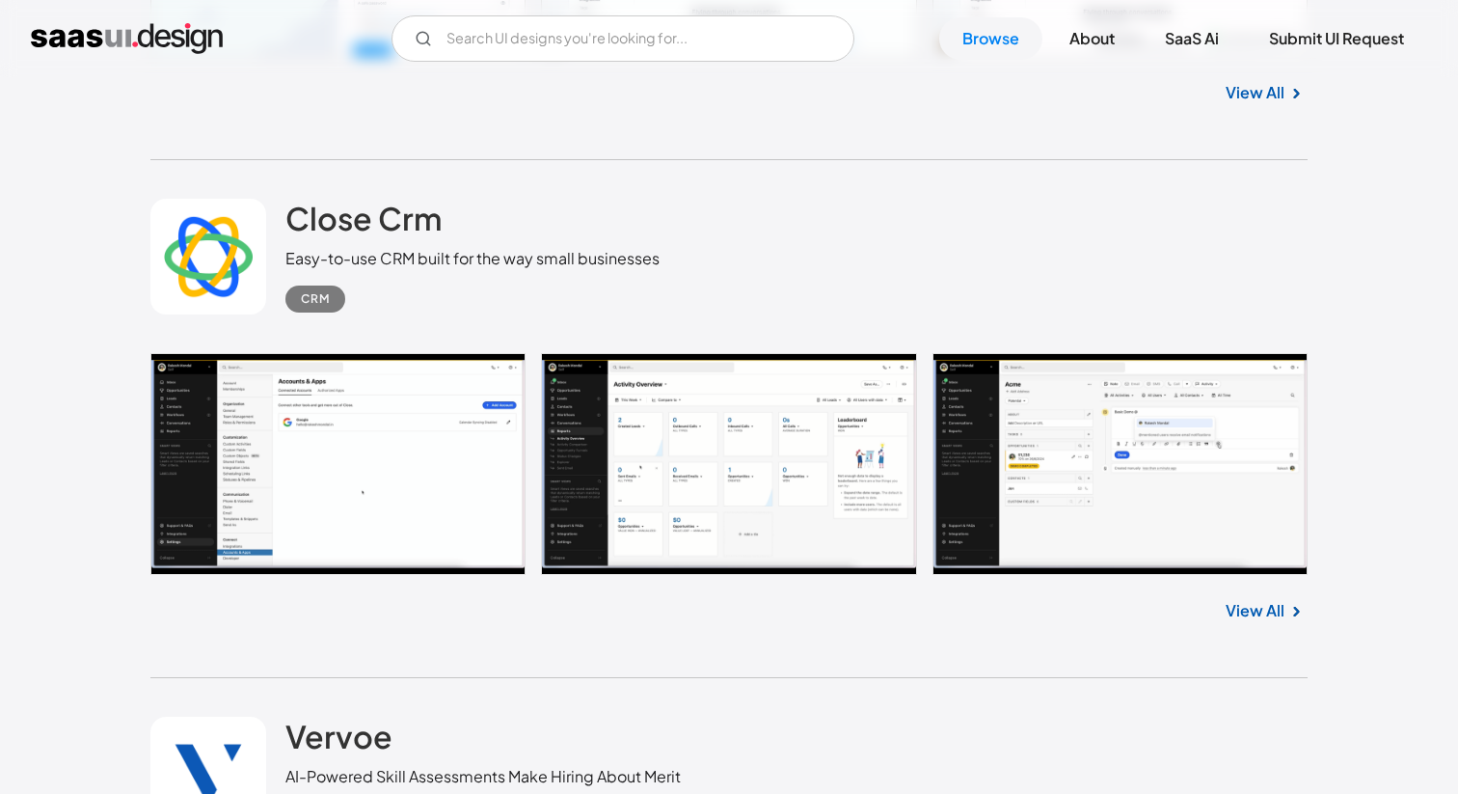
click at [354, 445] on link at bounding box center [728, 464] width 1157 height 222
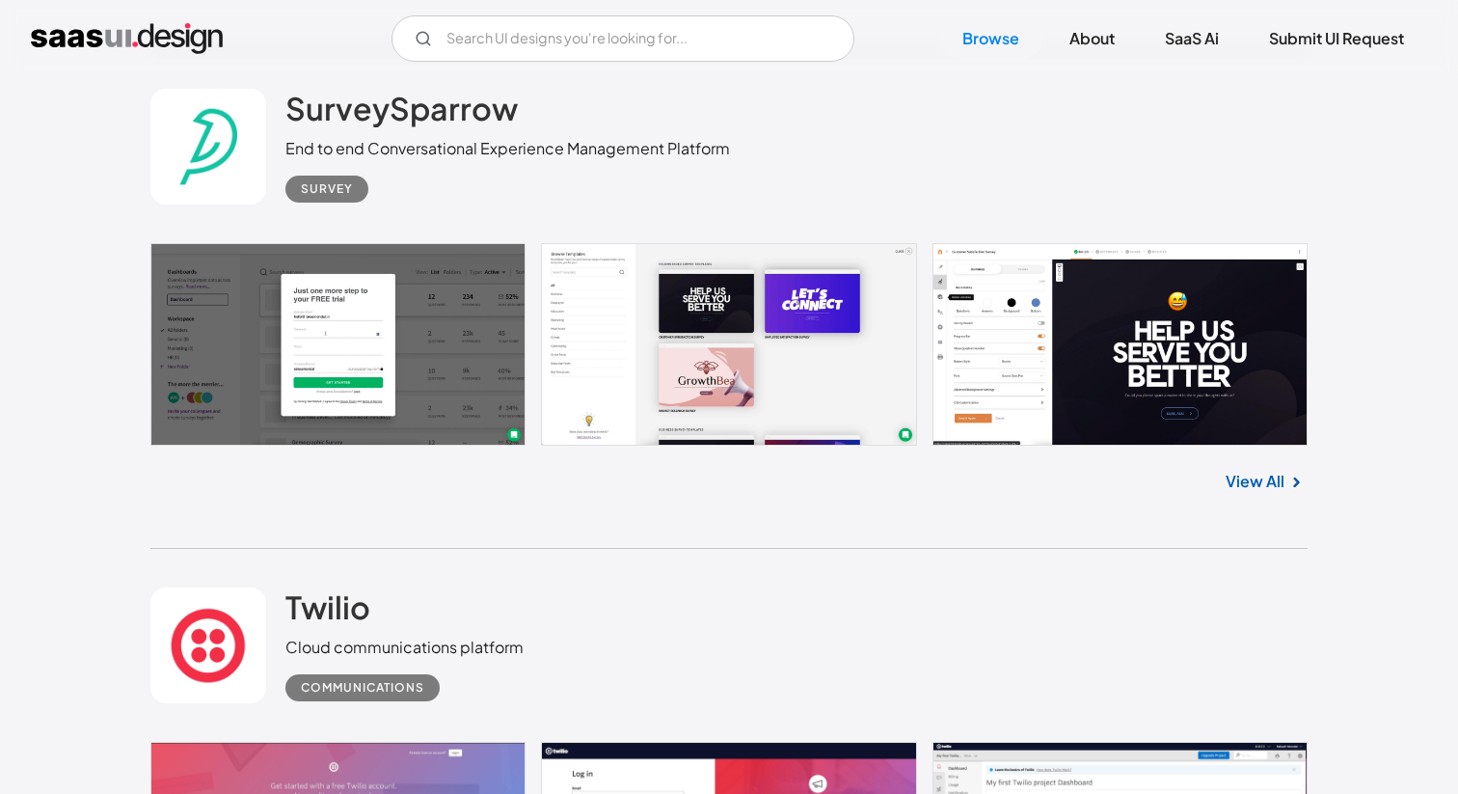
scroll to position [7693, 0]
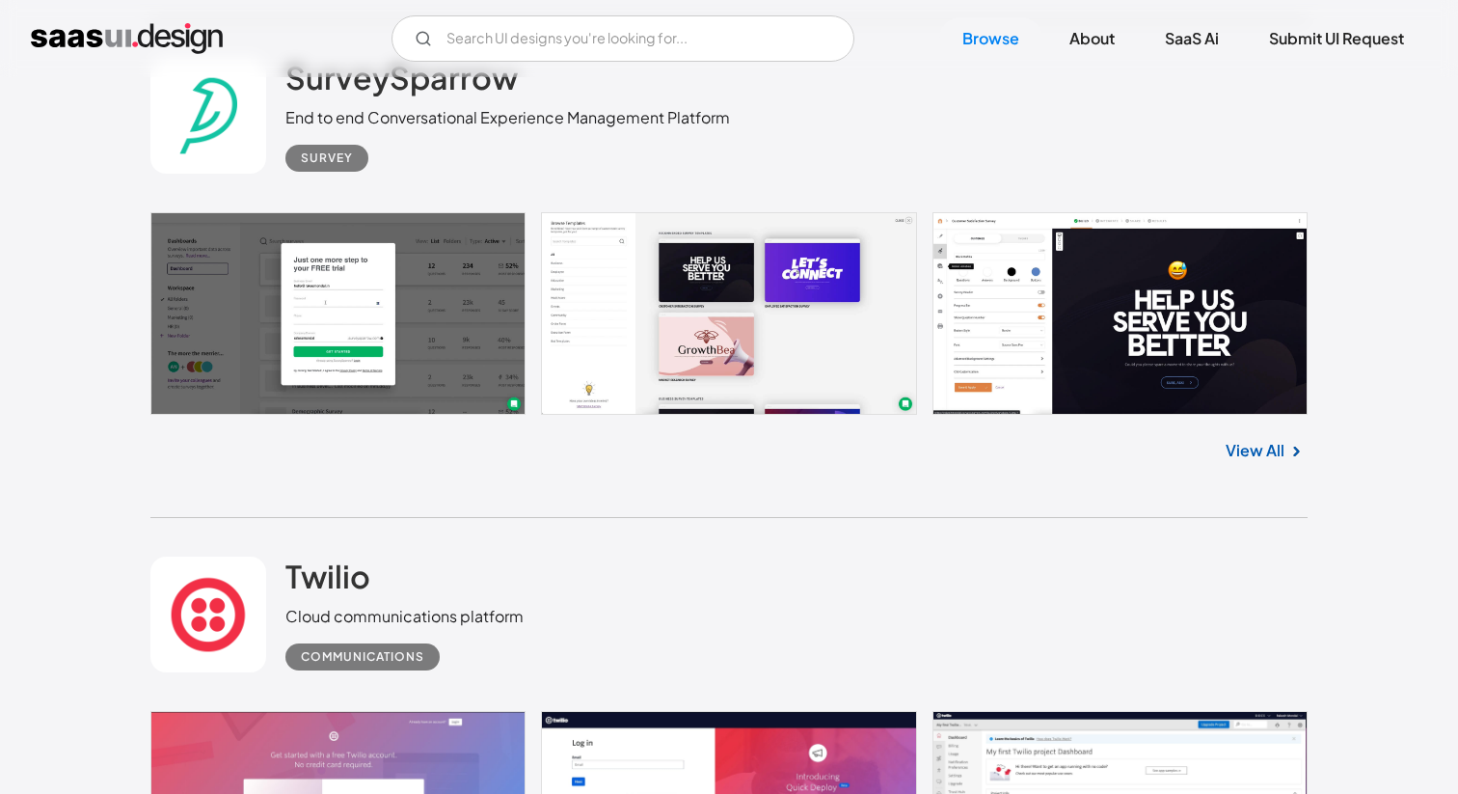
click at [411, 362] on link at bounding box center [728, 313] width 1157 height 202
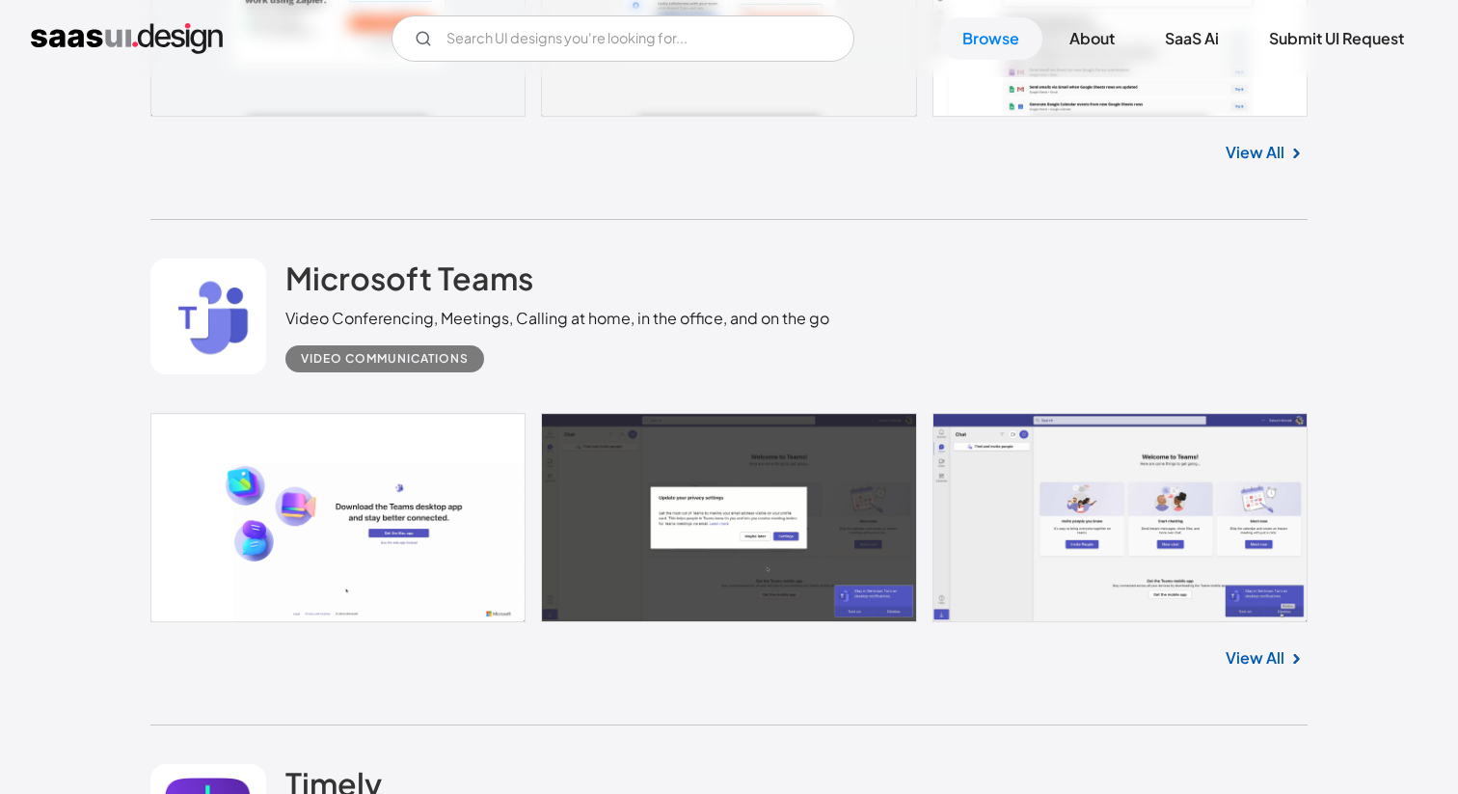
scroll to position [9013, 0]
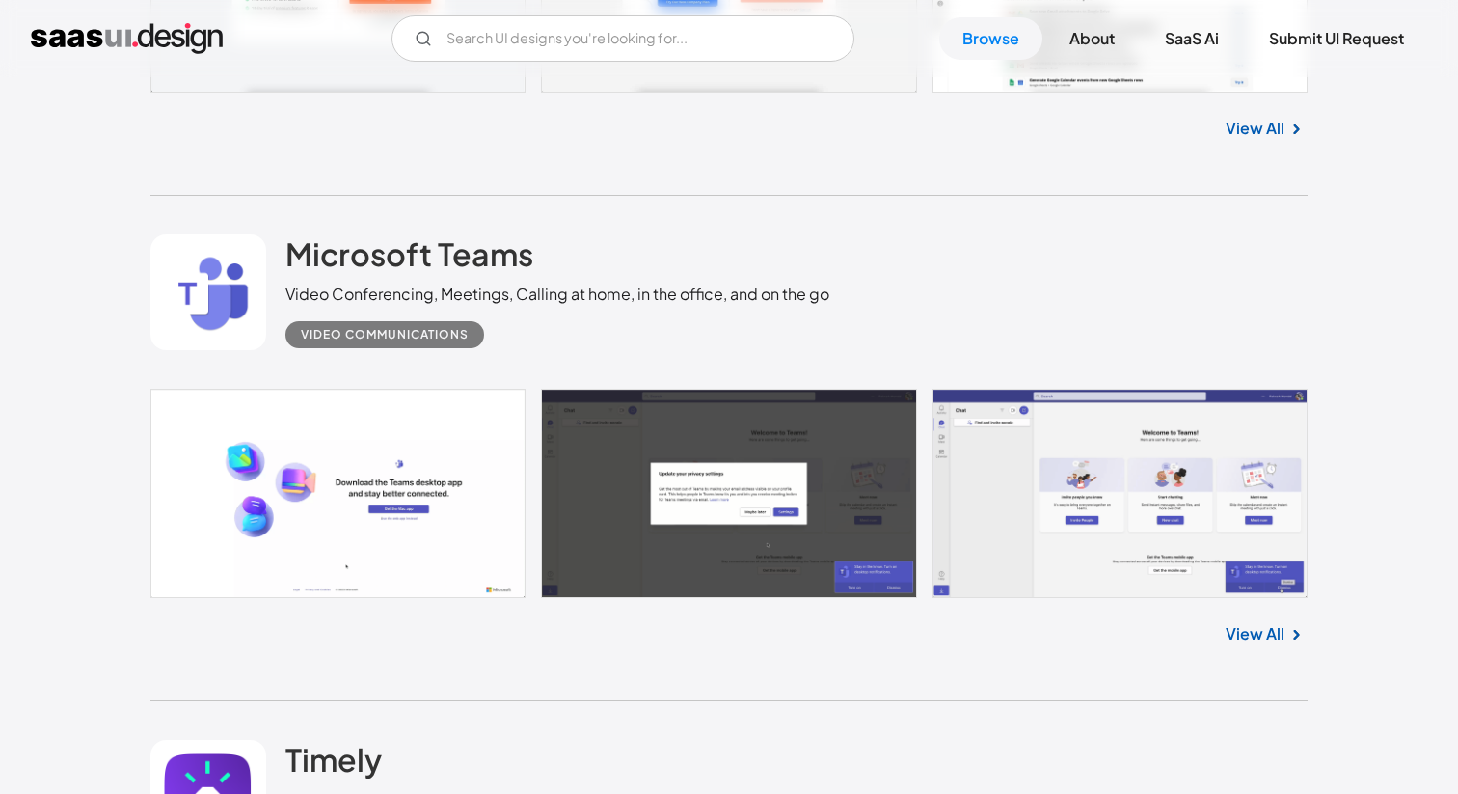
click at [405, 442] on link at bounding box center [728, 493] width 1157 height 209
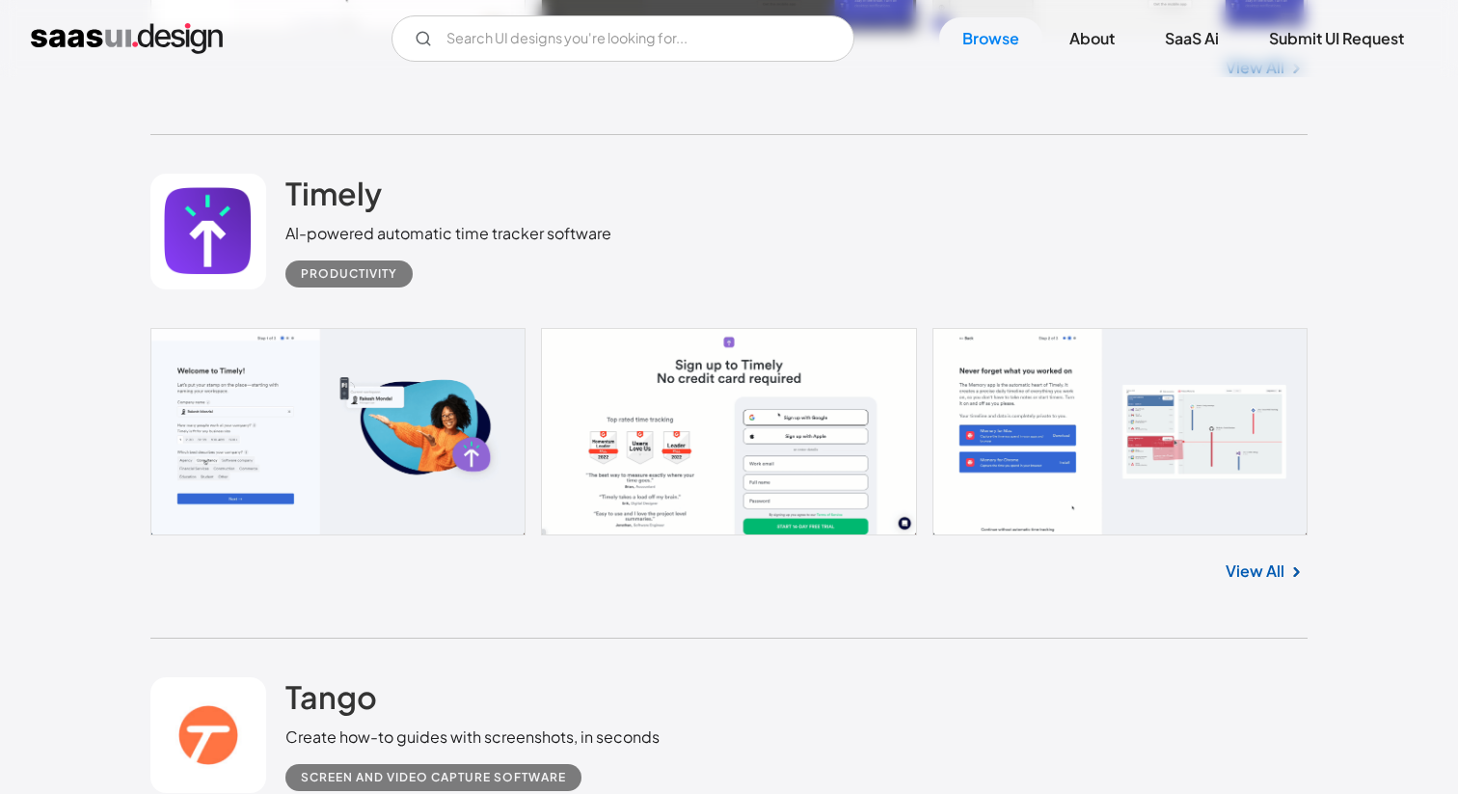
scroll to position [9581, 0]
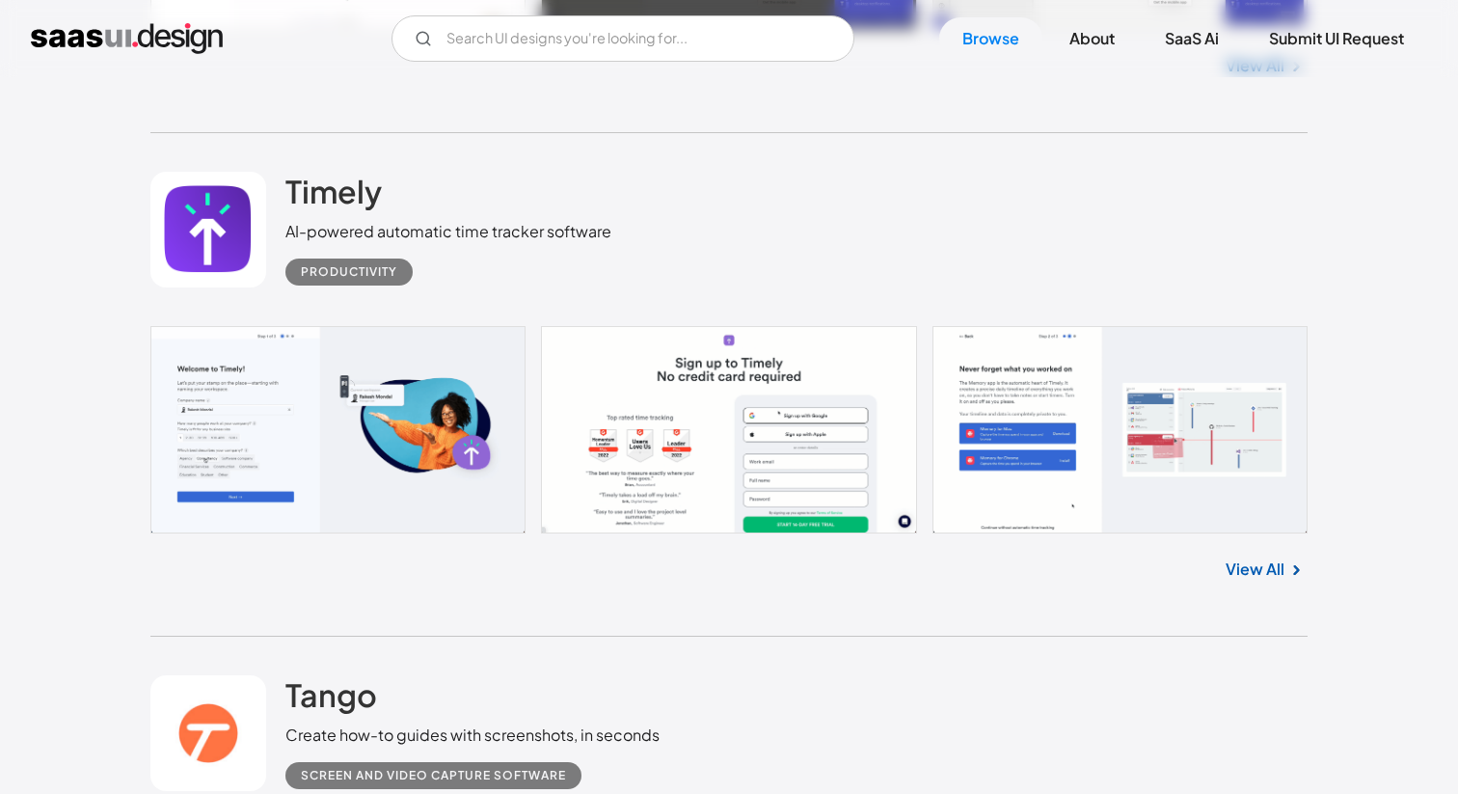
click at [417, 405] on link at bounding box center [728, 430] width 1157 height 208
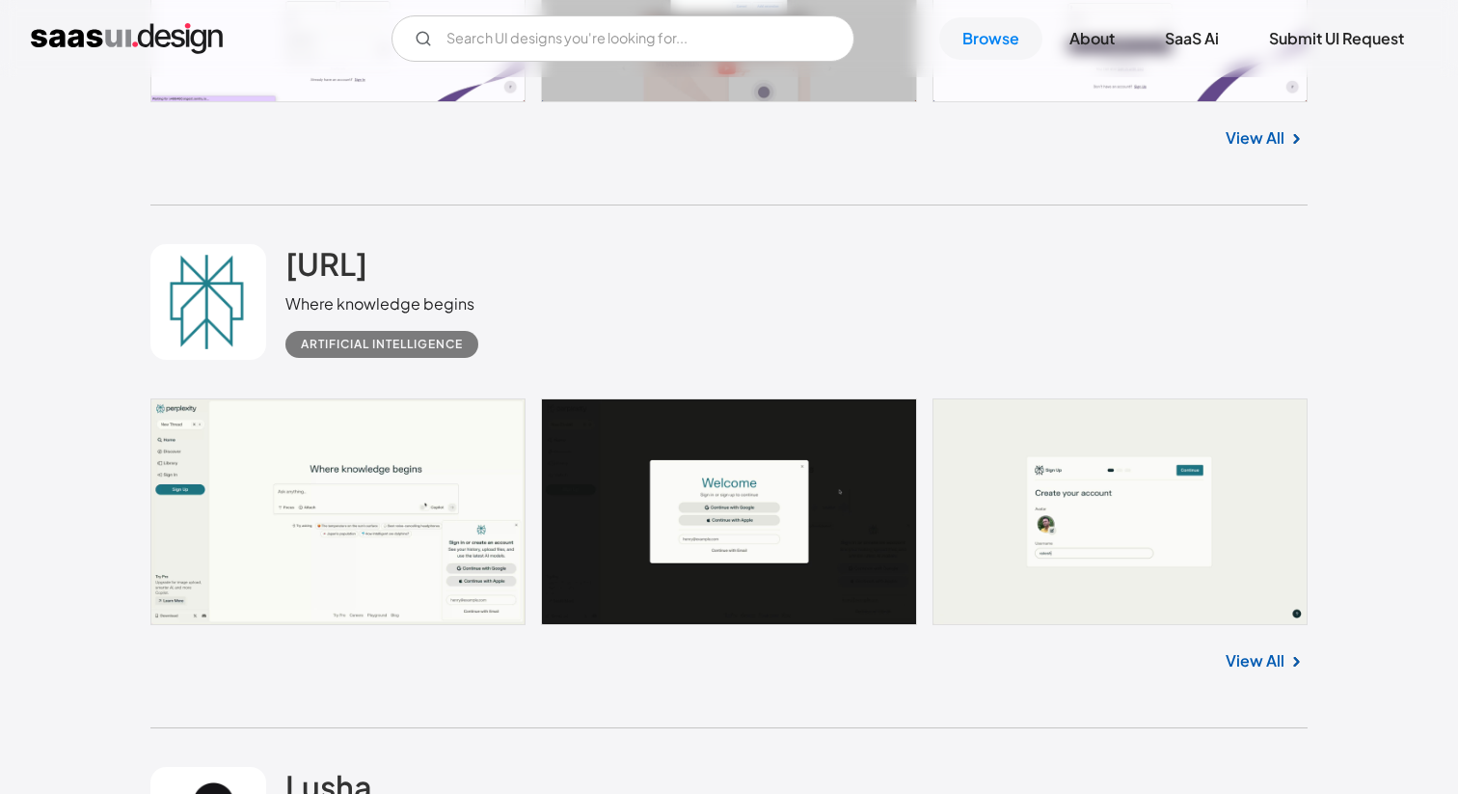
scroll to position [10547, 0]
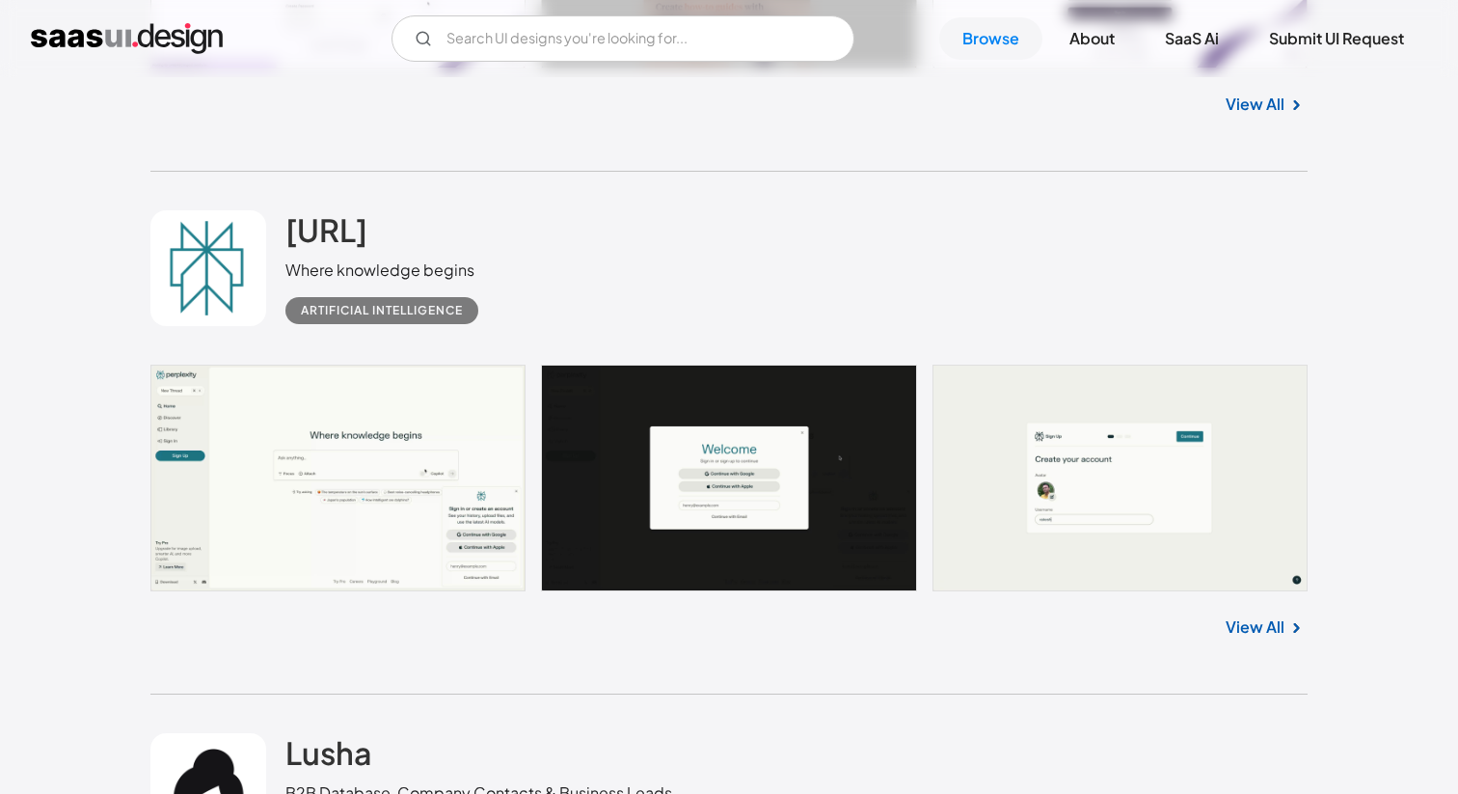
click at [350, 407] on link at bounding box center [728, 477] width 1157 height 227
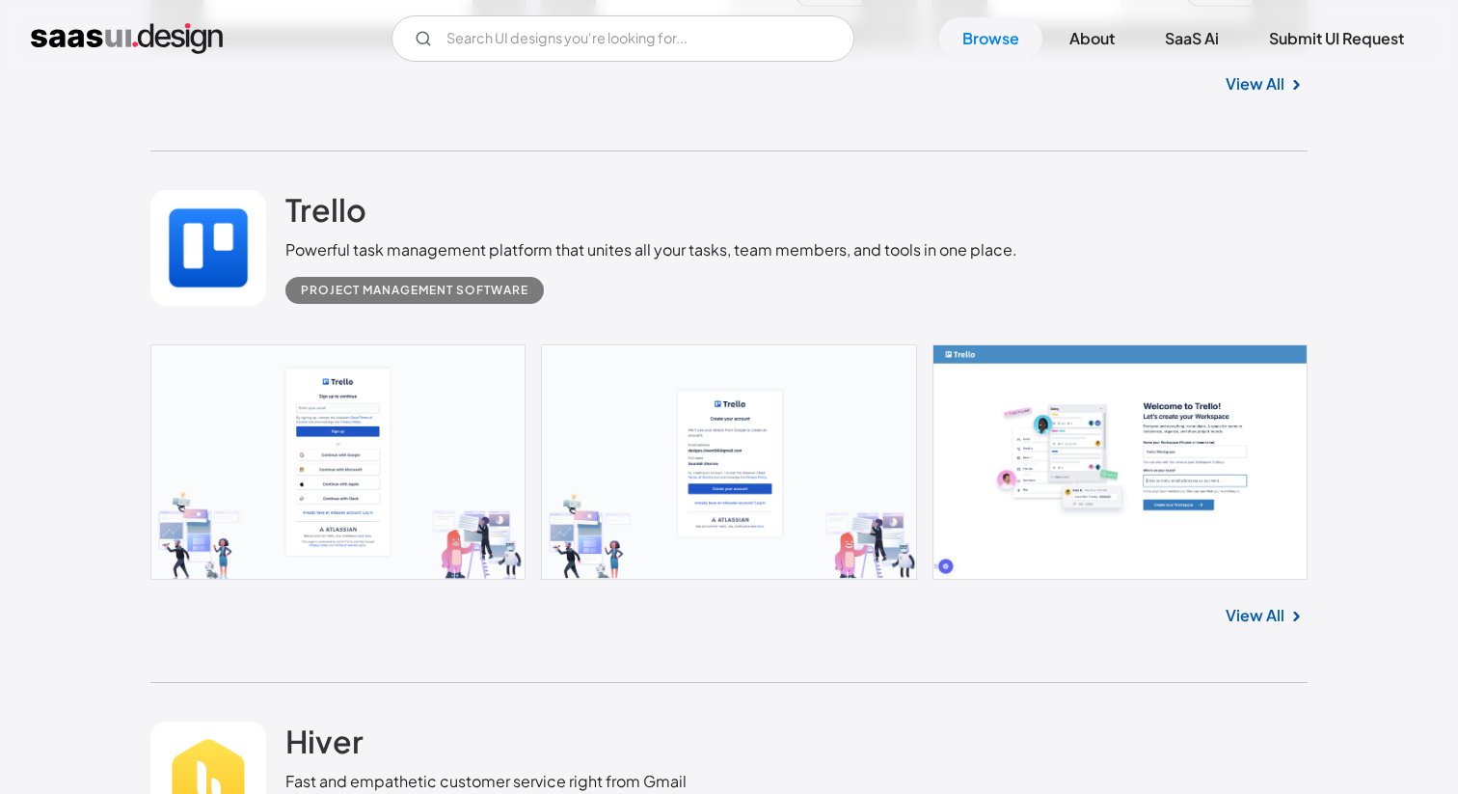
scroll to position [14172, 0]
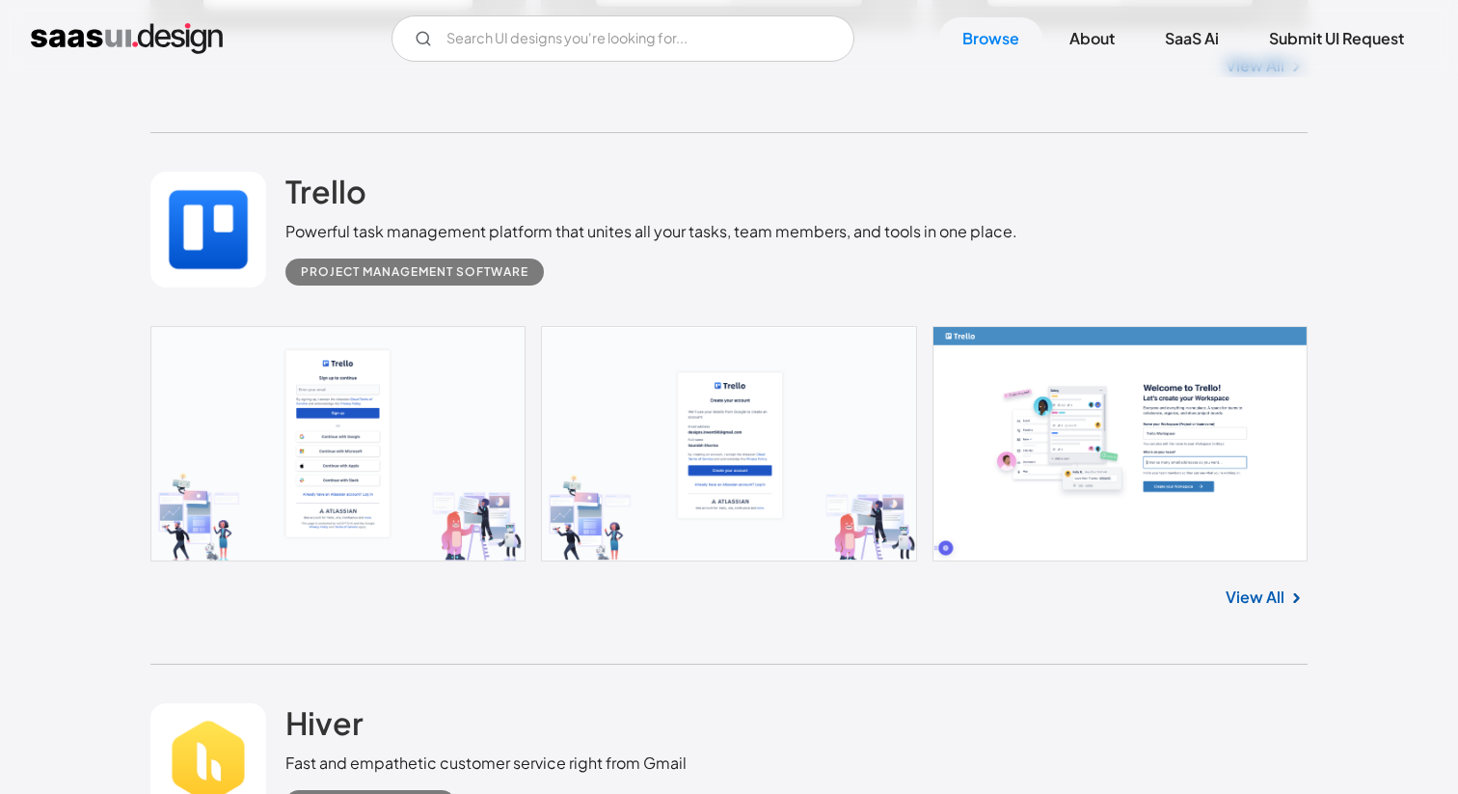
click at [435, 426] on link at bounding box center [728, 443] width 1157 height 235
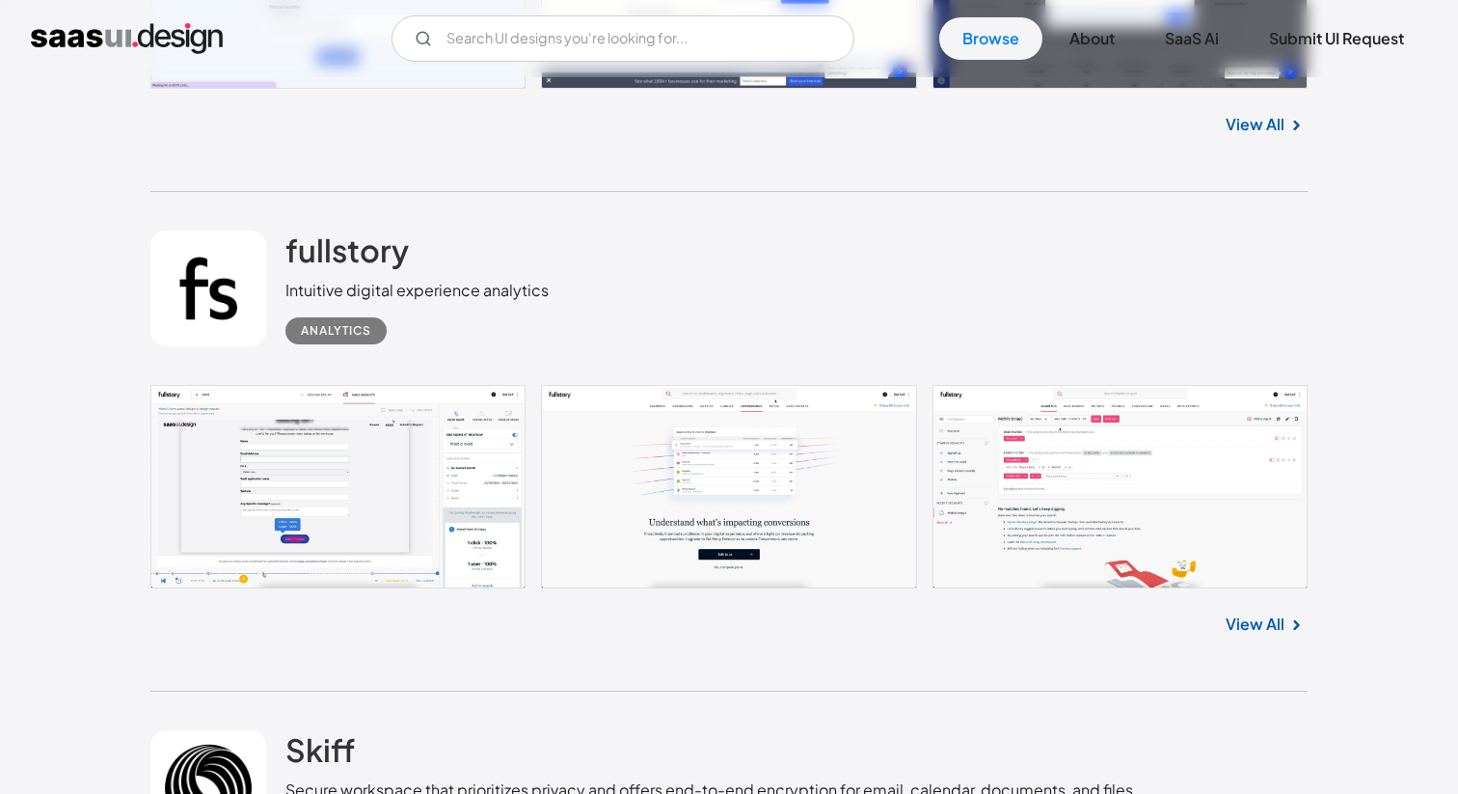
scroll to position [19794, 0]
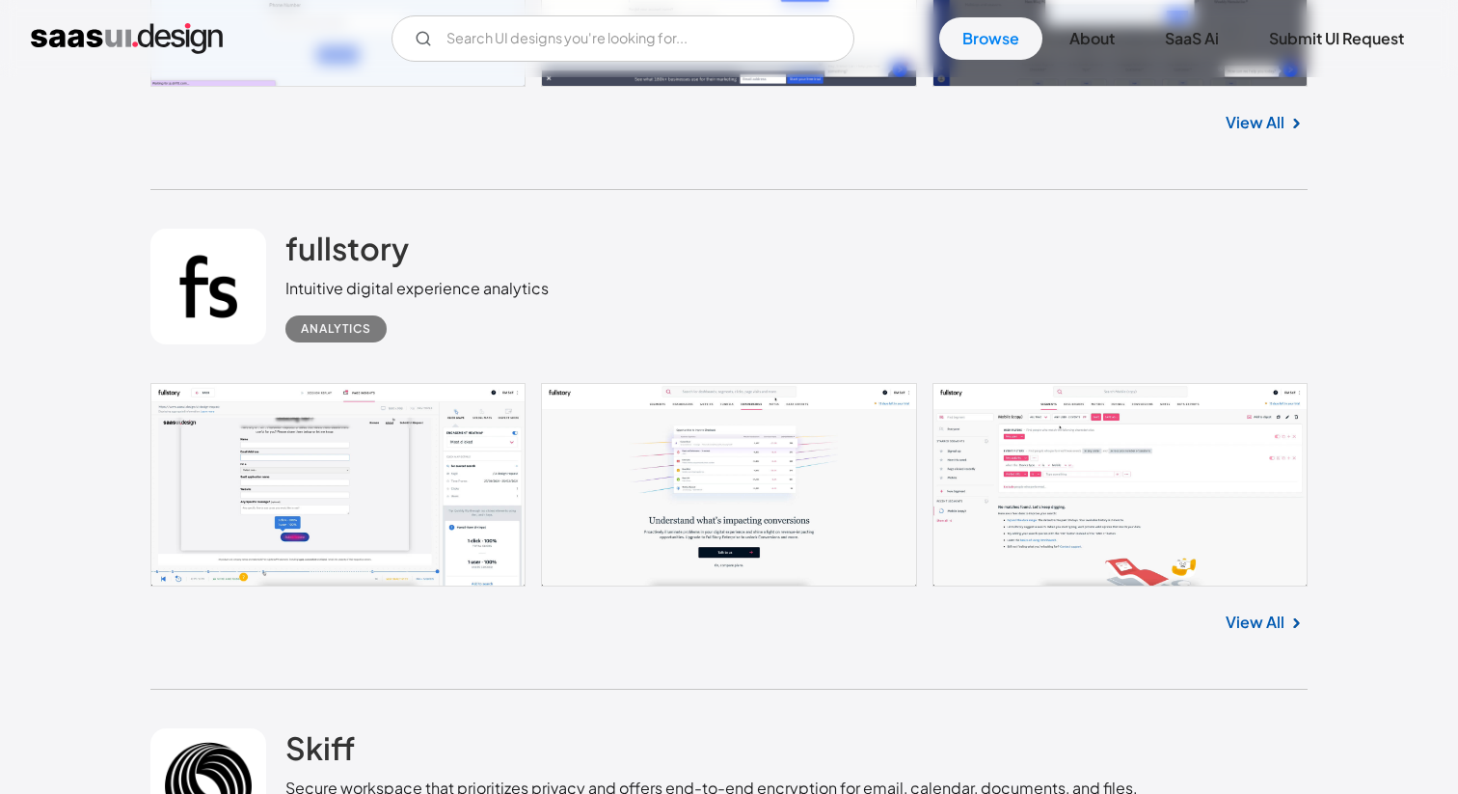
click at [427, 447] on link at bounding box center [728, 484] width 1157 height 203
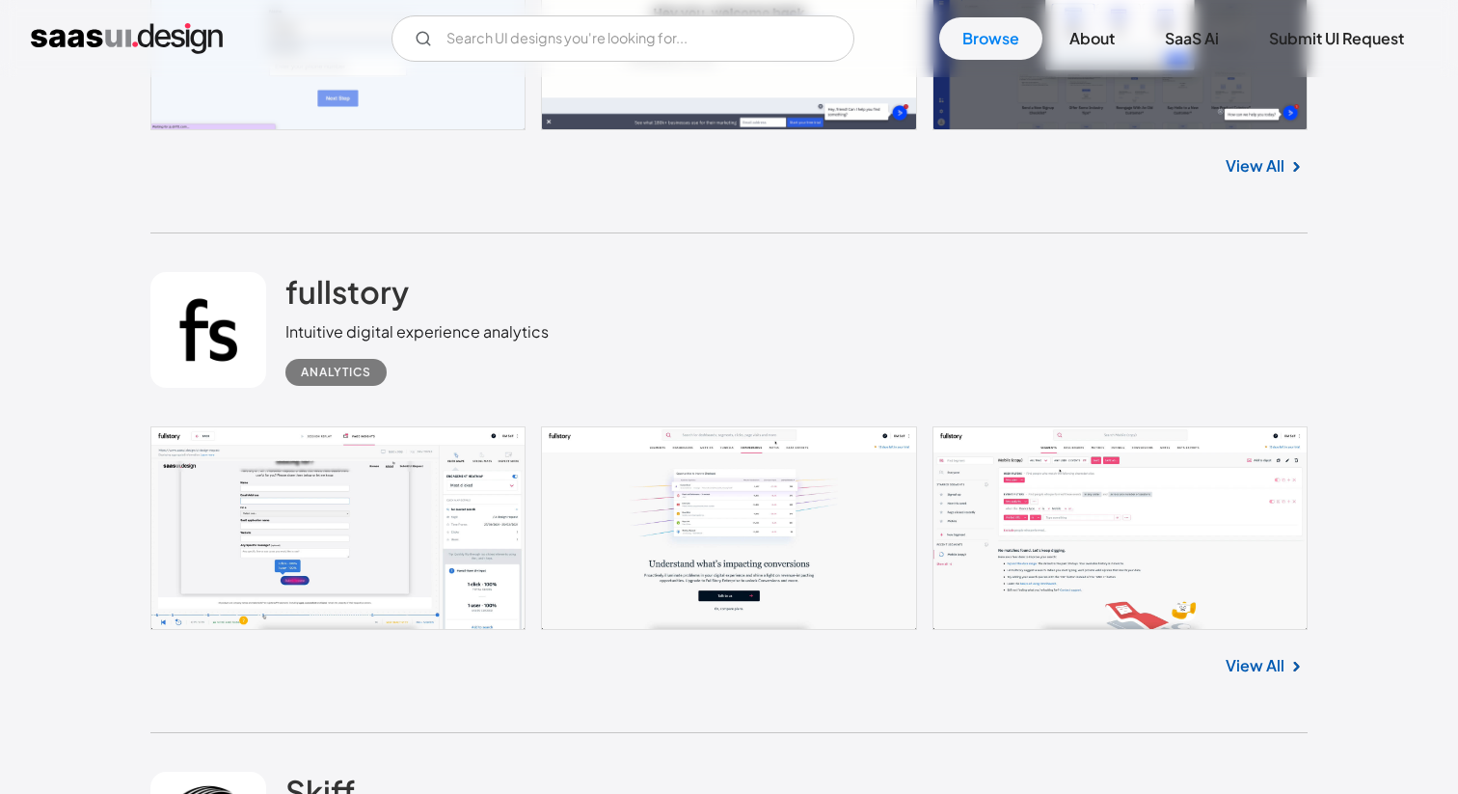
scroll to position [19747, 0]
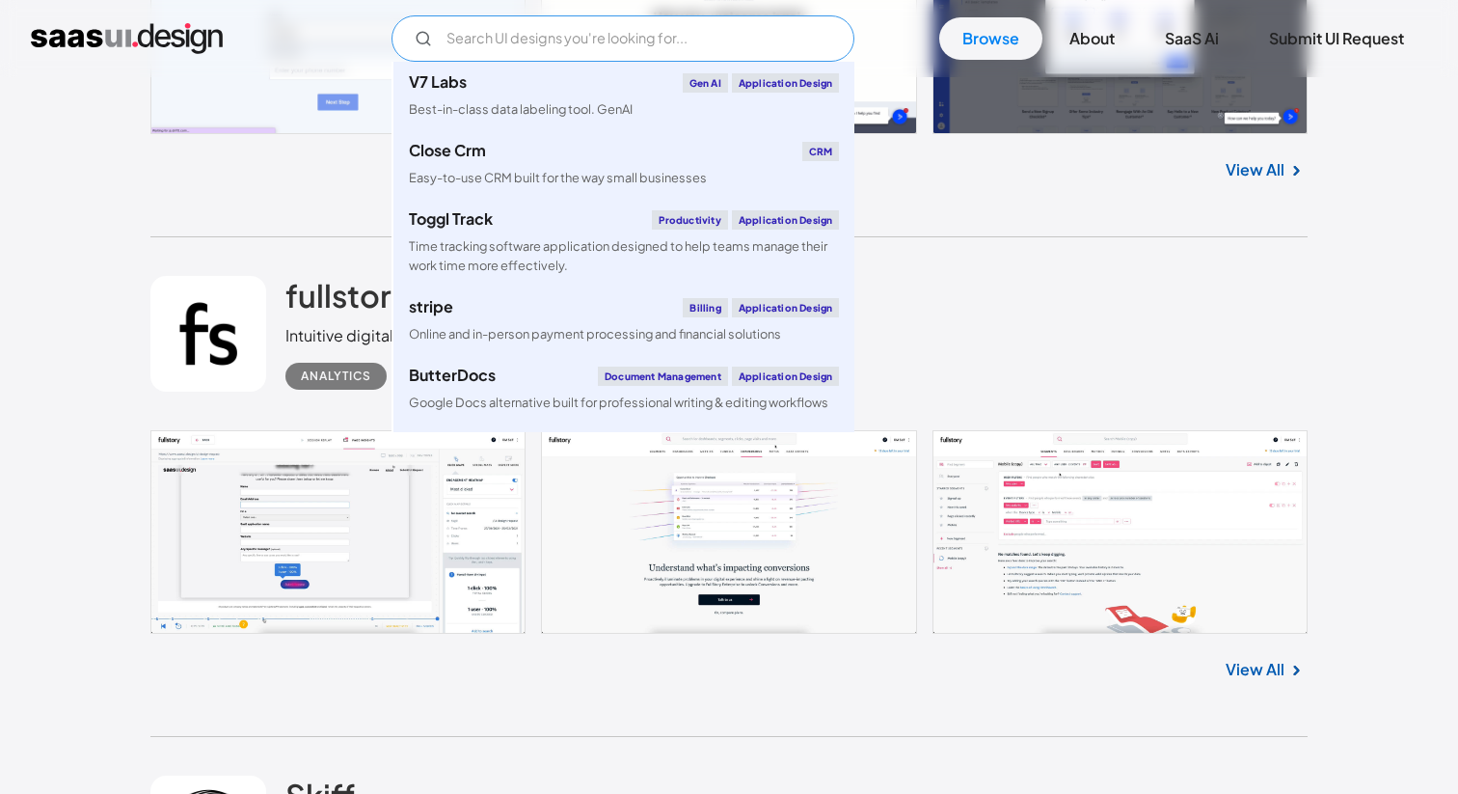
click at [513, 49] on input "Email Form" at bounding box center [622, 38] width 463 height 46
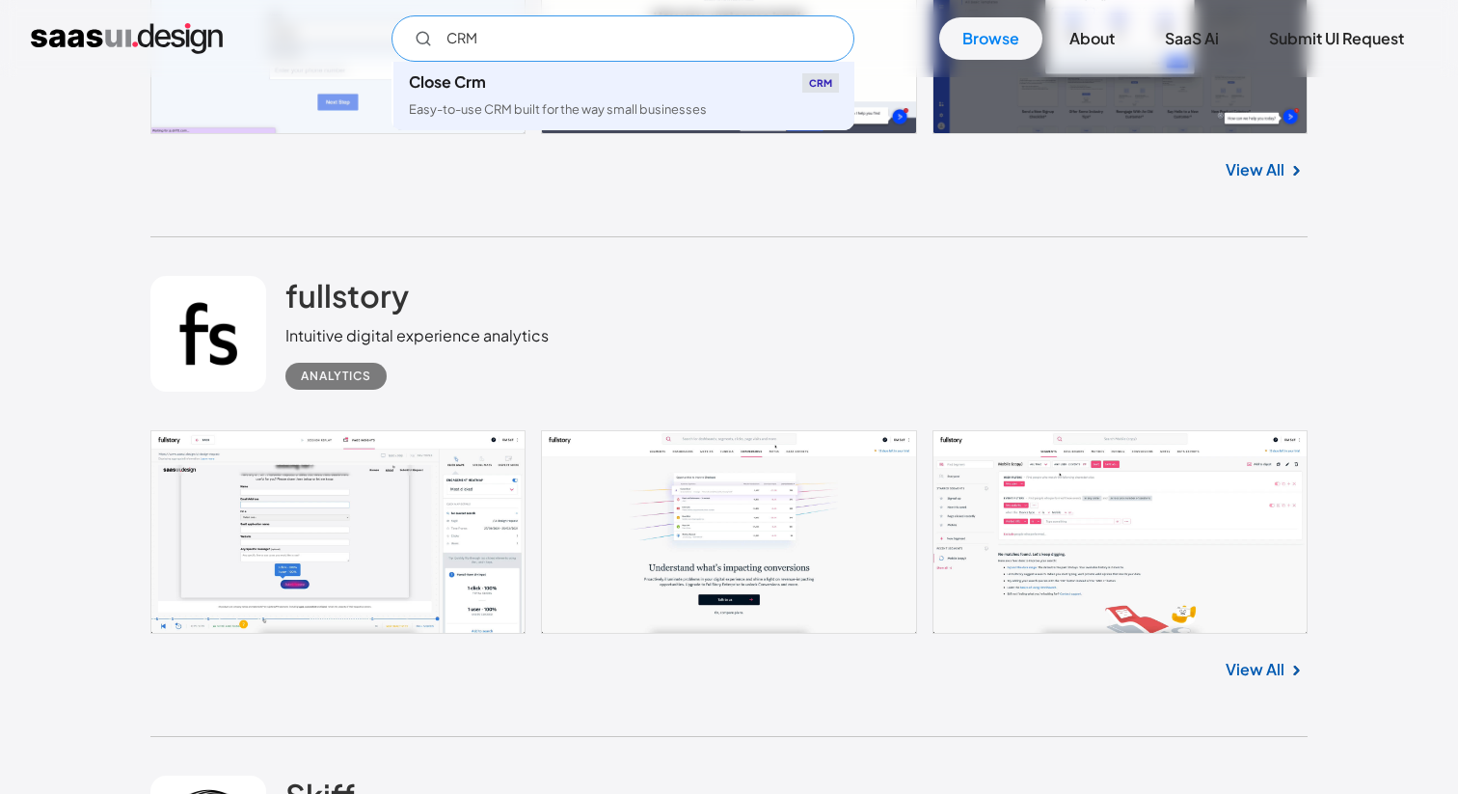
type input "CRM"
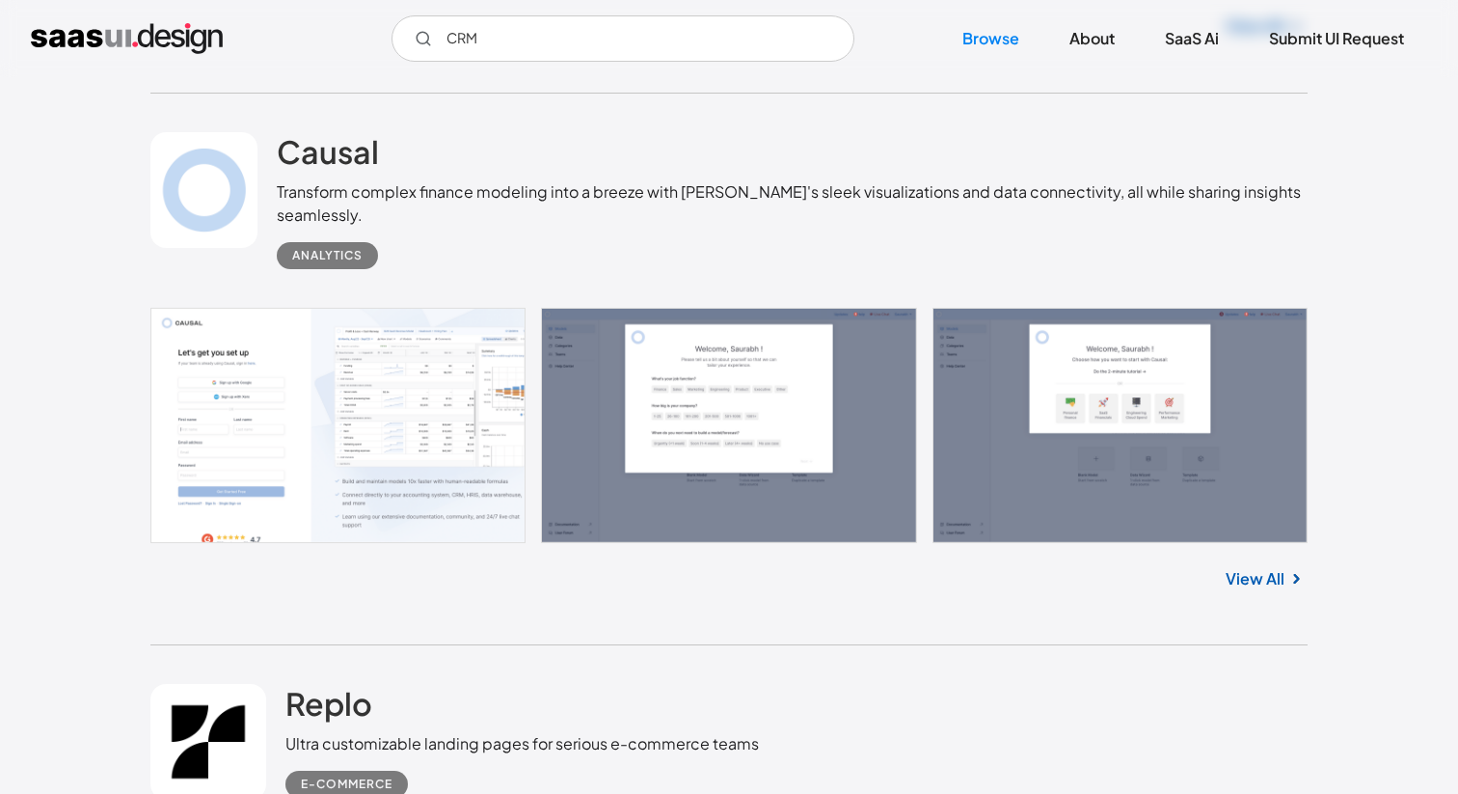
scroll to position [22451, 0]
click at [307, 395] on link at bounding box center [728, 424] width 1157 height 235
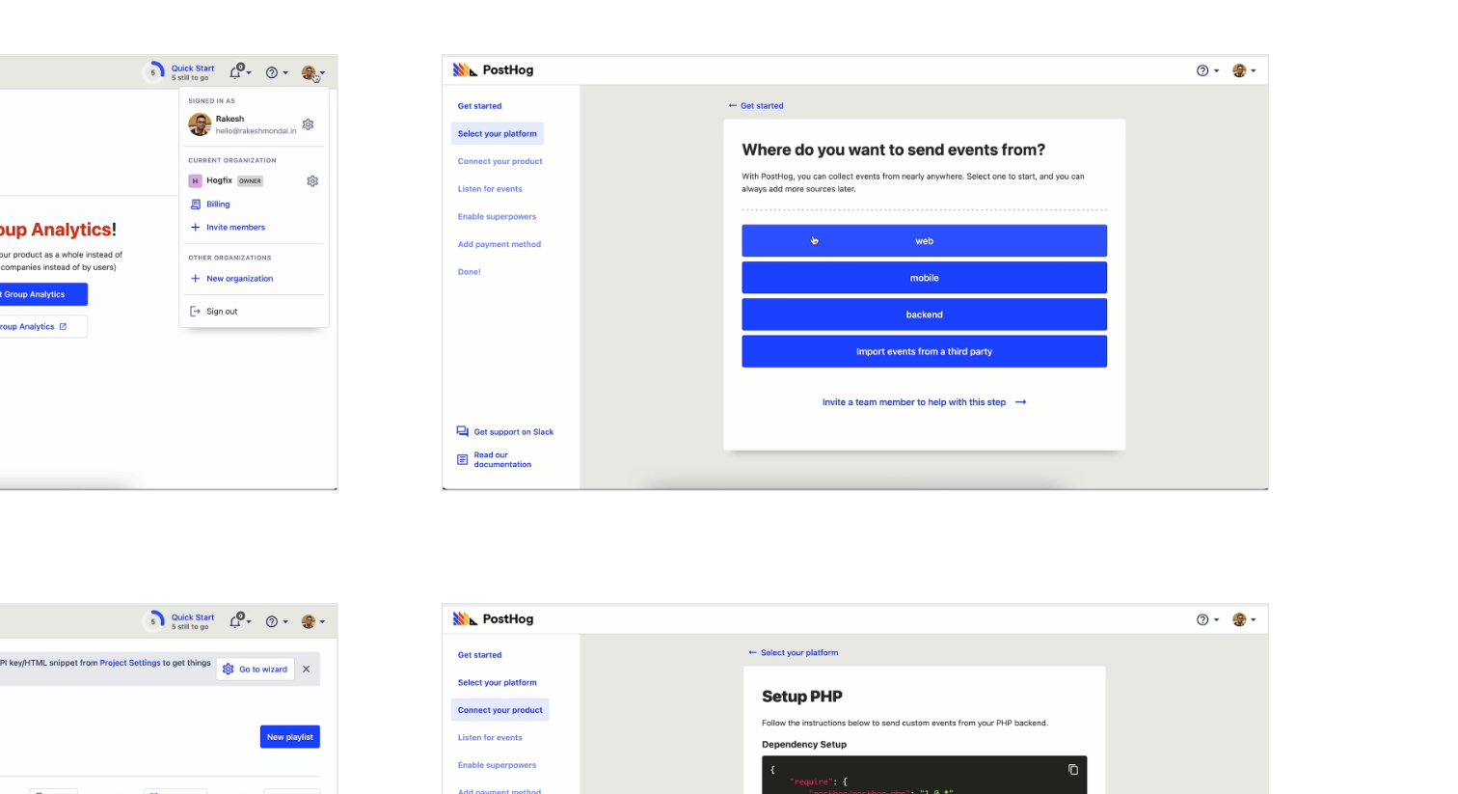
scroll to position [3476, 0]
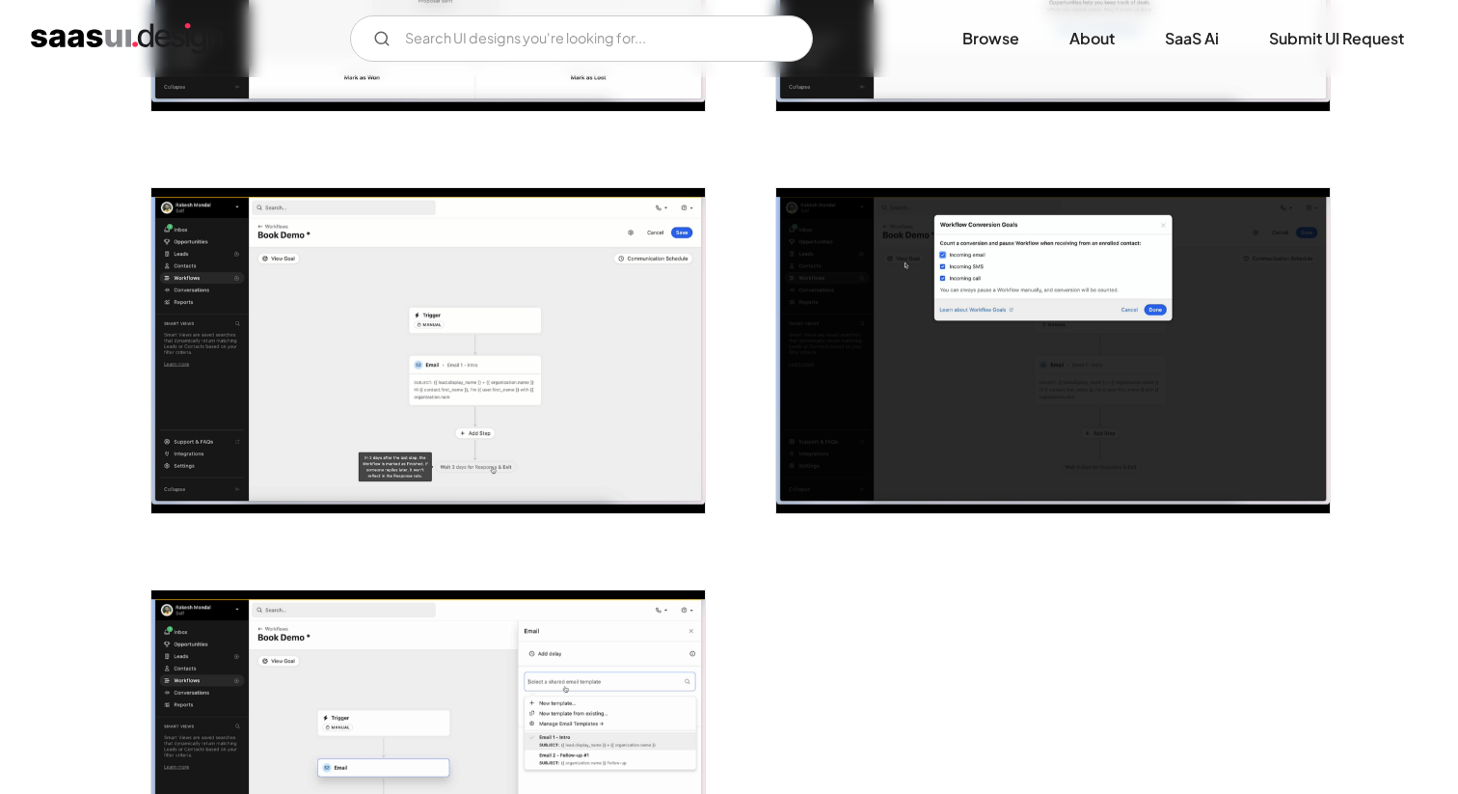
scroll to position [4293, 0]
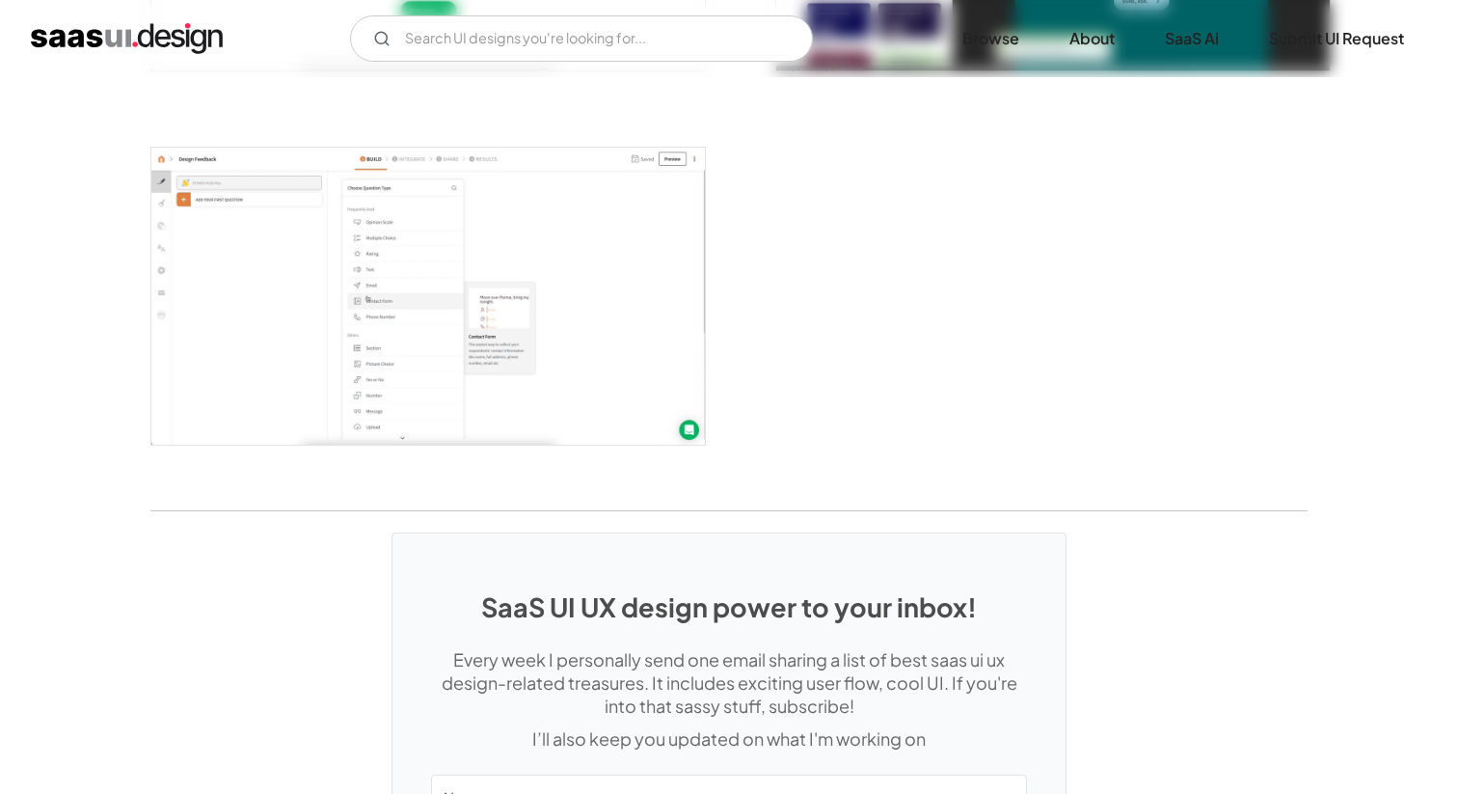
scroll to position [5137, 0]
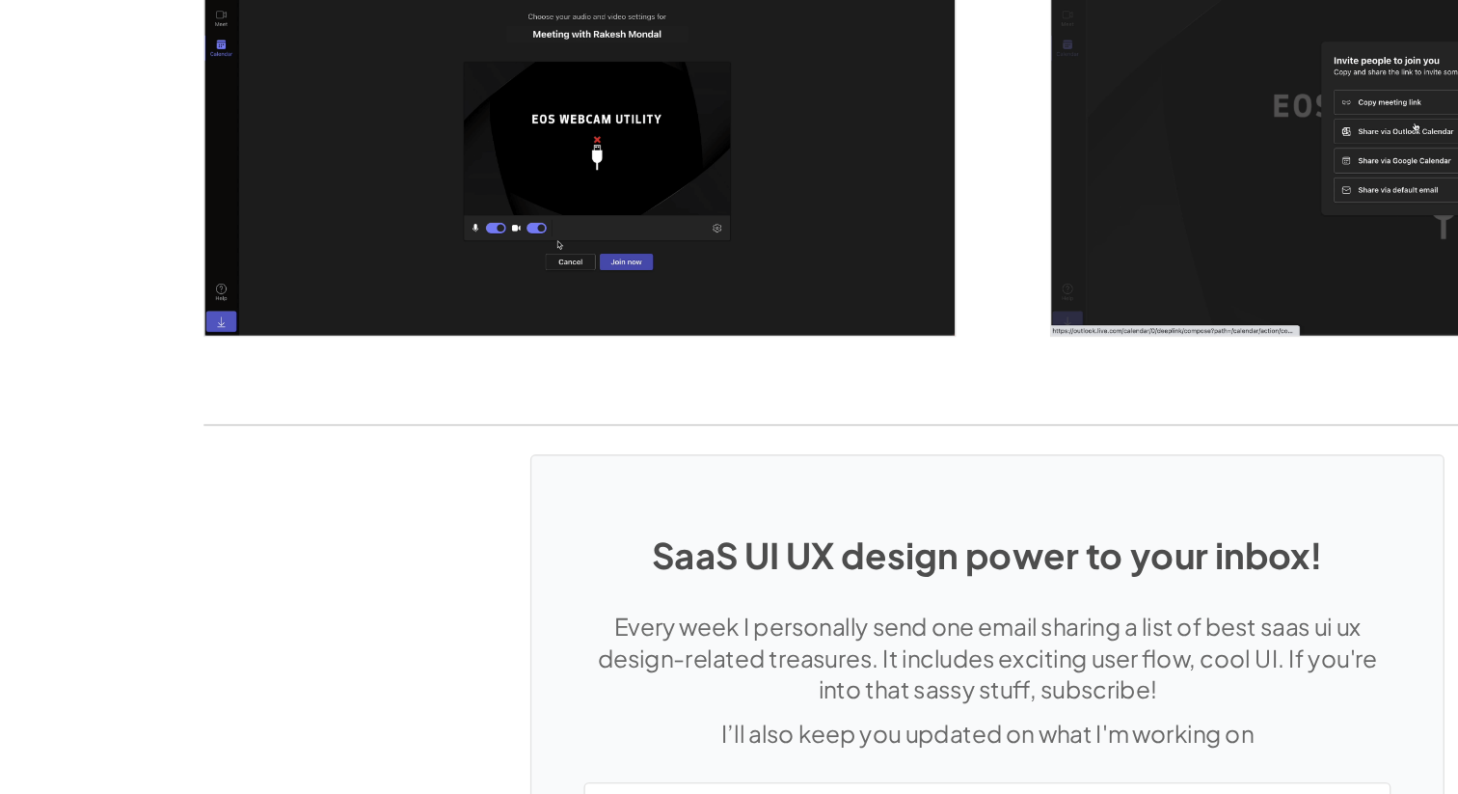
scroll to position [4882, 0]
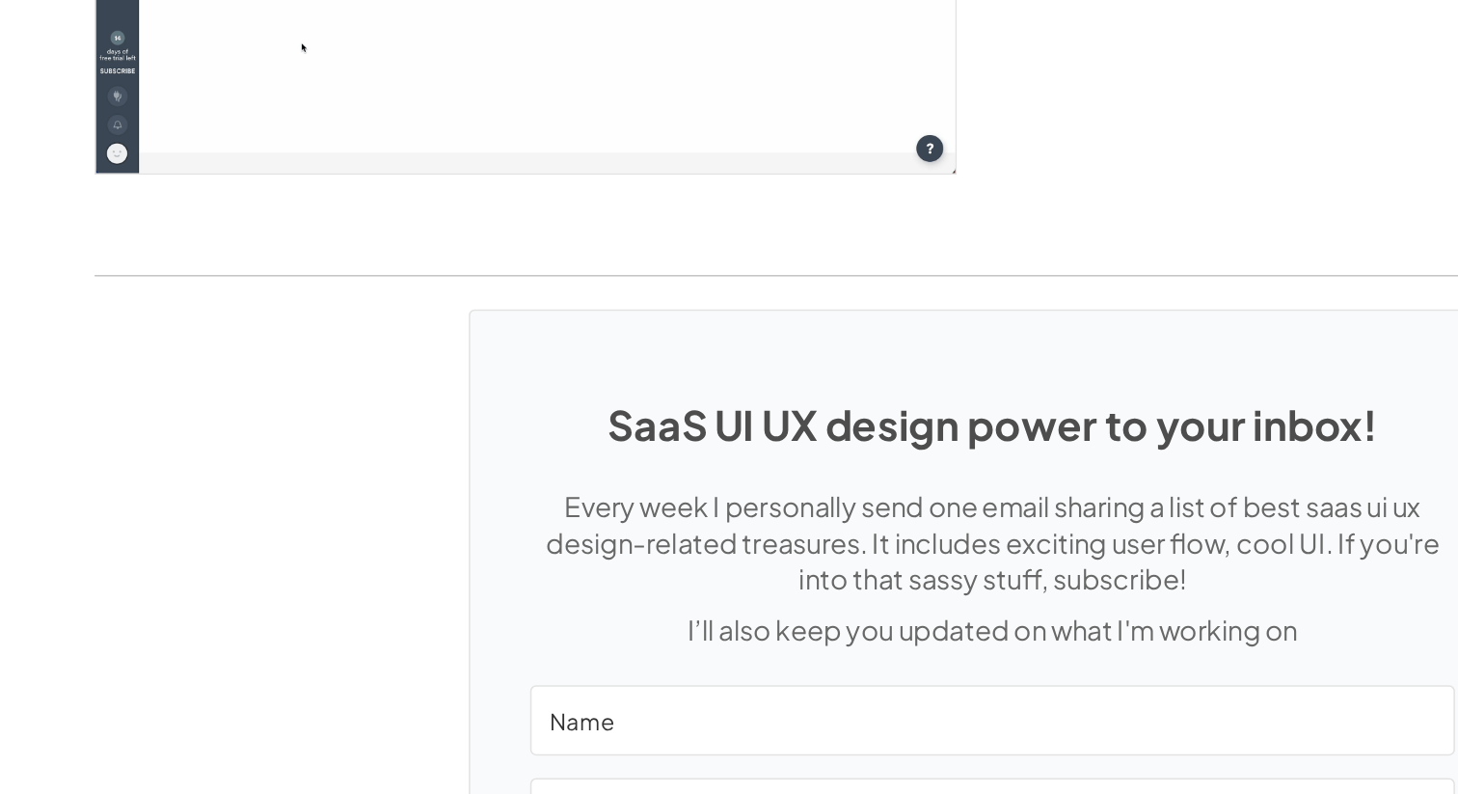
scroll to position [4952, 0]
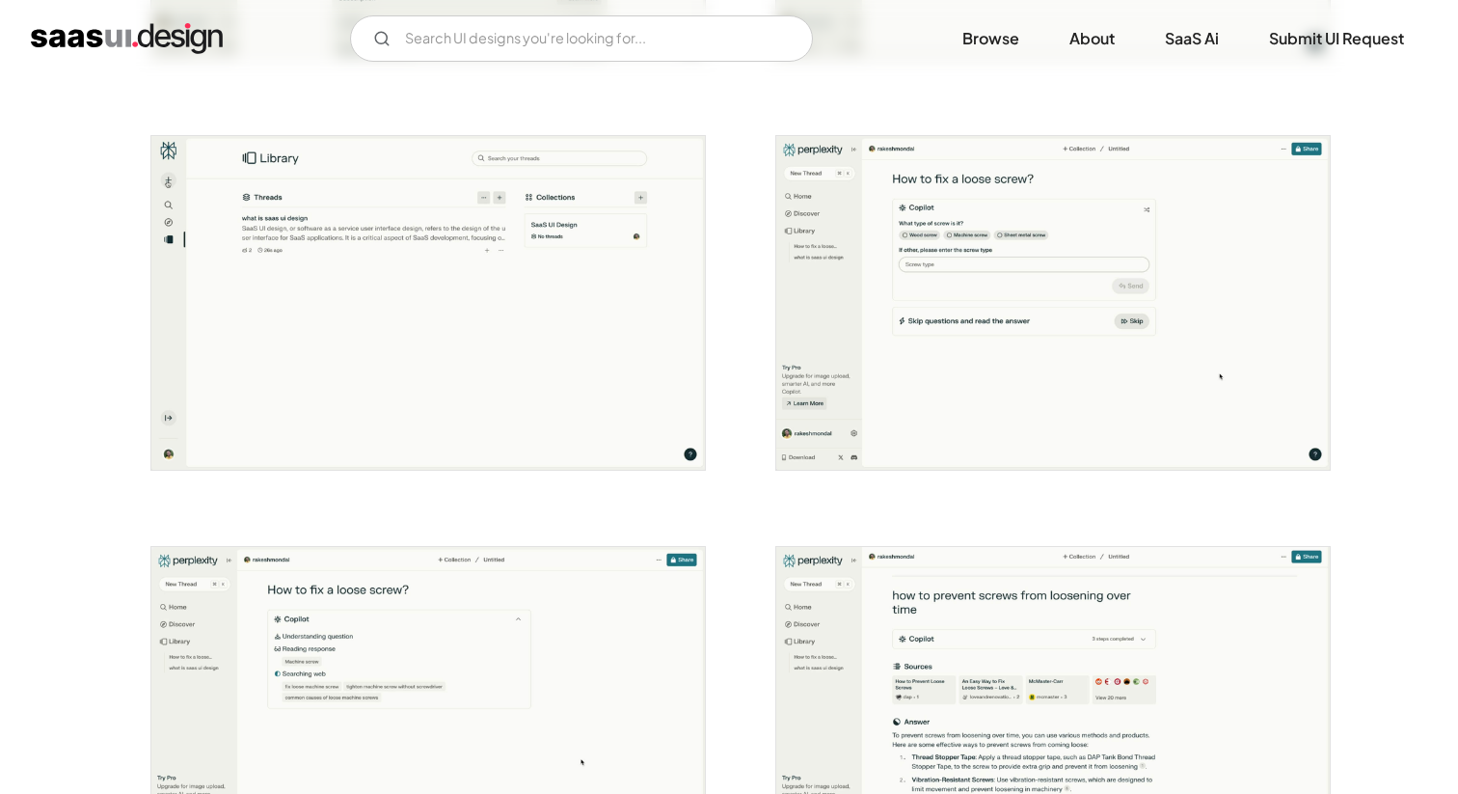
scroll to position [2894, 0]
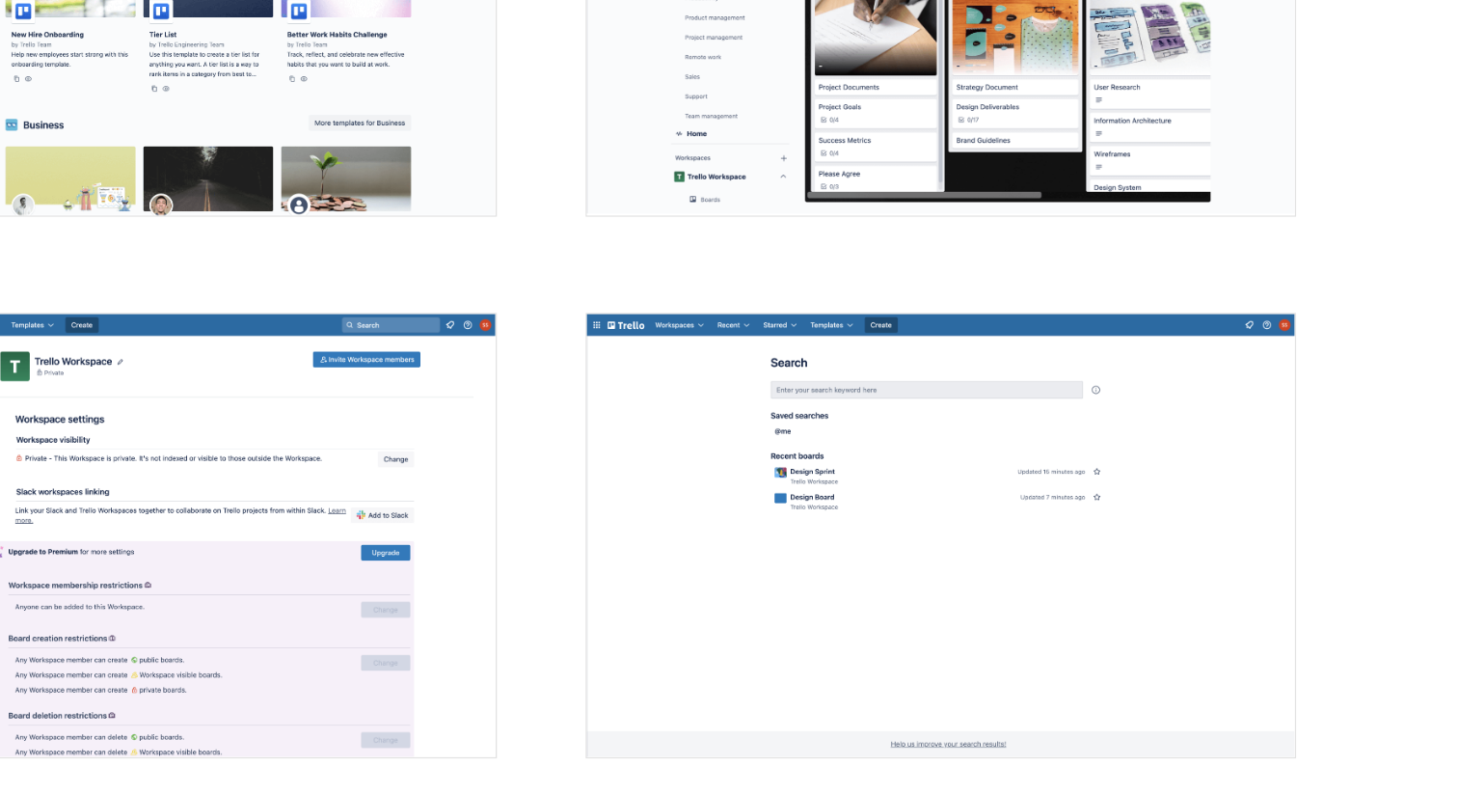
scroll to position [3460, 0]
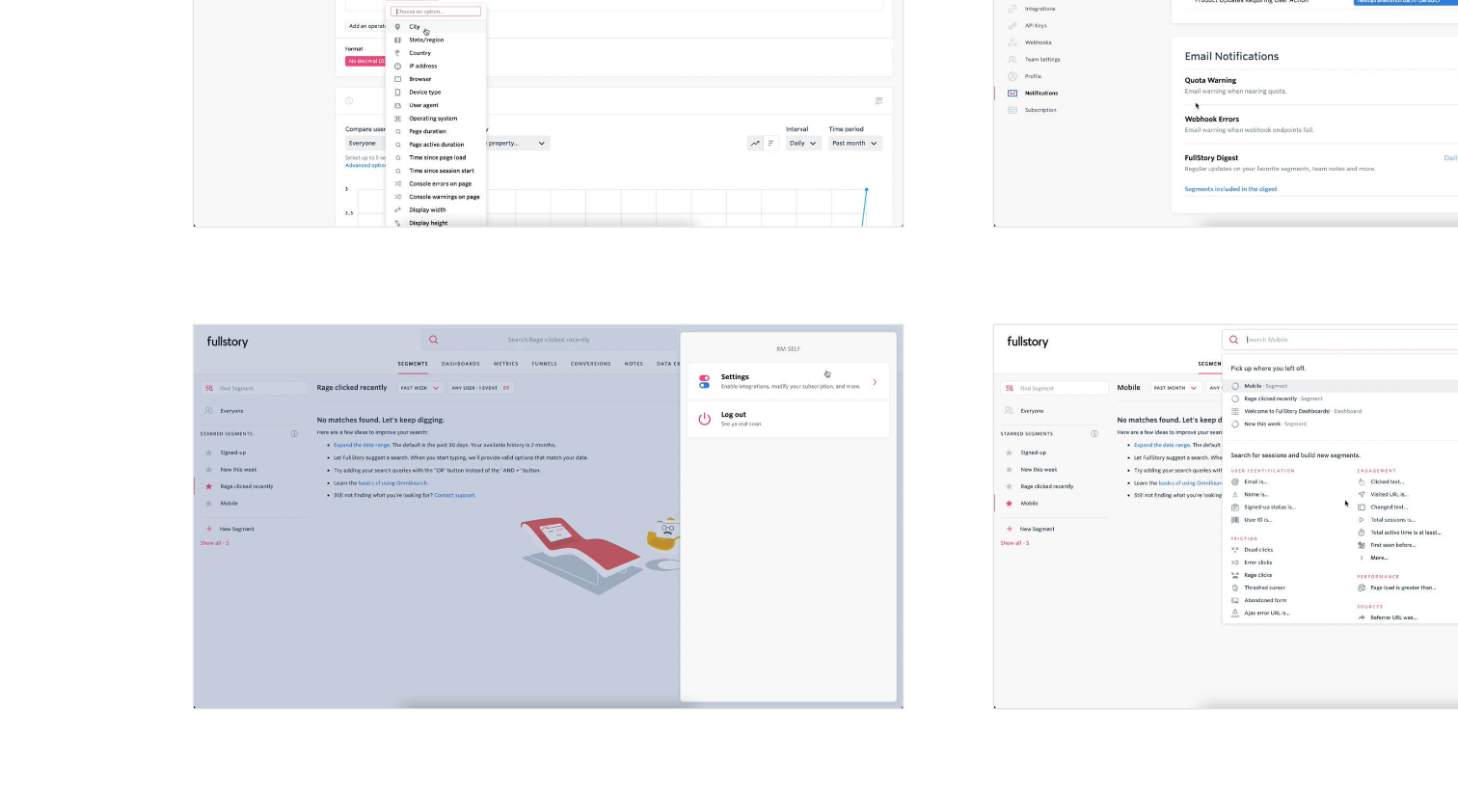
scroll to position [2282, 0]
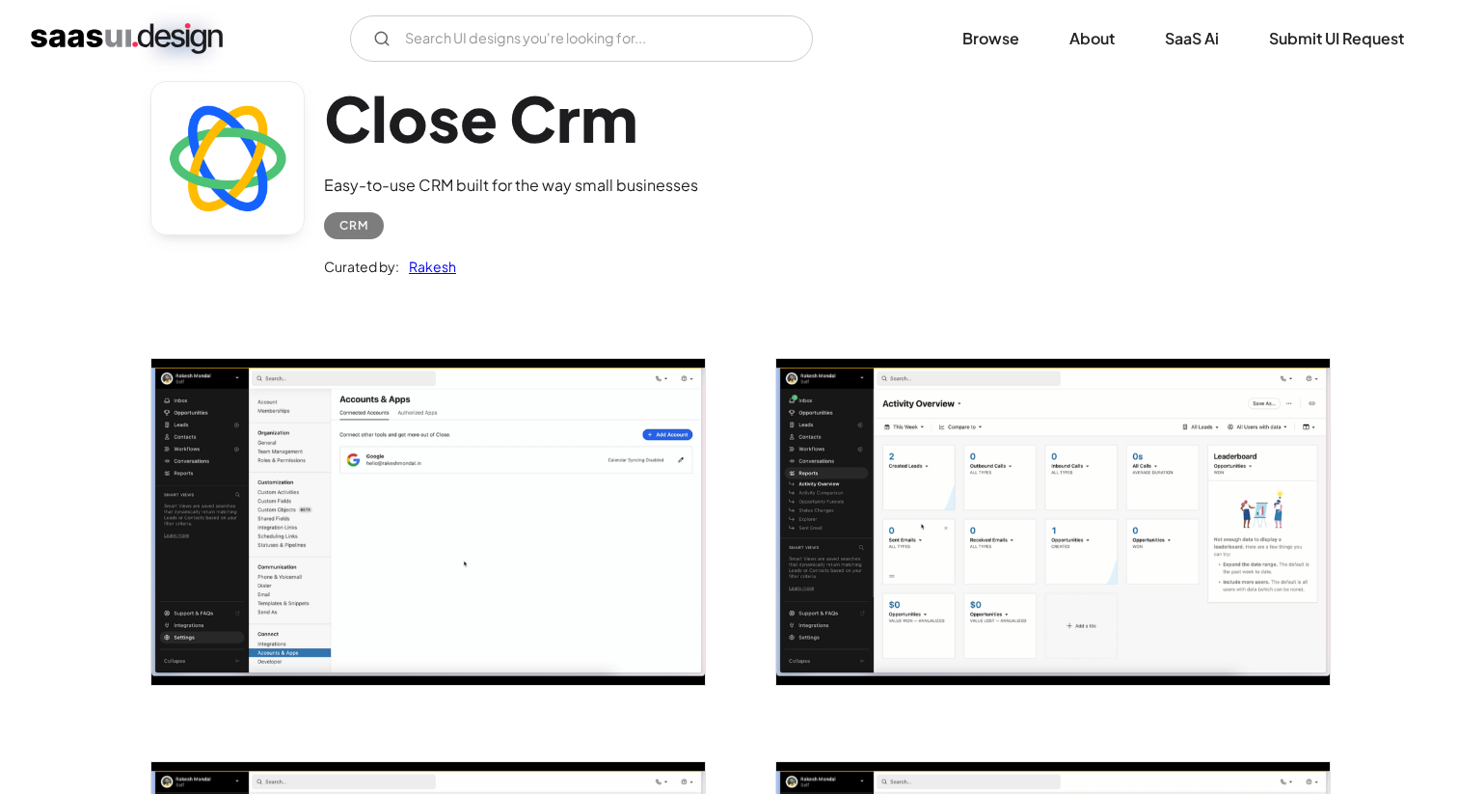
scroll to position [120, 0]
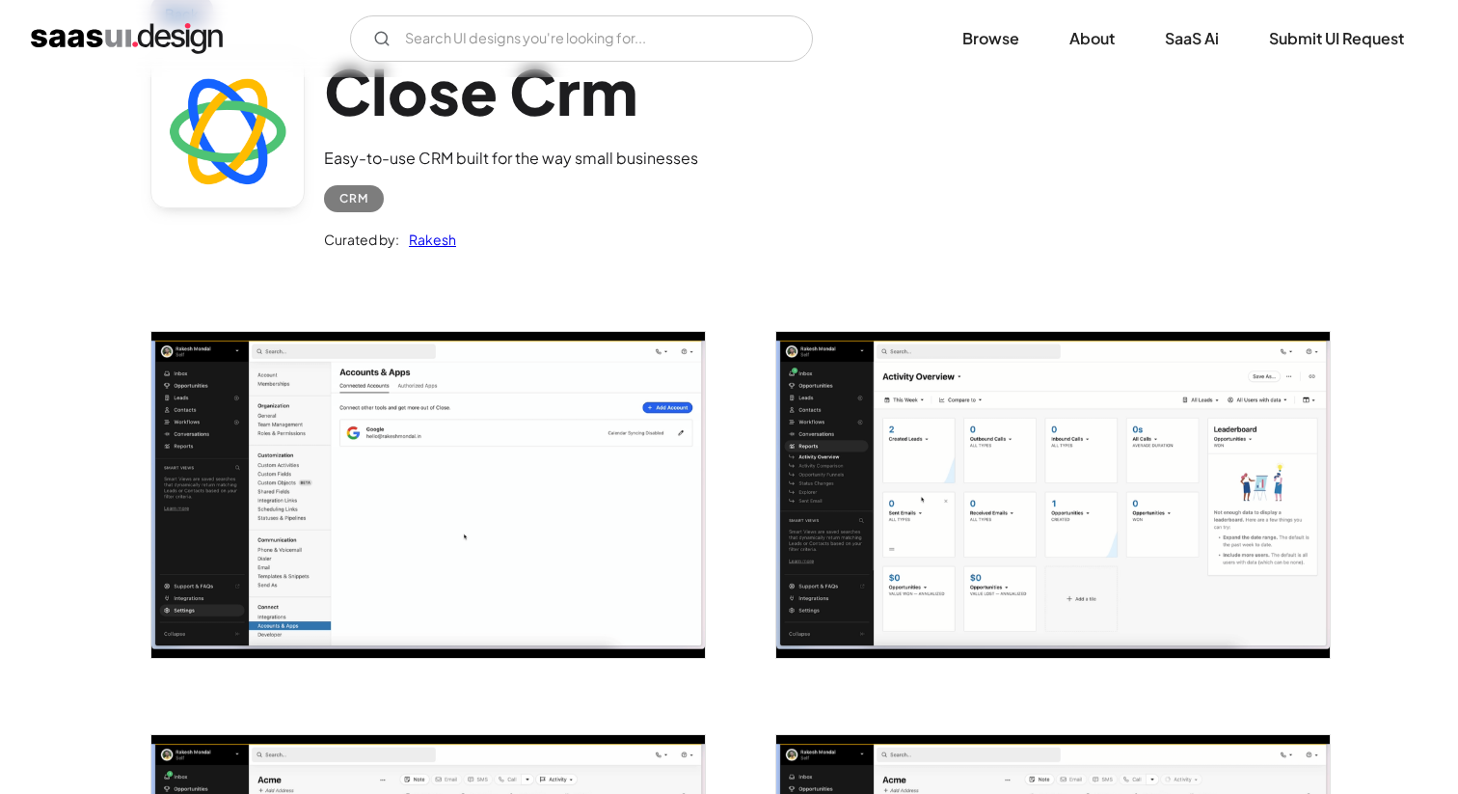
click at [543, 461] on img "open lightbox" at bounding box center [427, 495] width 553 height 326
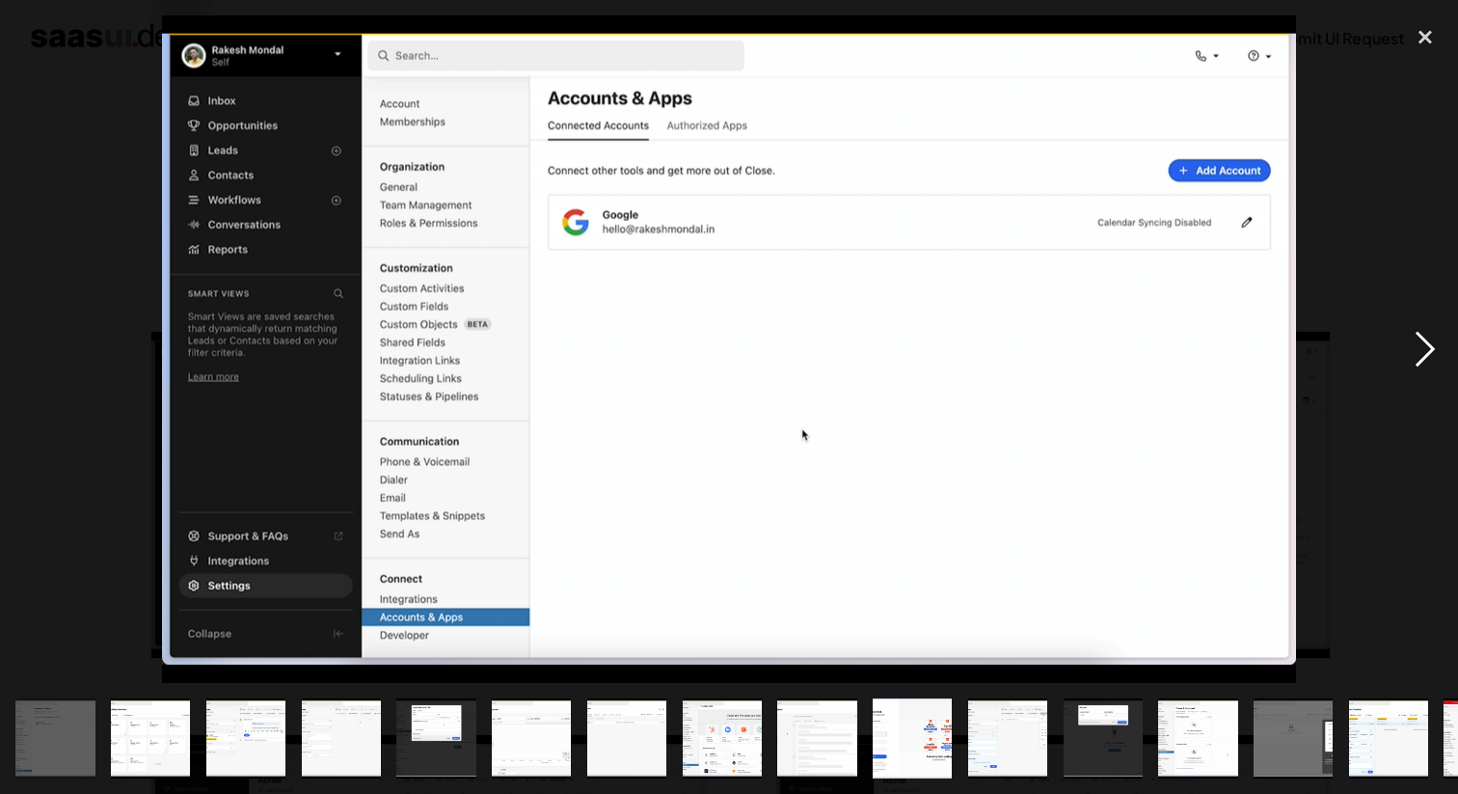
click at [1411, 355] on div "next image" at bounding box center [1425, 348] width 66 height 666
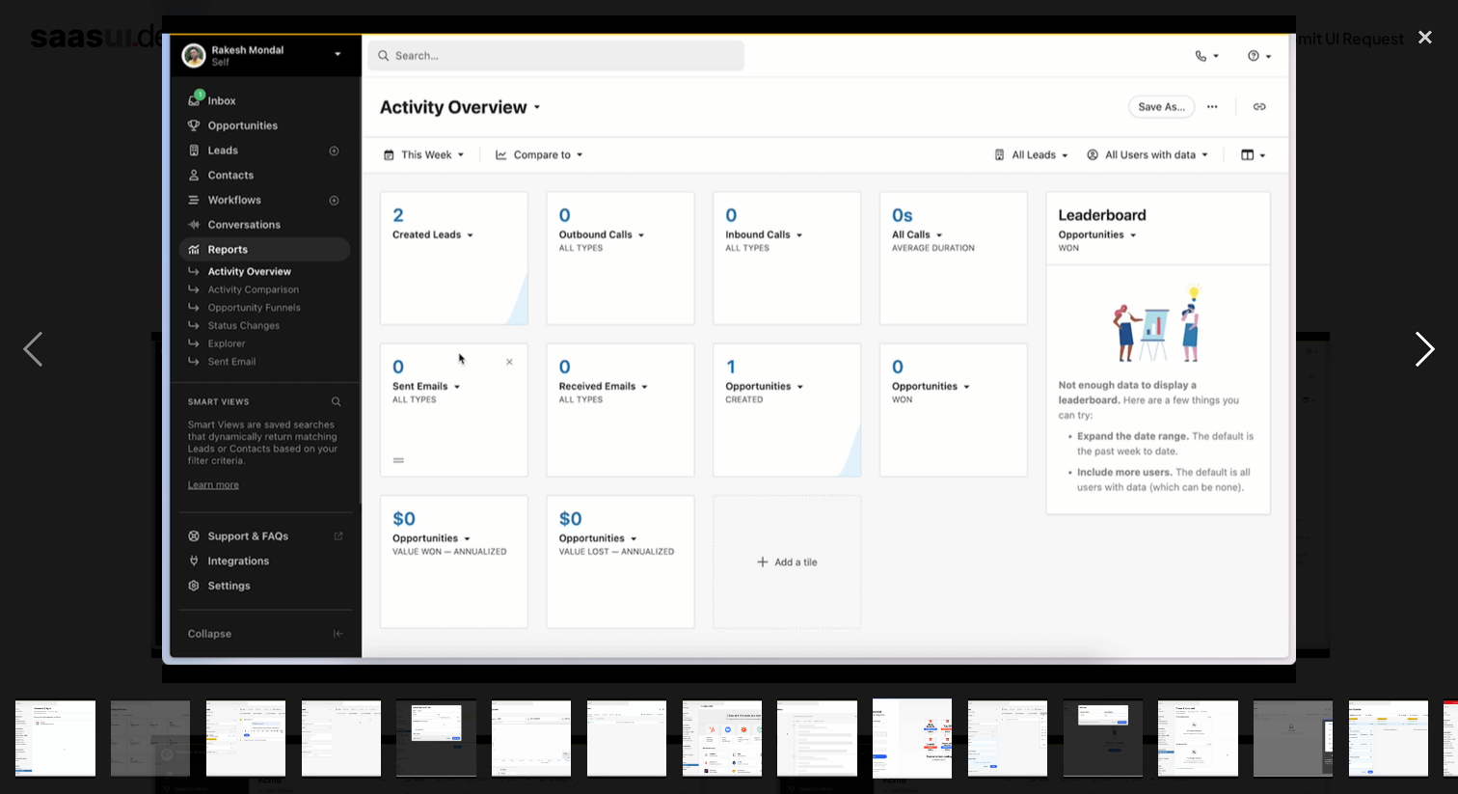
click at [1411, 357] on div "next image" at bounding box center [1425, 348] width 66 height 666
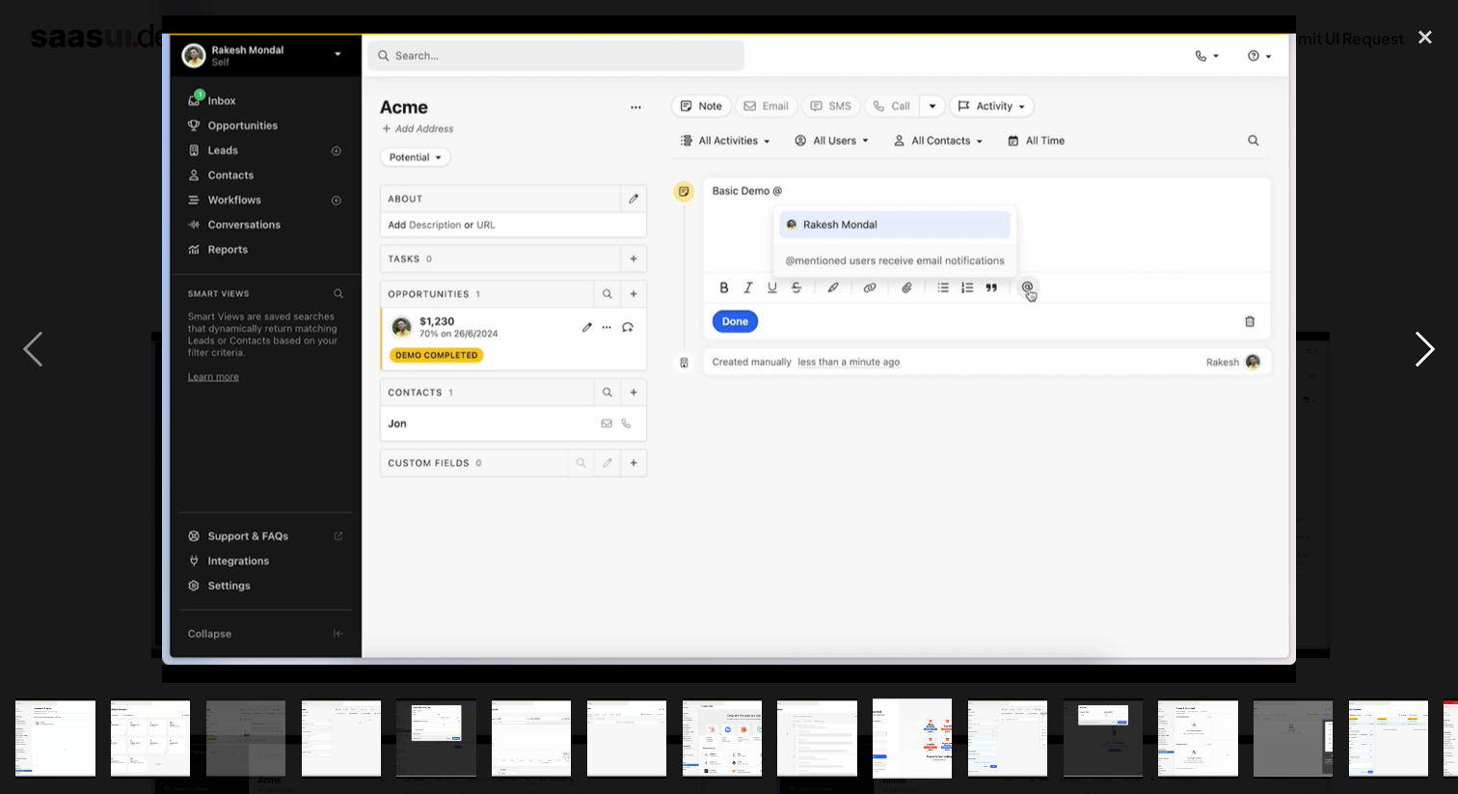
click at [1411, 357] on div "next image" at bounding box center [1425, 348] width 66 height 666
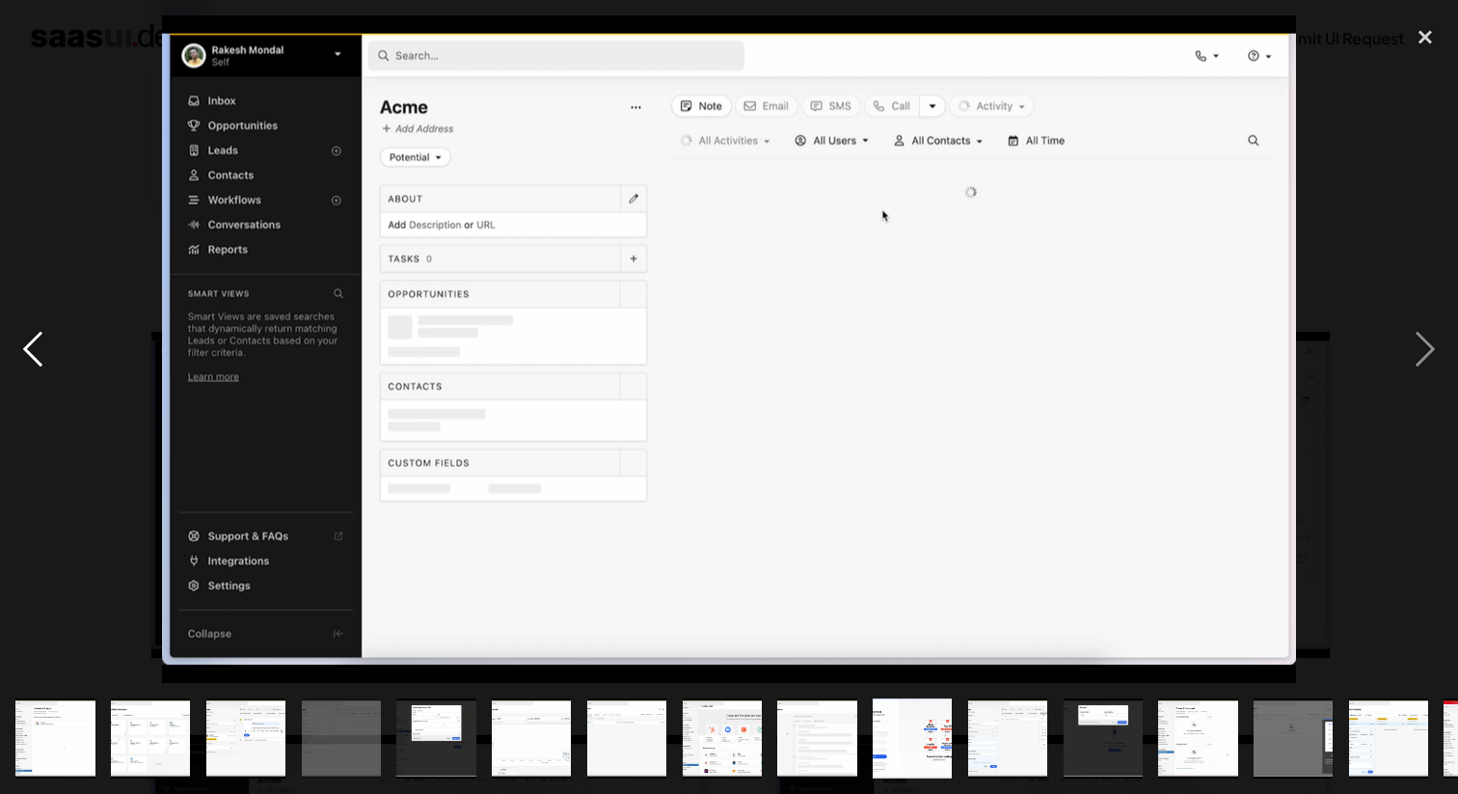
click at [26, 344] on div "previous image" at bounding box center [33, 348] width 66 height 666
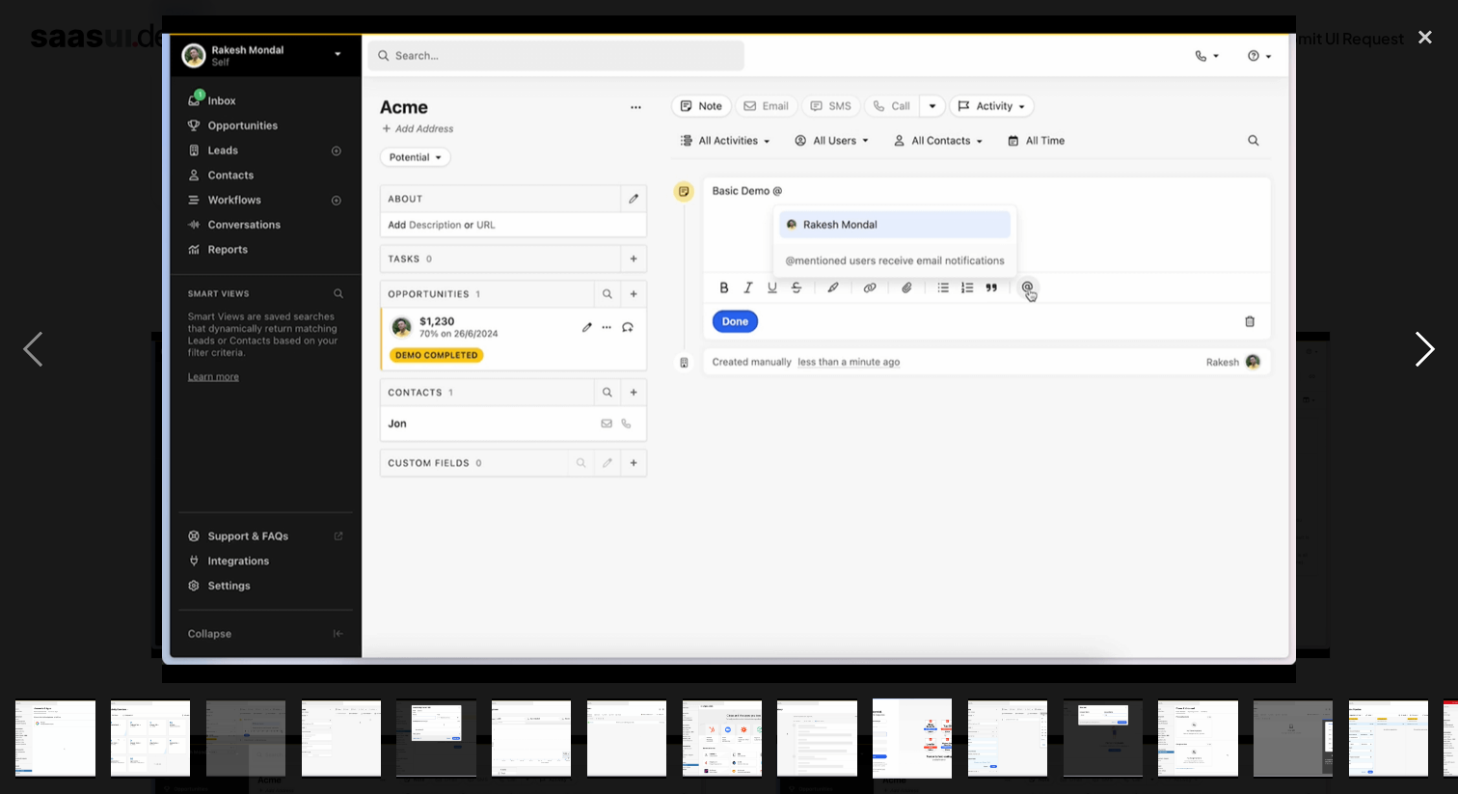
click at [1439, 341] on div "next image" at bounding box center [1425, 348] width 66 height 666
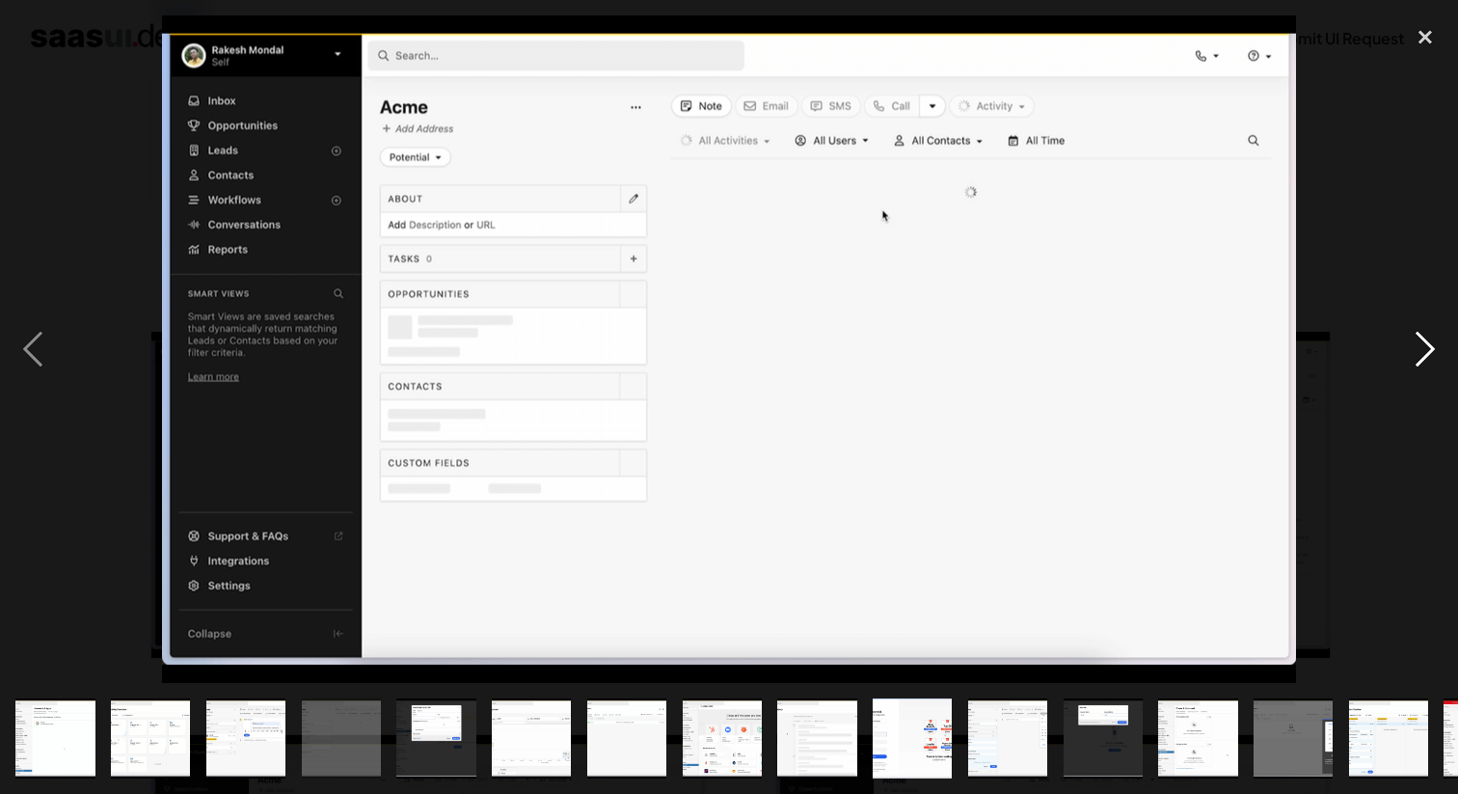
click at [1439, 341] on div "next image" at bounding box center [1425, 348] width 66 height 666
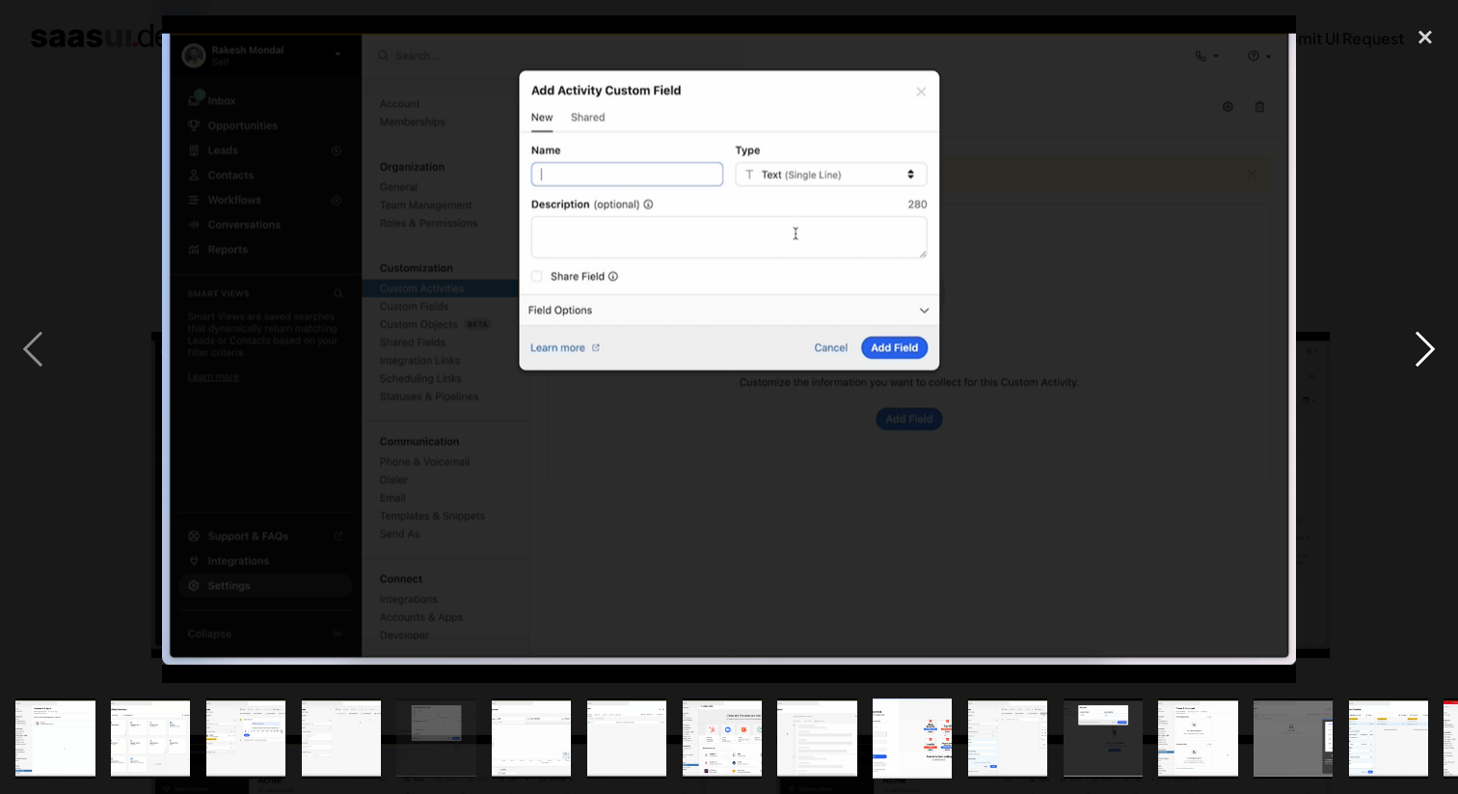
click at [1439, 341] on div "next image" at bounding box center [1425, 348] width 66 height 666
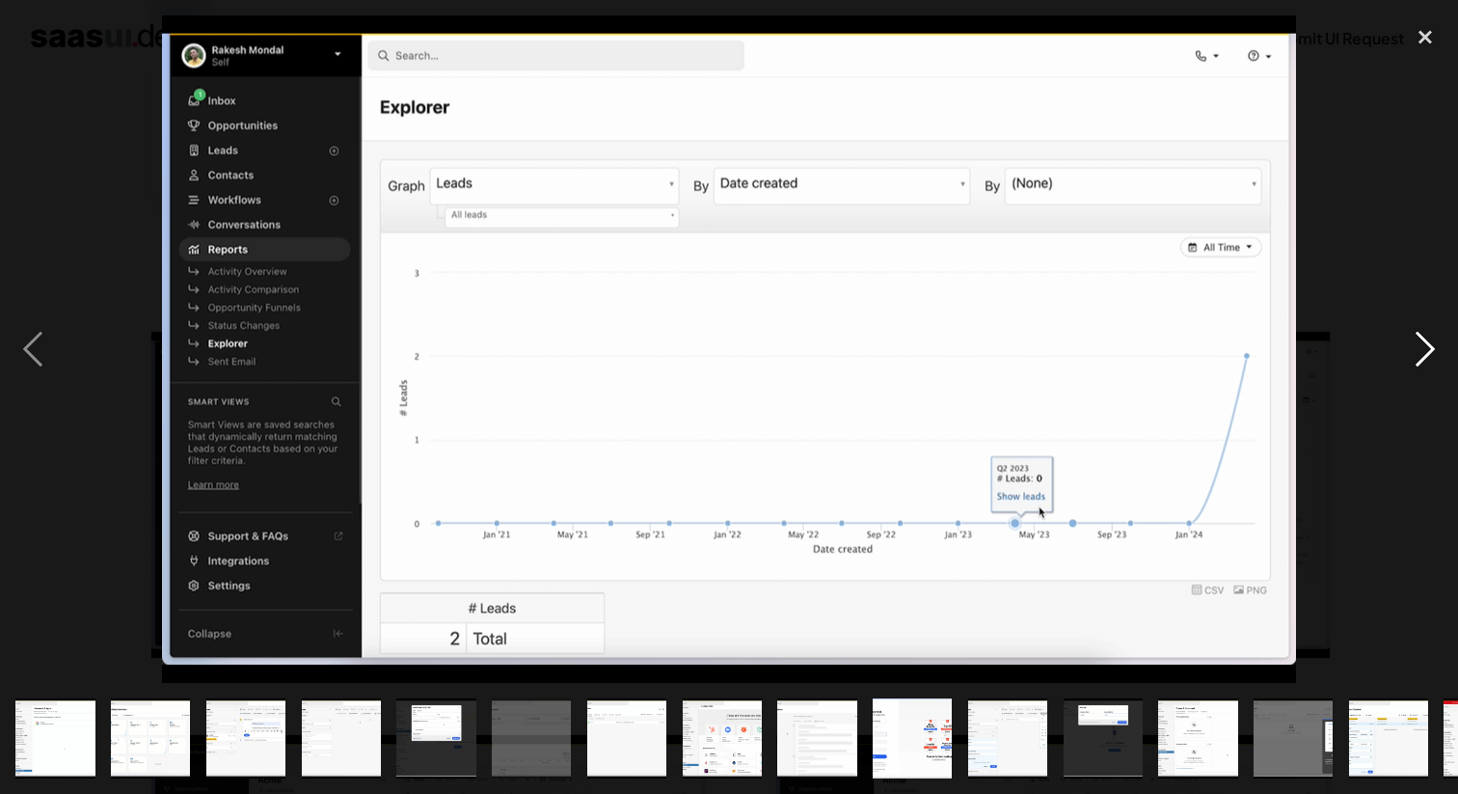
click at [1439, 341] on div "next image" at bounding box center [1425, 348] width 66 height 666
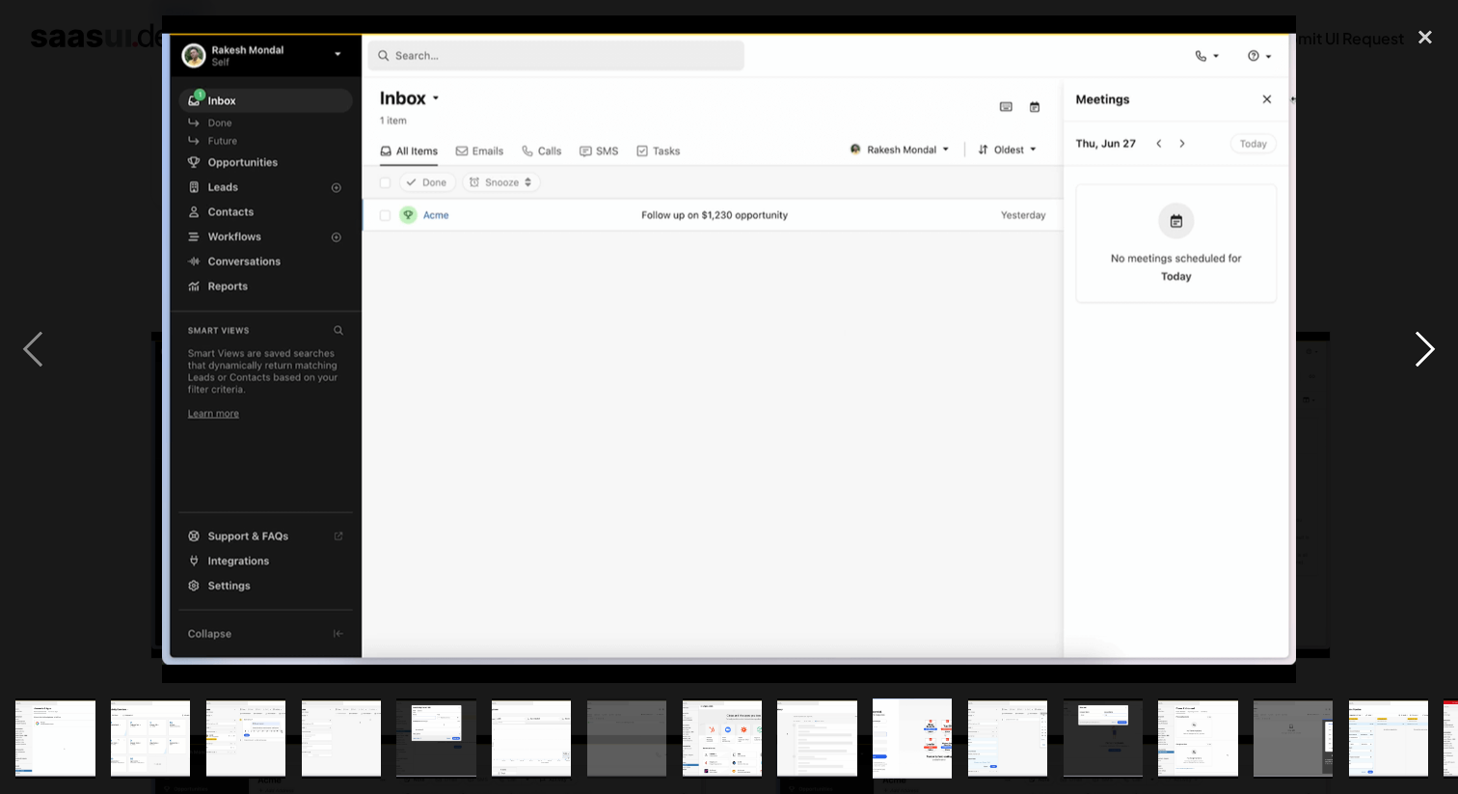
click at [1439, 341] on div "next image" at bounding box center [1425, 348] width 66 height 666
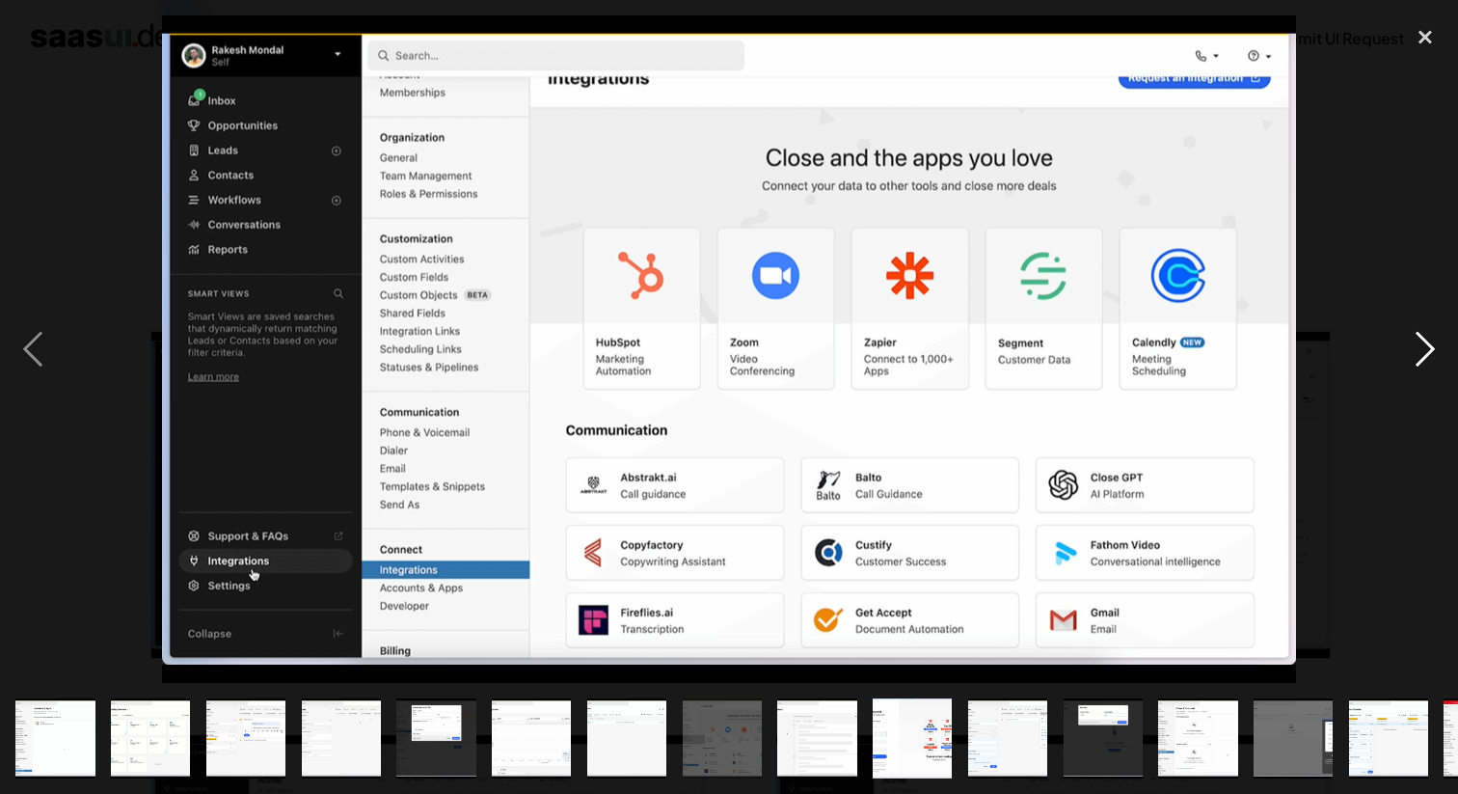
click at [1439, 341] on div "next image" at bounding box center [1425, 348] width 66 height 666
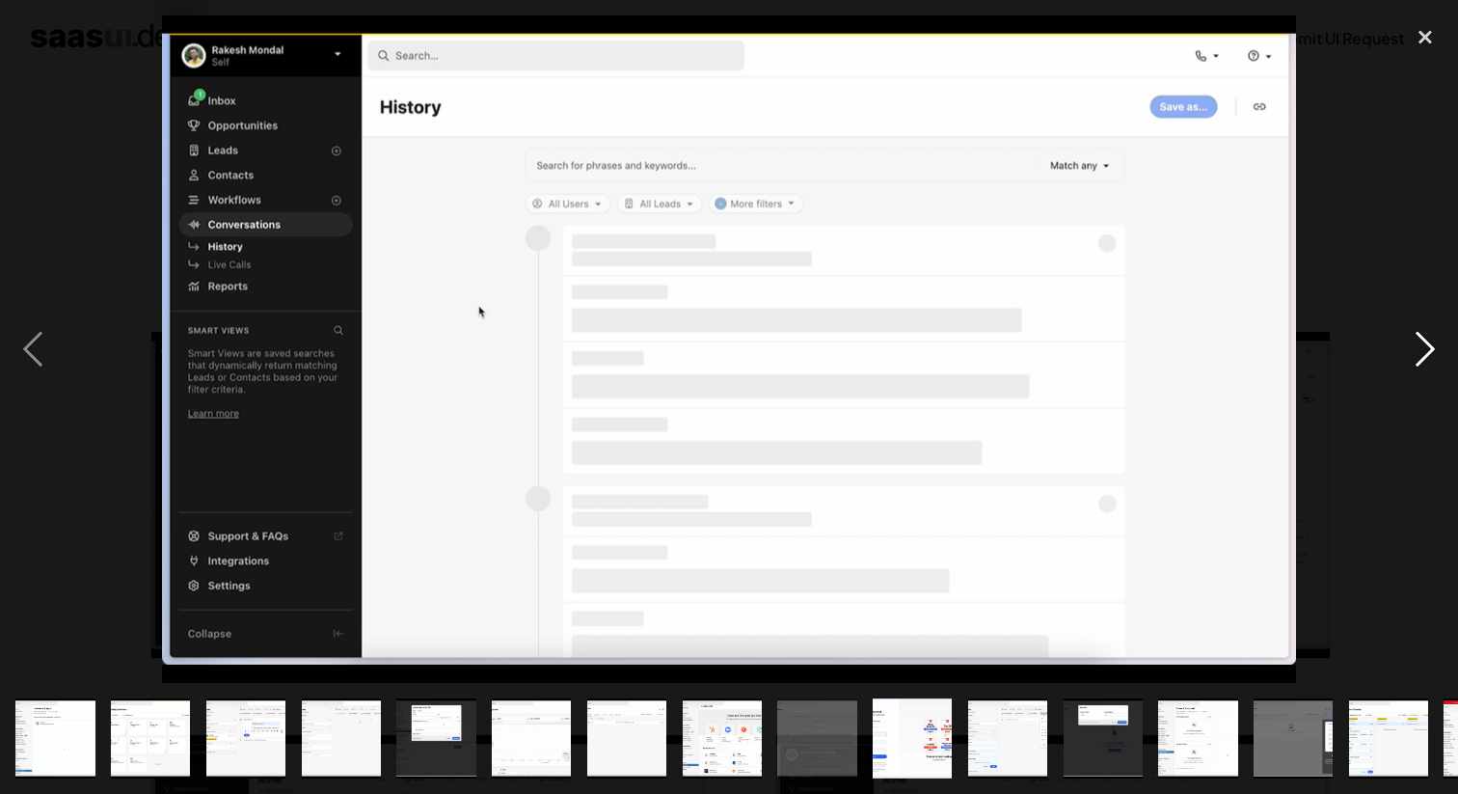
click at [1439, 341] on div "next image" at bounding box center [1425, 348] width 66 height 666
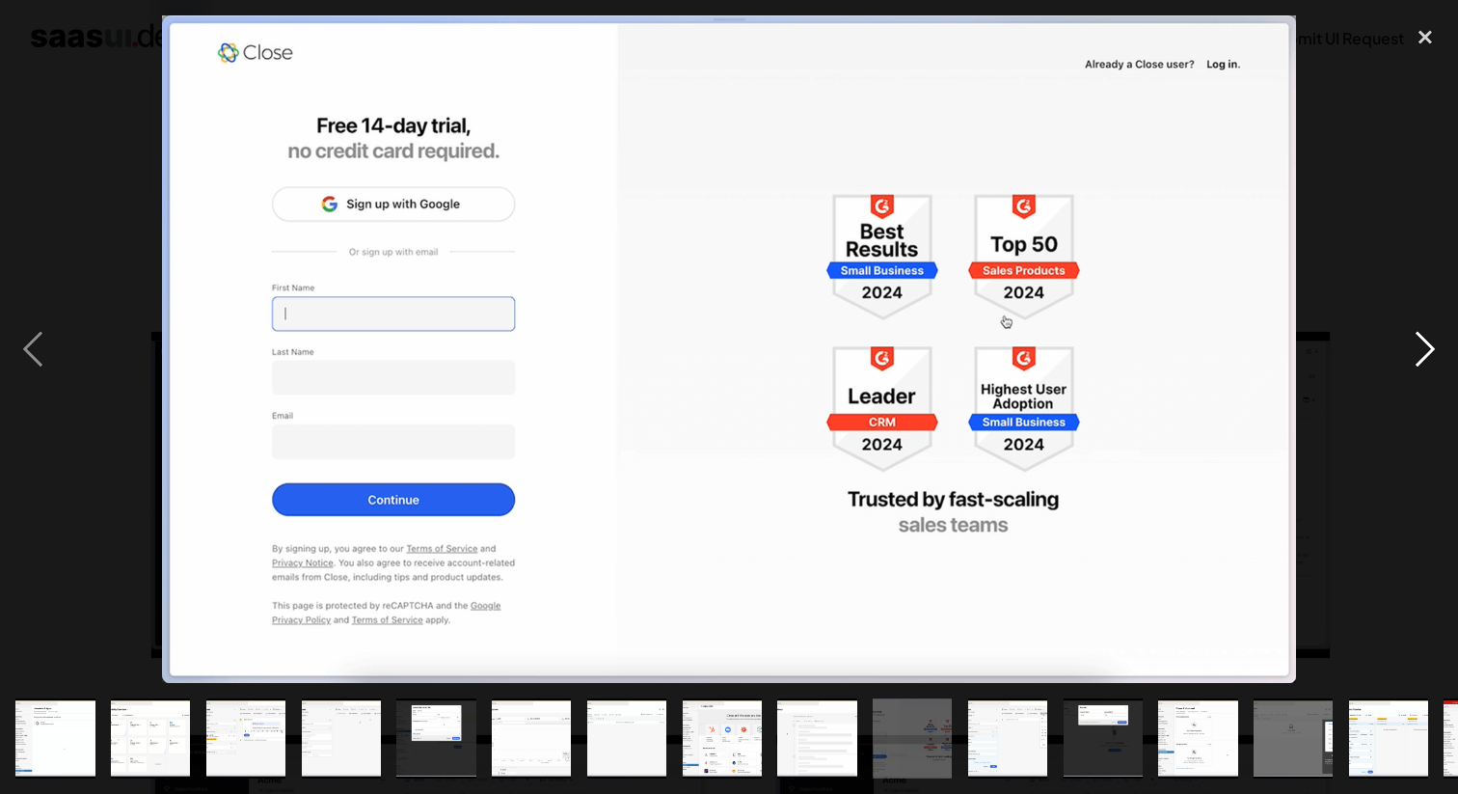
click at [1439, 341] on div "next image" at bounding box center [1425, 348] width 66 height 666
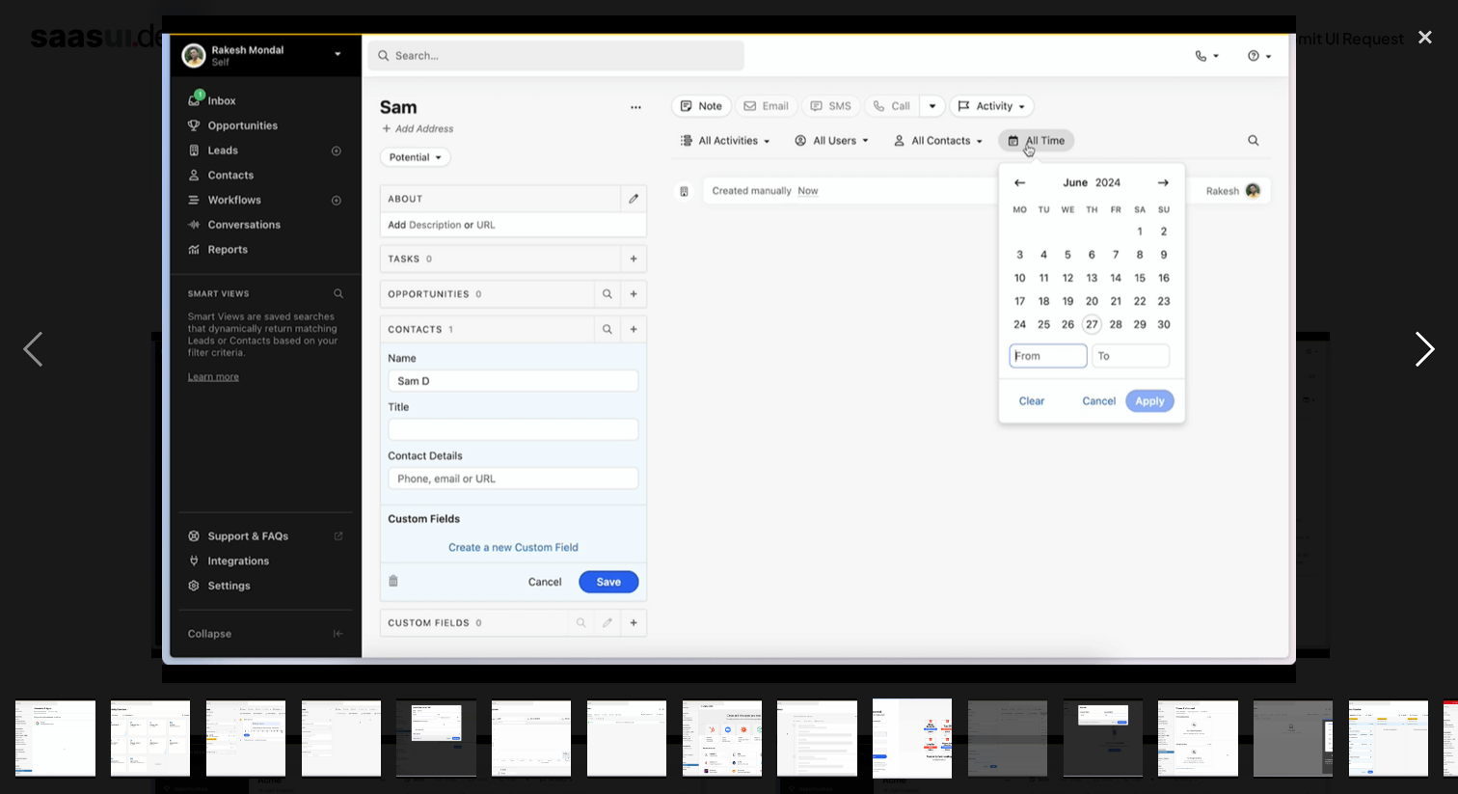
click at [1439, 342] on div "next image" at bounding box center [1425, 348] width 66 height 666
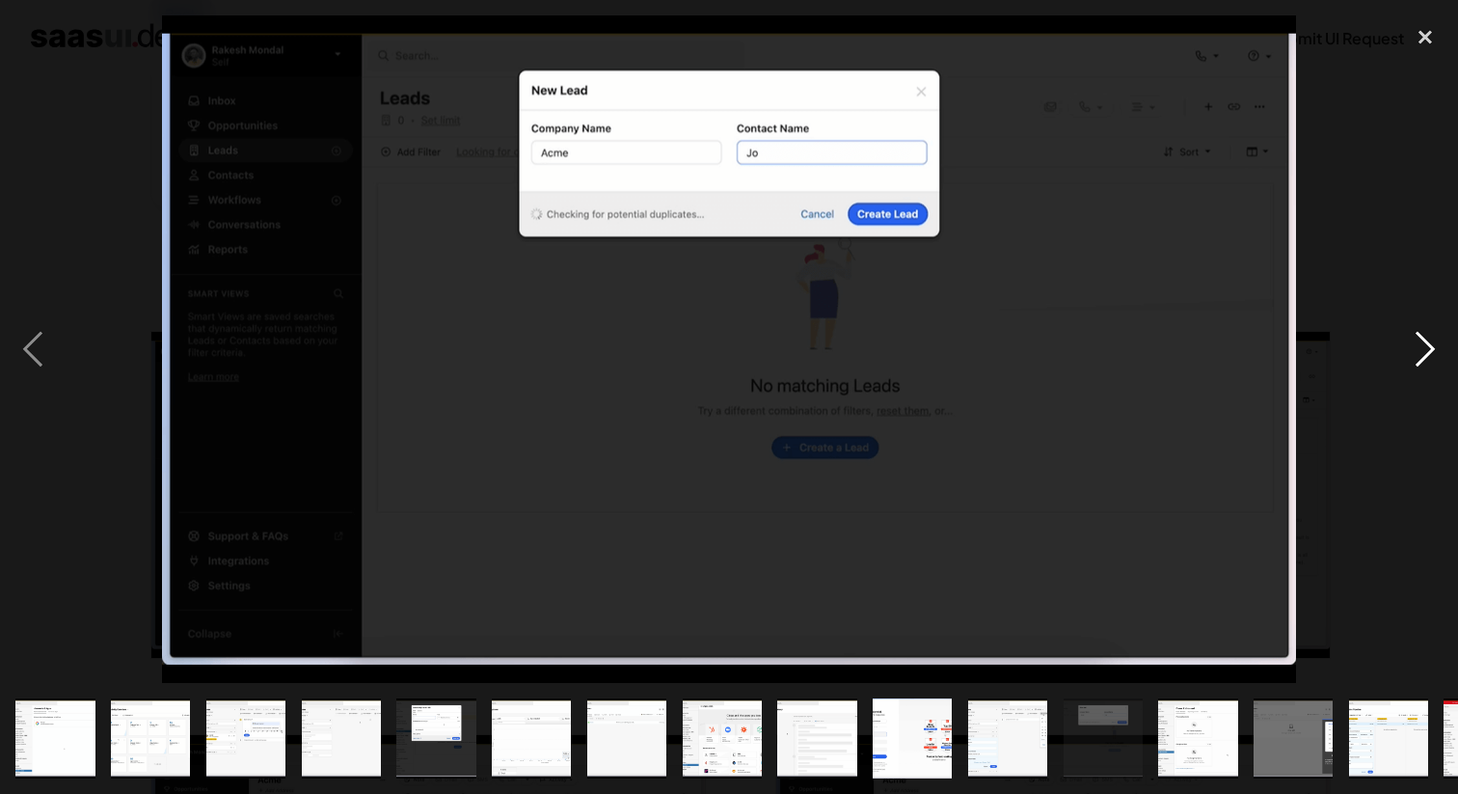
click at [1439, 344] on div "next image" at bounding box center [1425, 348] width 66 height 666
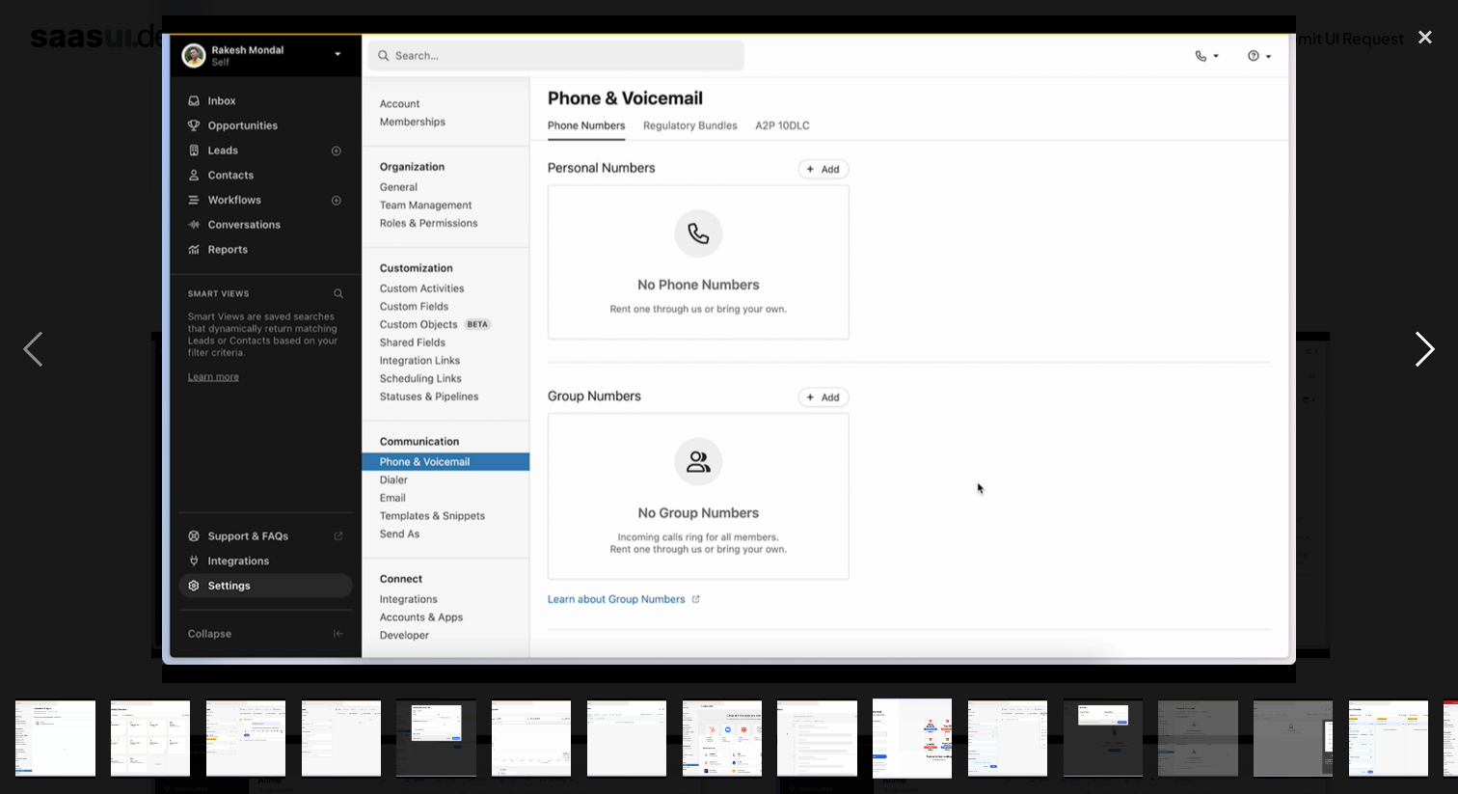
click at [1439, 344] on div "next image" at bounding box center [1425, 348] width 66 height 666
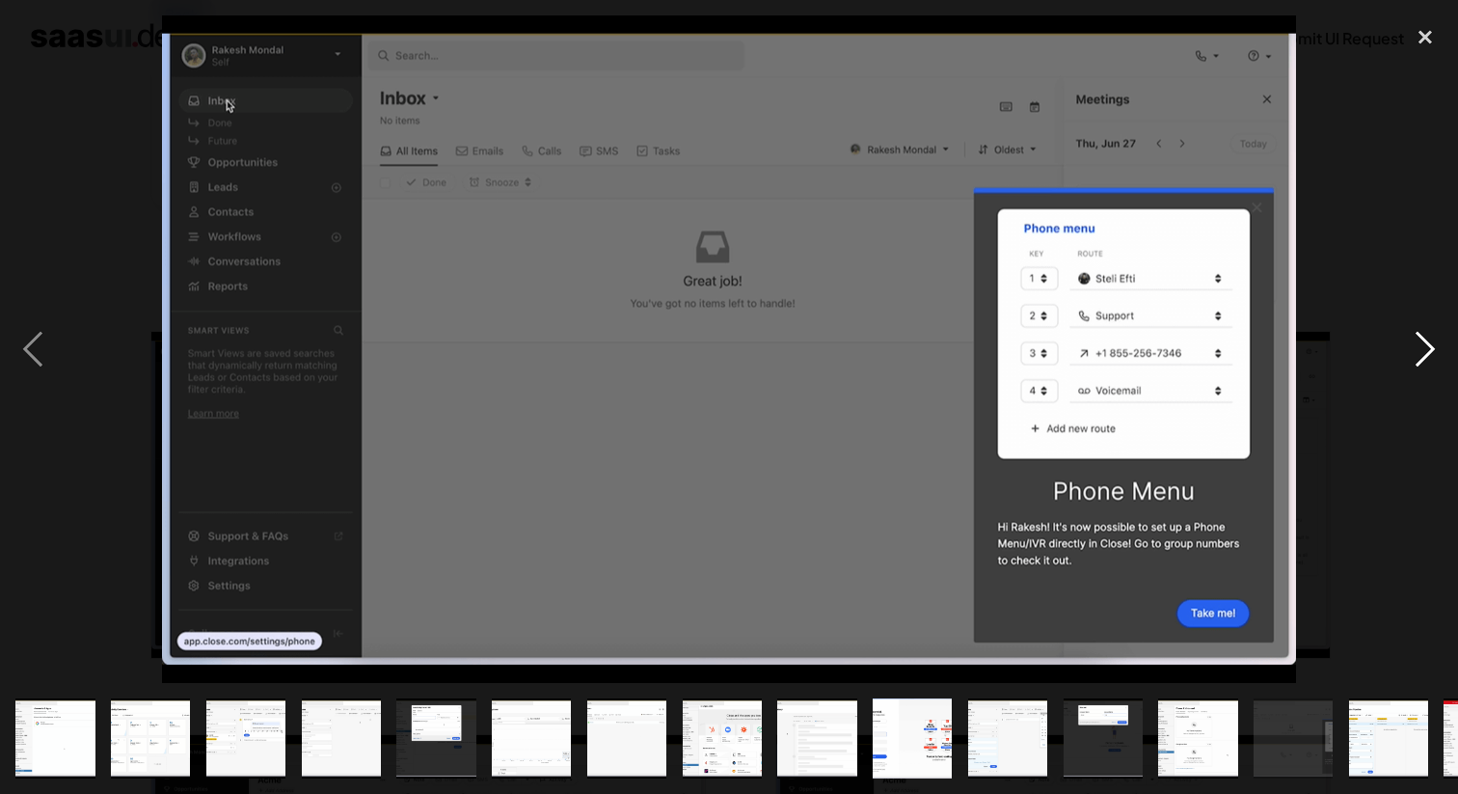
click at [1439, 345] on div "next image" at bounding box center [1425, 348] width 66 height 666
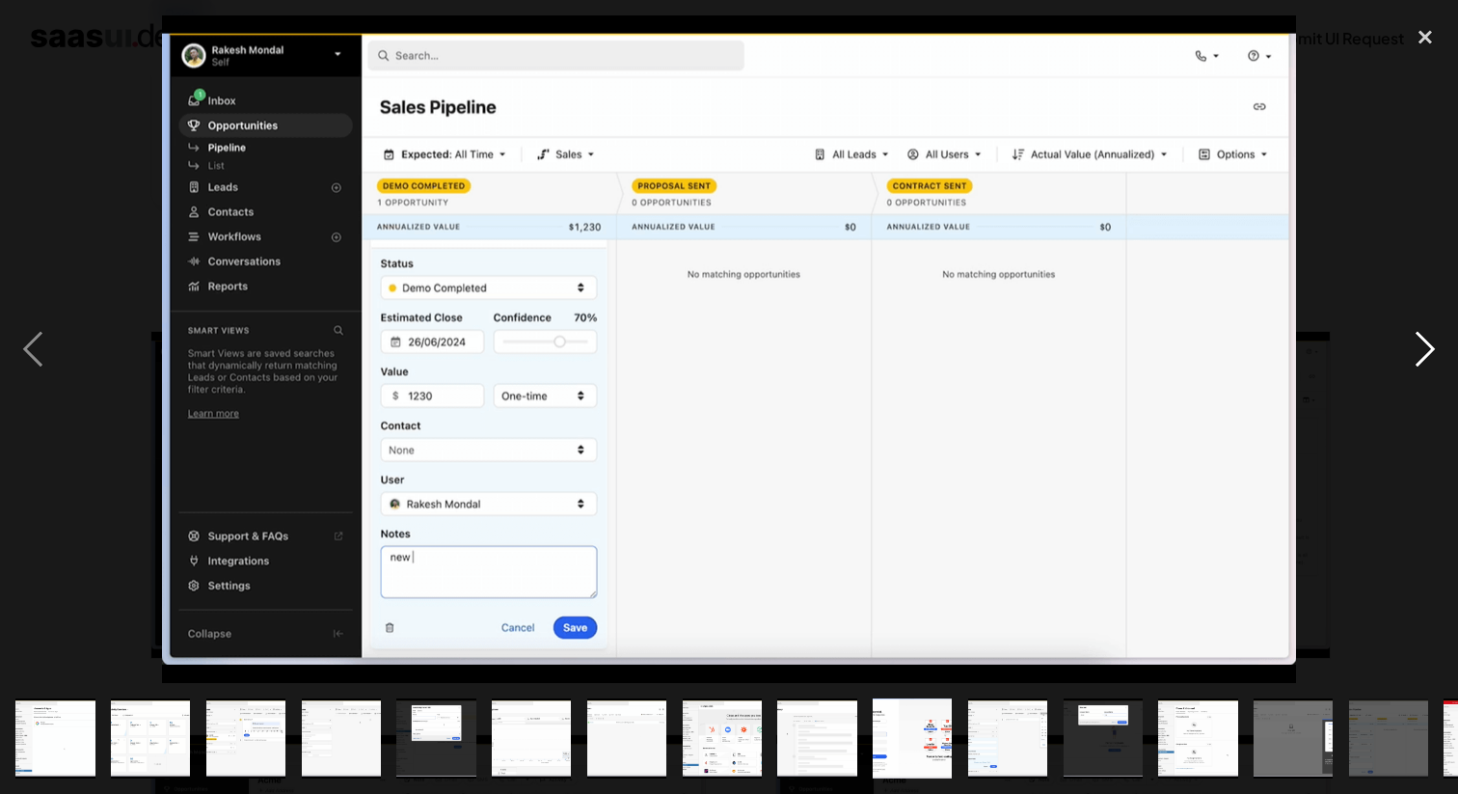
click at [1439, 346] on div "next image" at bounding box center [1425, 348] width 66 height 666
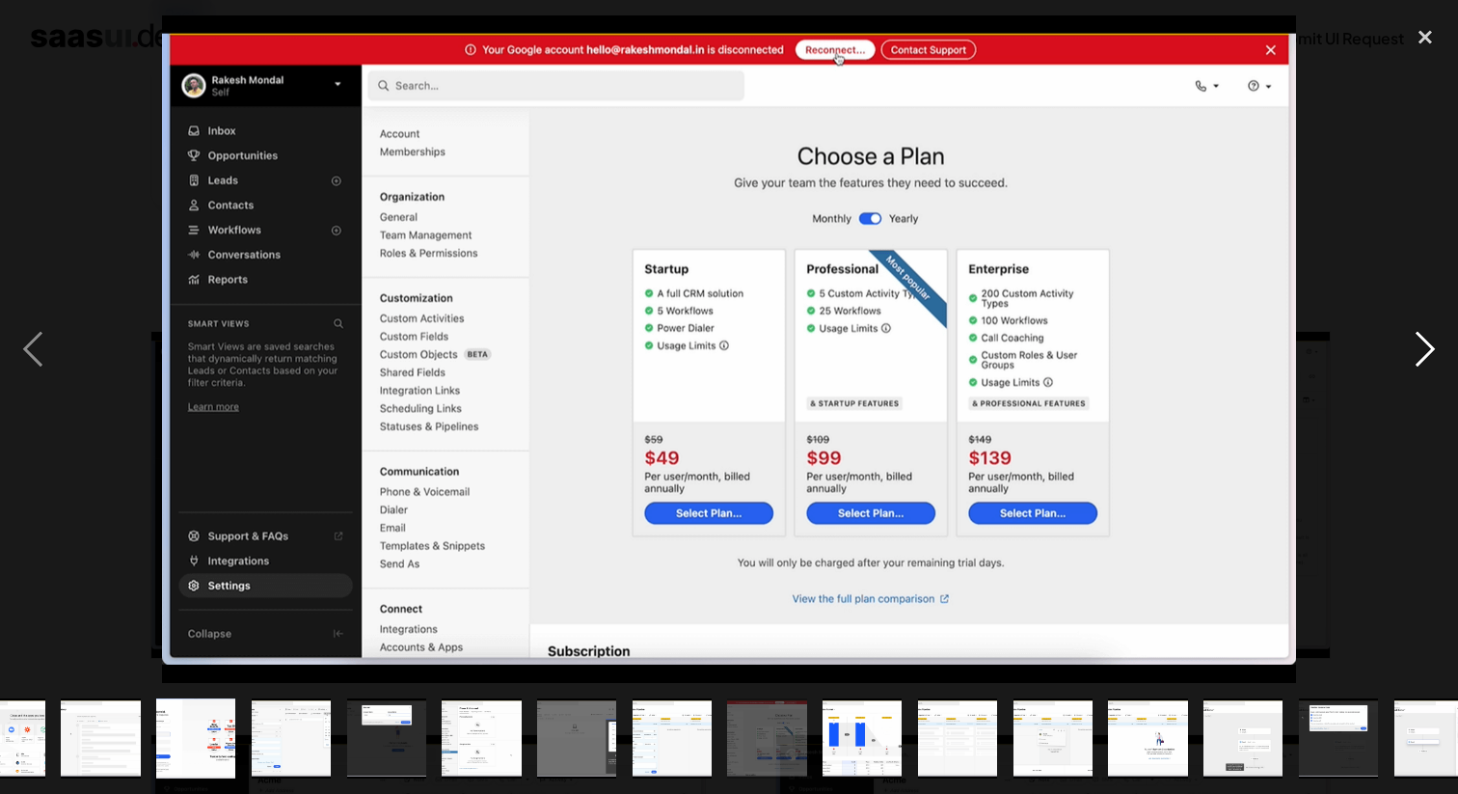
scroll to position [0, 747]
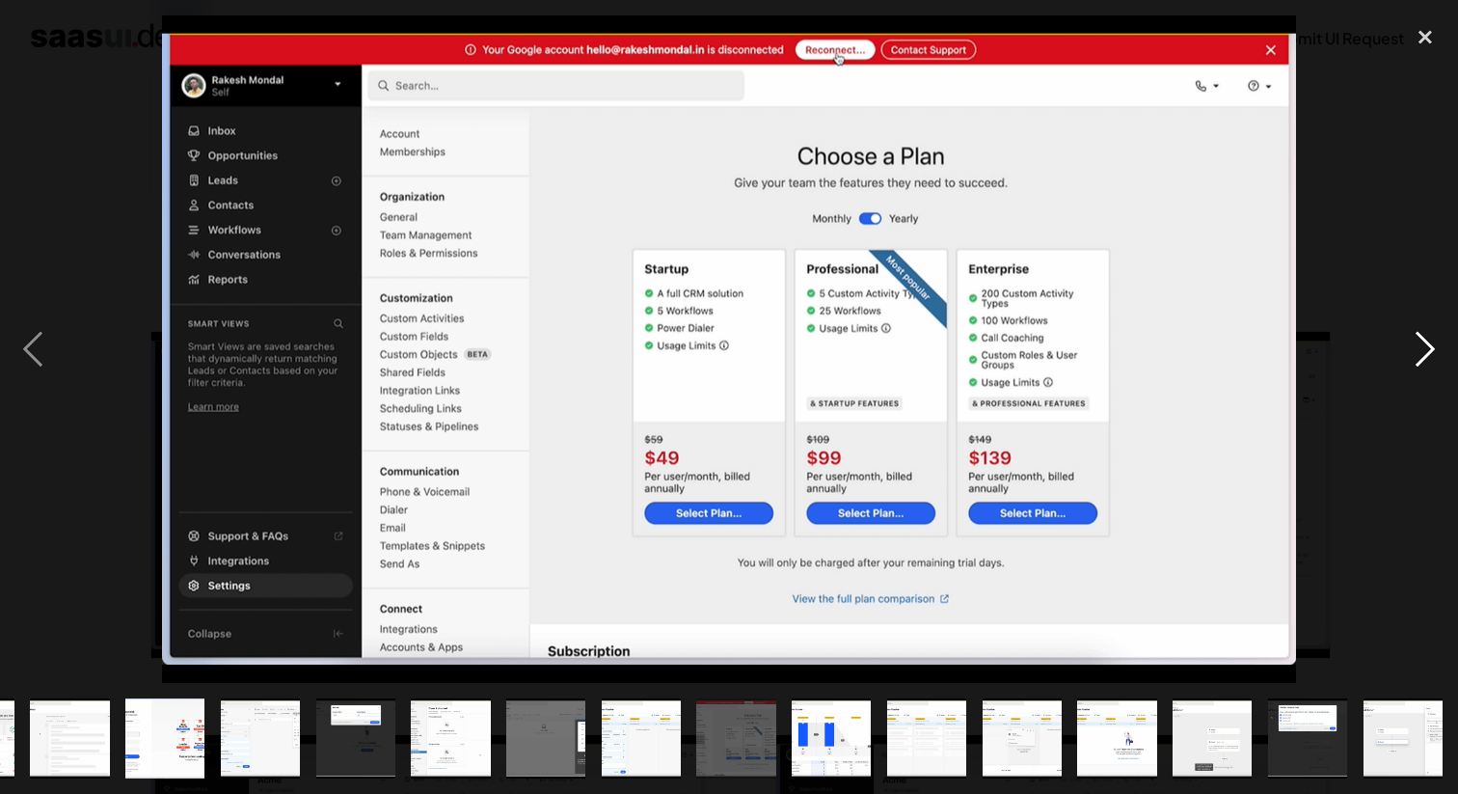
click at [1439, 348] on div "next image" at bounding box center [1425, 348] width 66 height 666
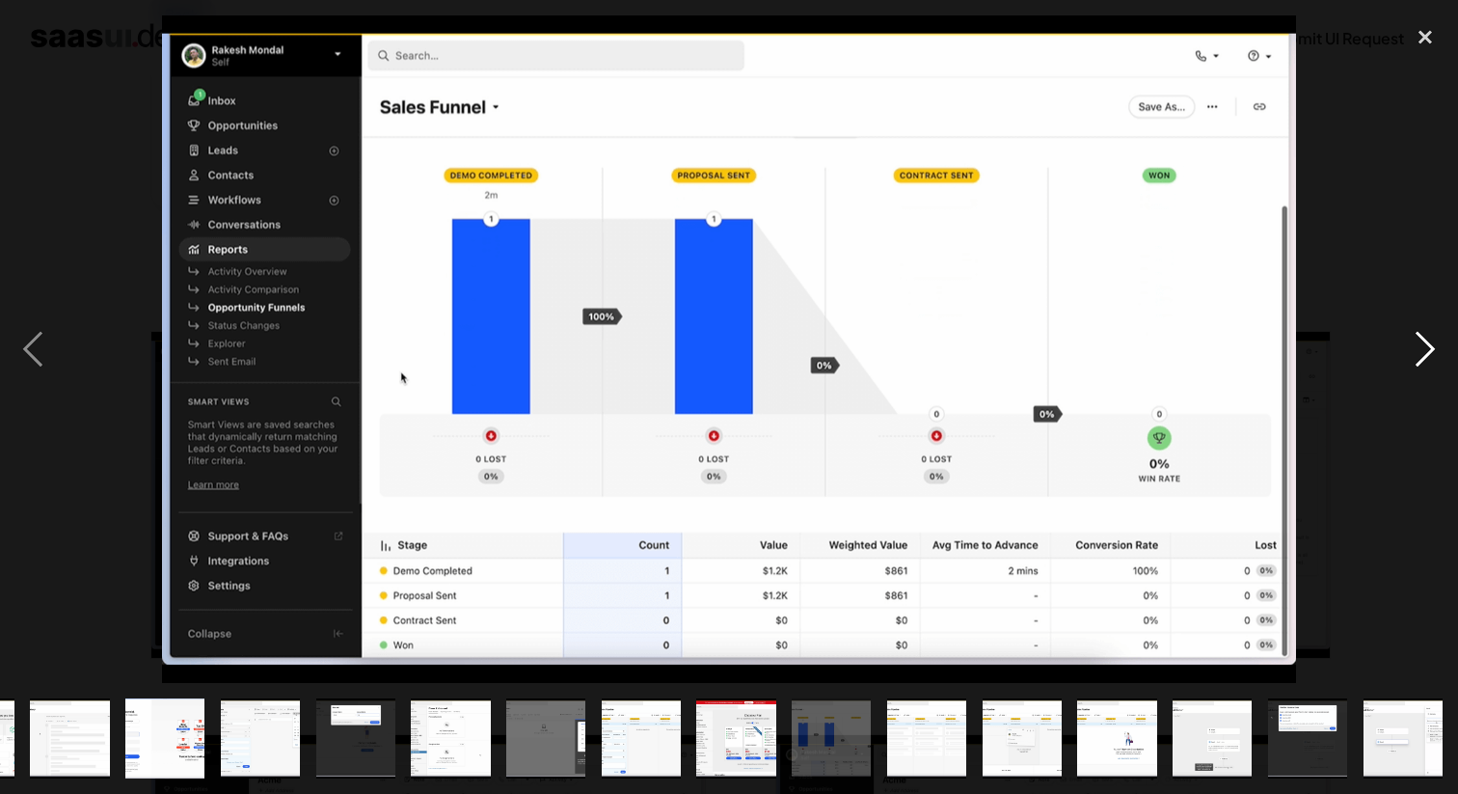
click at [1439, 348] on div "next image" at bounding box center [1425, 348] width 66 height 666
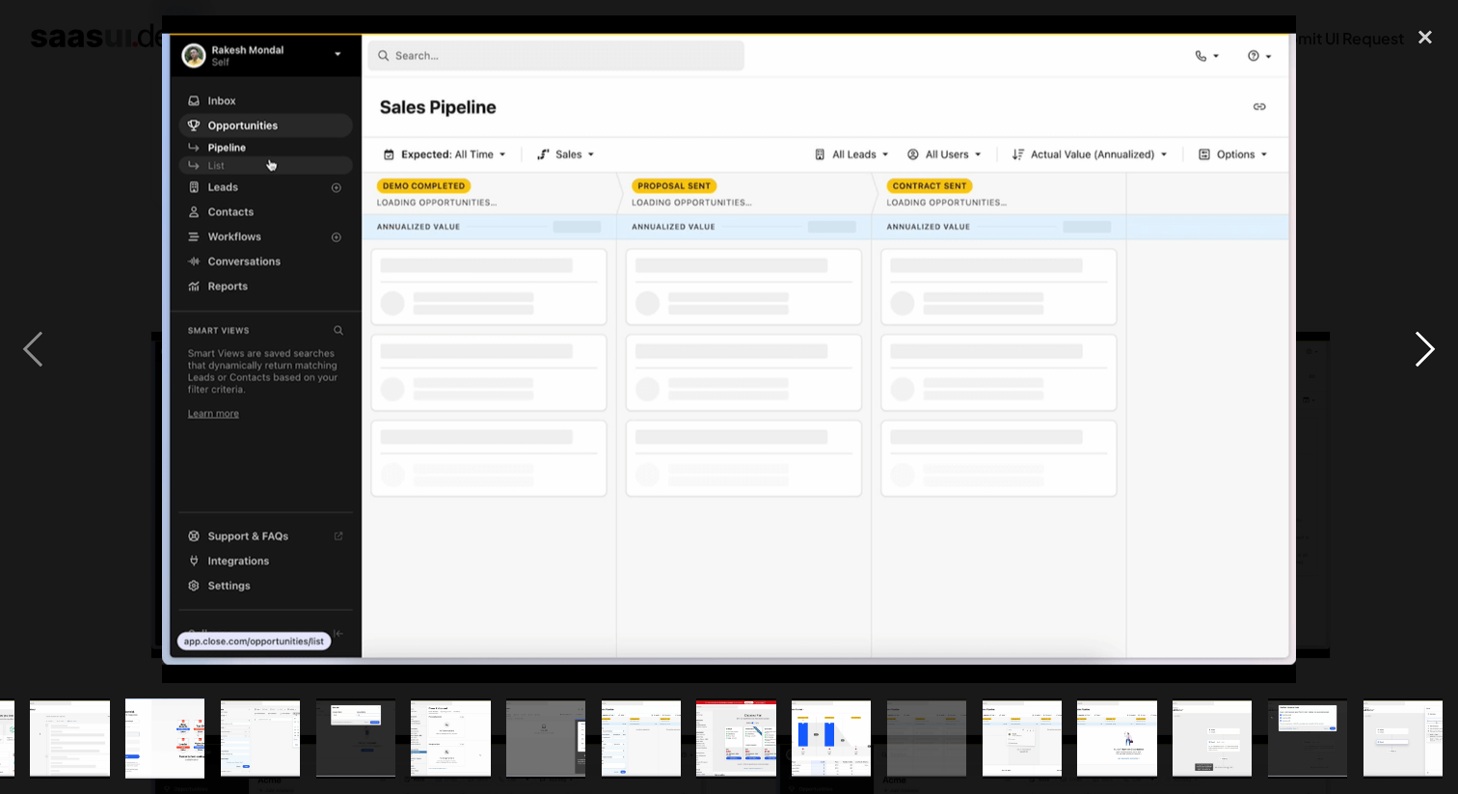
click at [1439, 348] on div "next image" at bounding box center [1425, 348] width 66 height 666
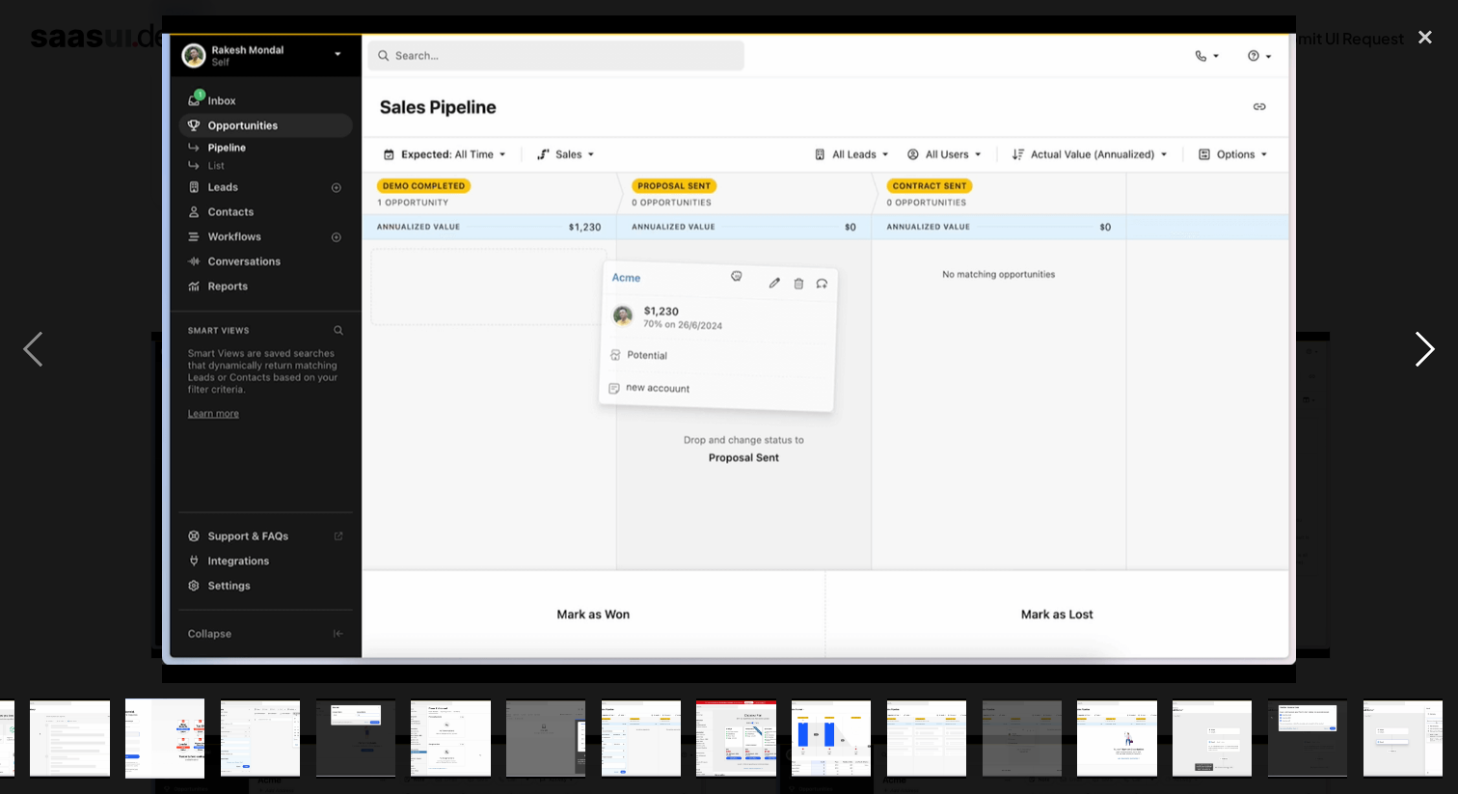
click at [1439, 349] on div "next image" at bounding box center [1425, 348] width 66 height 666
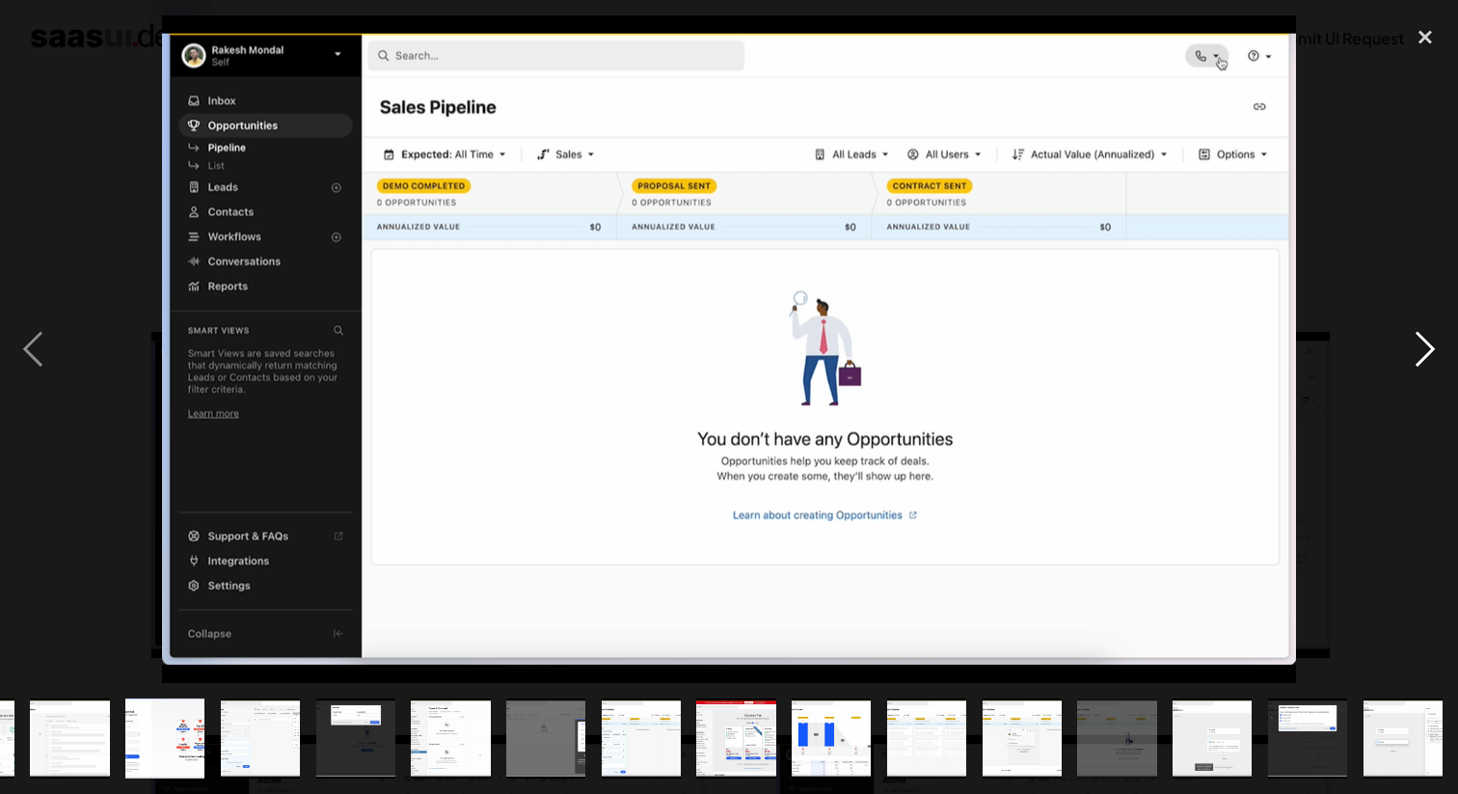
click at [1439, 349] on div "next image" at bounding box center [1425, 348] width 66 height 666
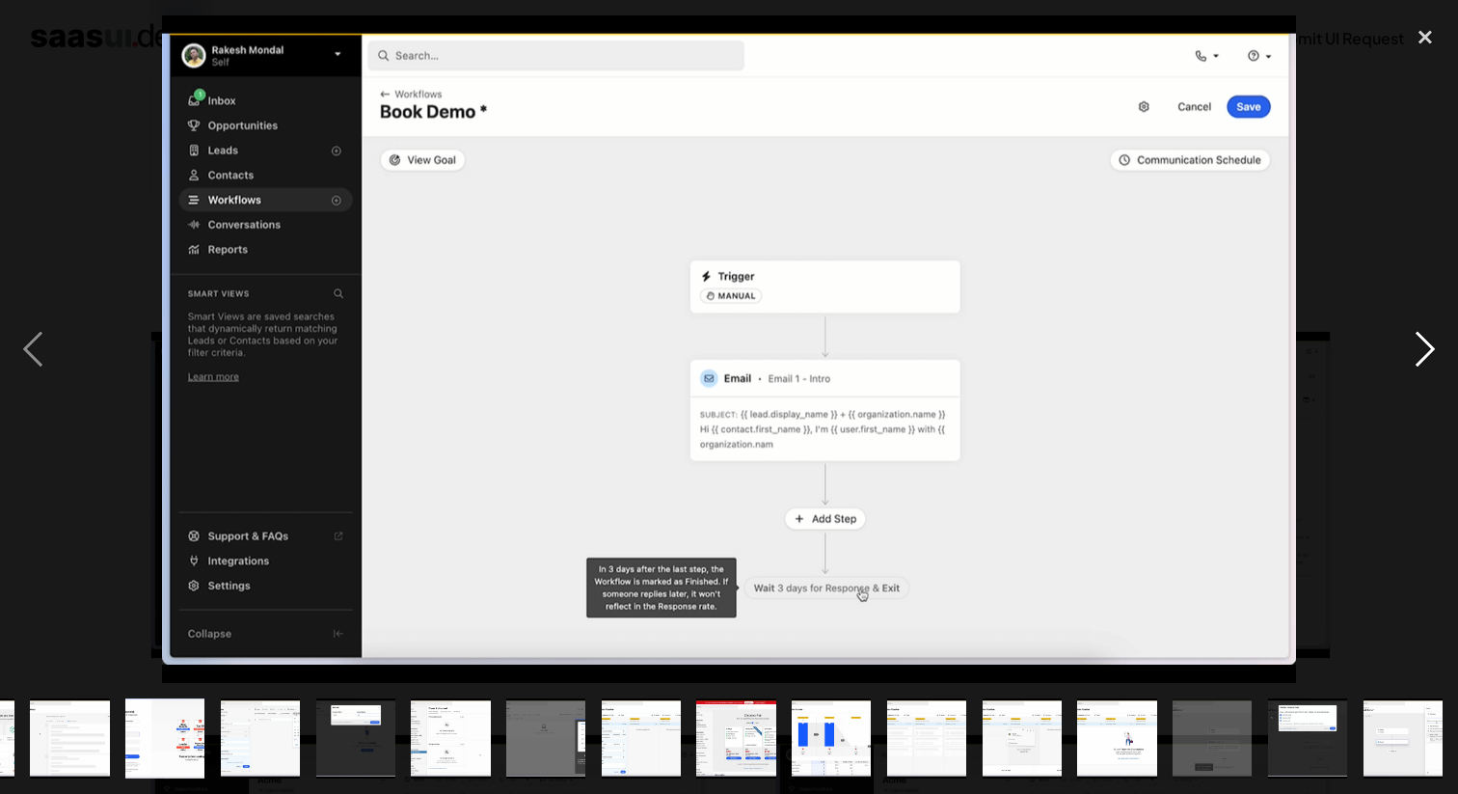
click at [1439, 349] on div "next image" at bounding box center [1425, 348] width 66 height 666
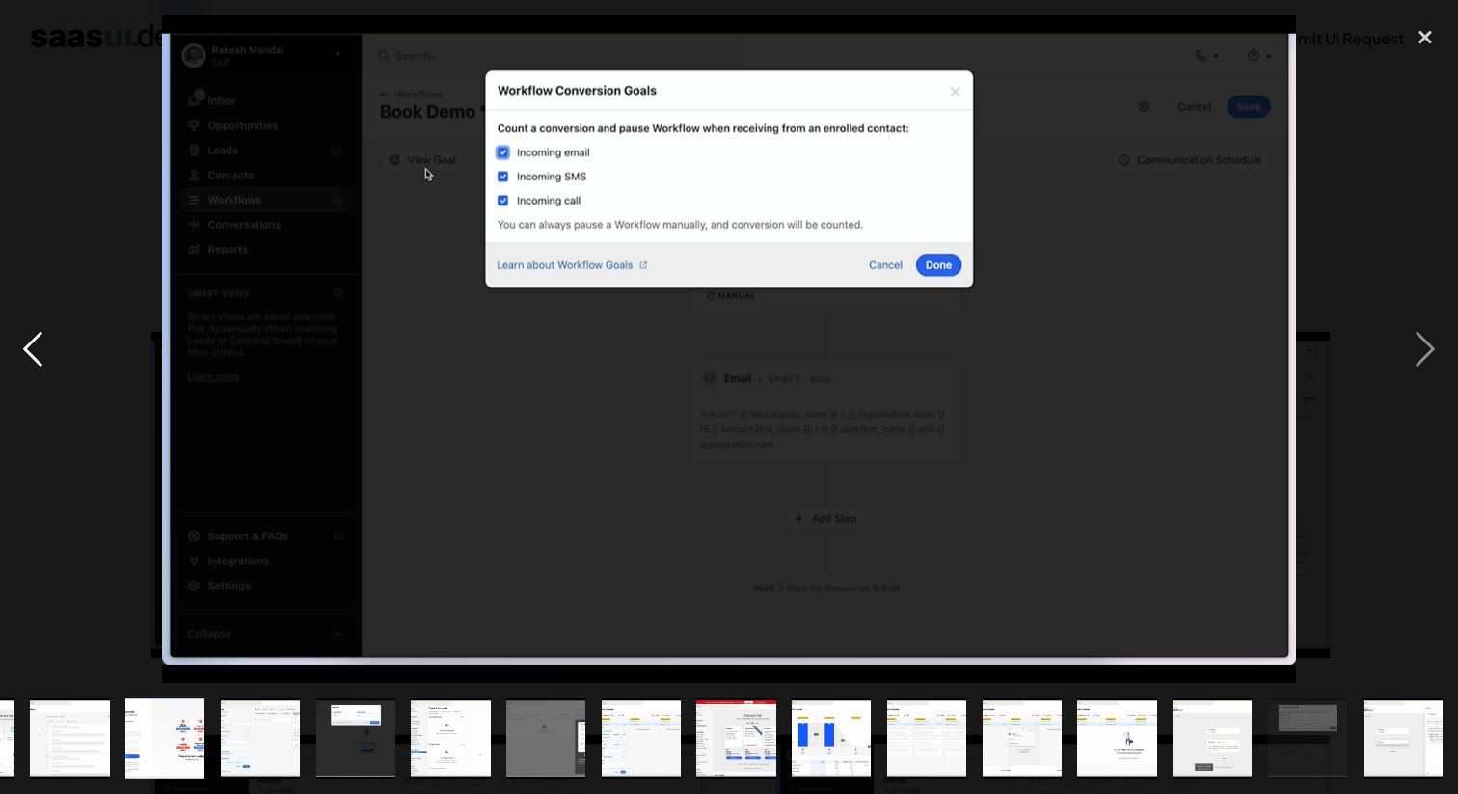
click at [33, 342] on div "previous image" at bounding box center [33, 348] width 66 height 666
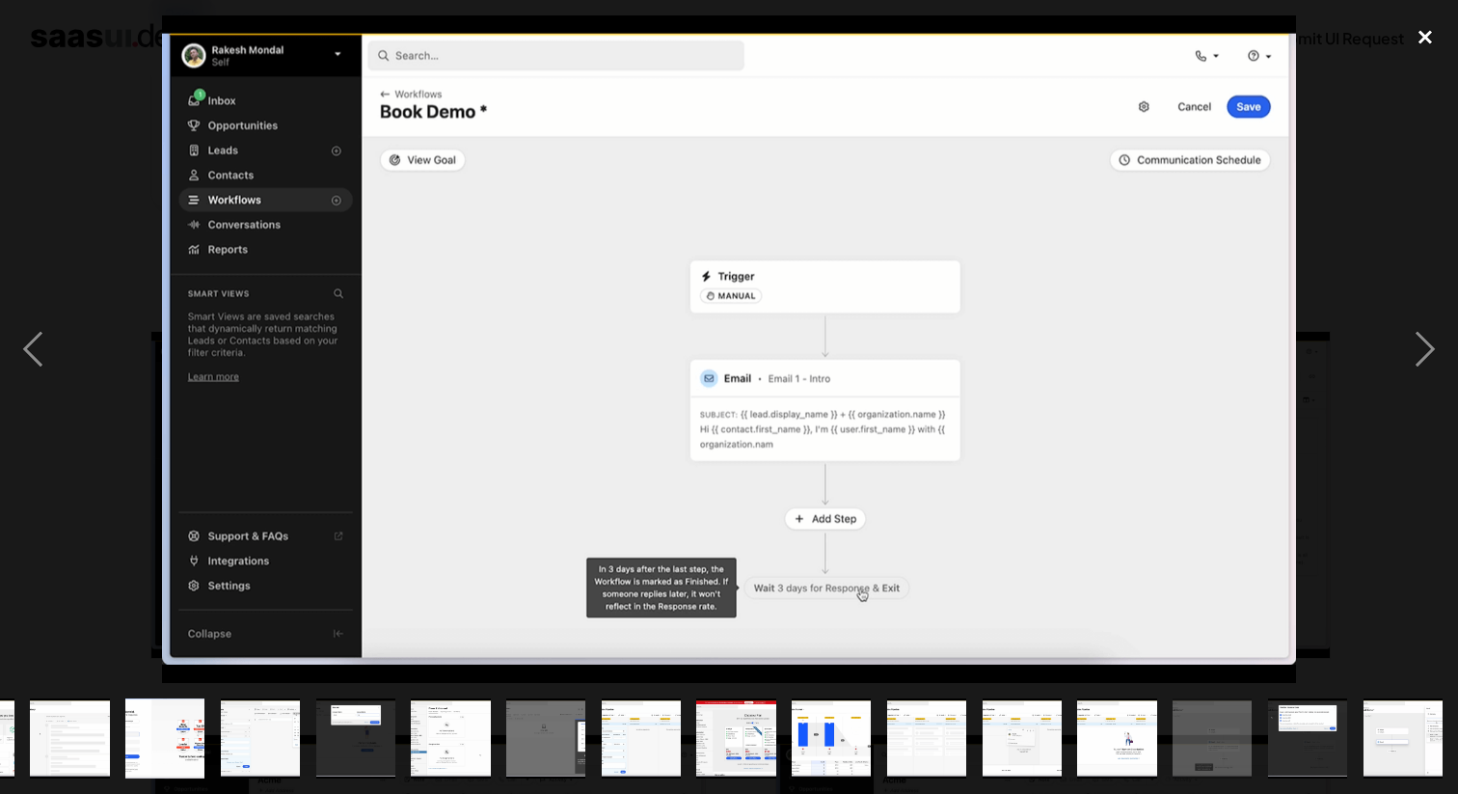
click at [1416, 41] on div "close lightbox" at bounding box center [1425, 36] width 66 height 42
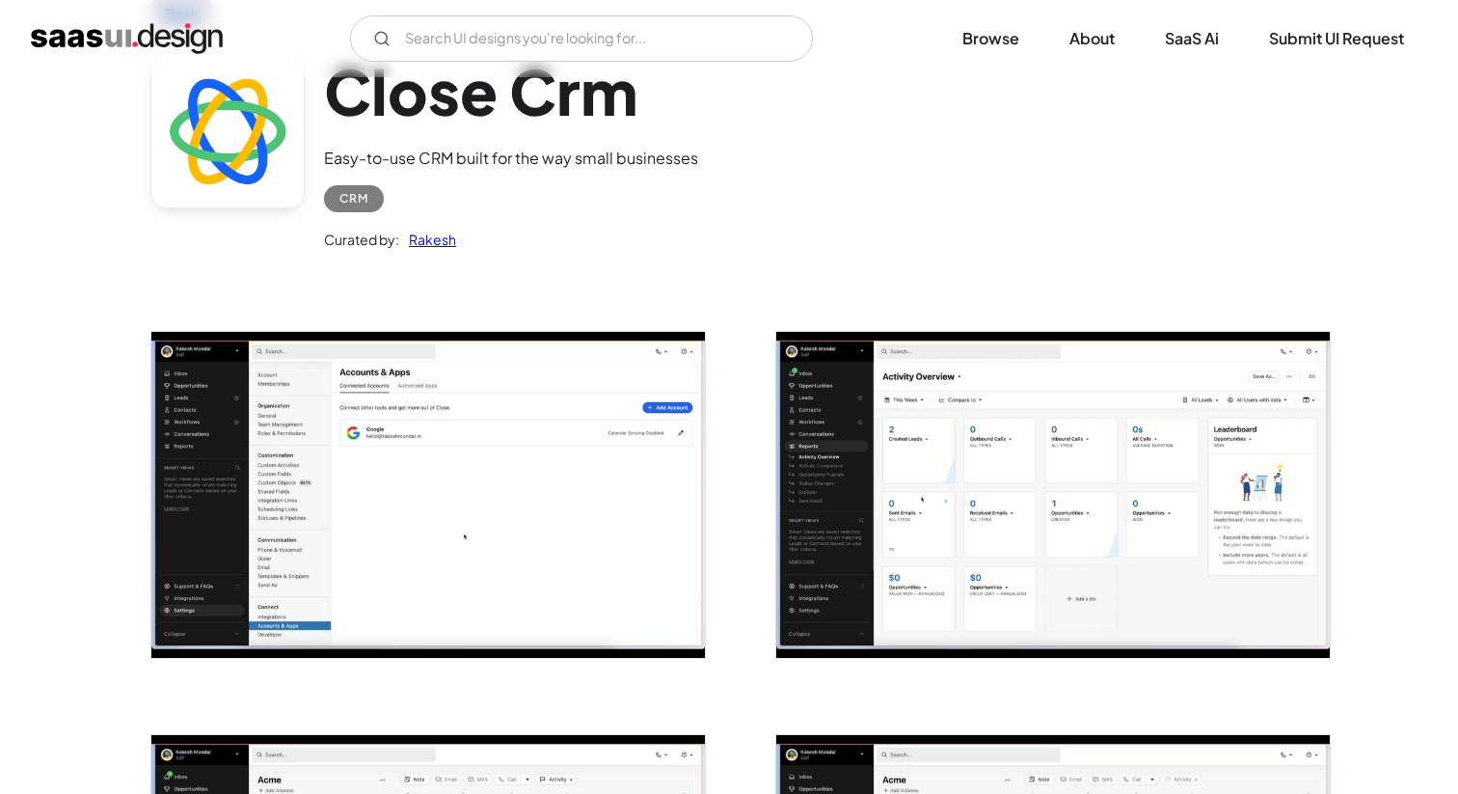
scroll to position [0, 0]
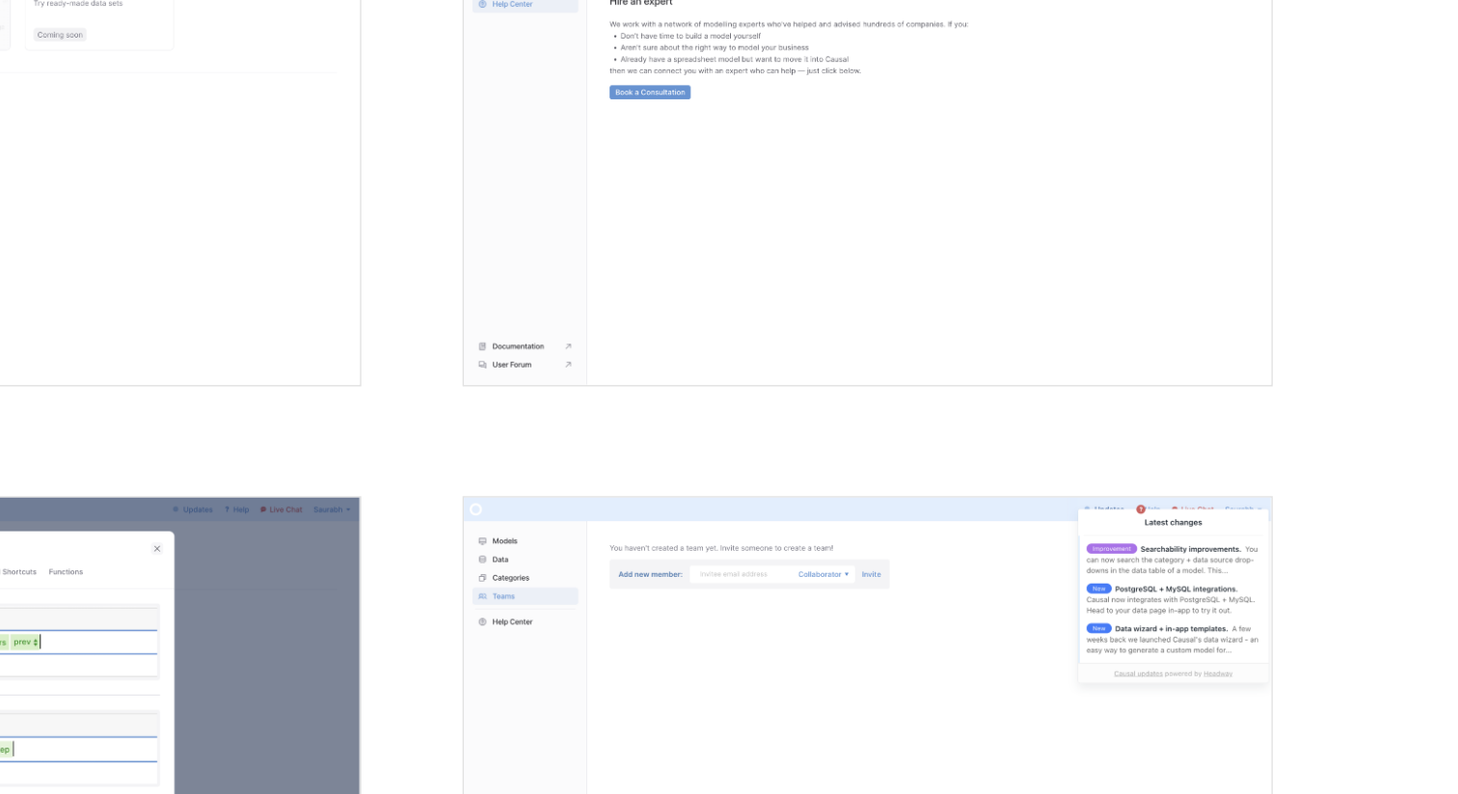
scroll to position [3278, 0]
